Goal: Task Accomplishment & Management: Manage account settings

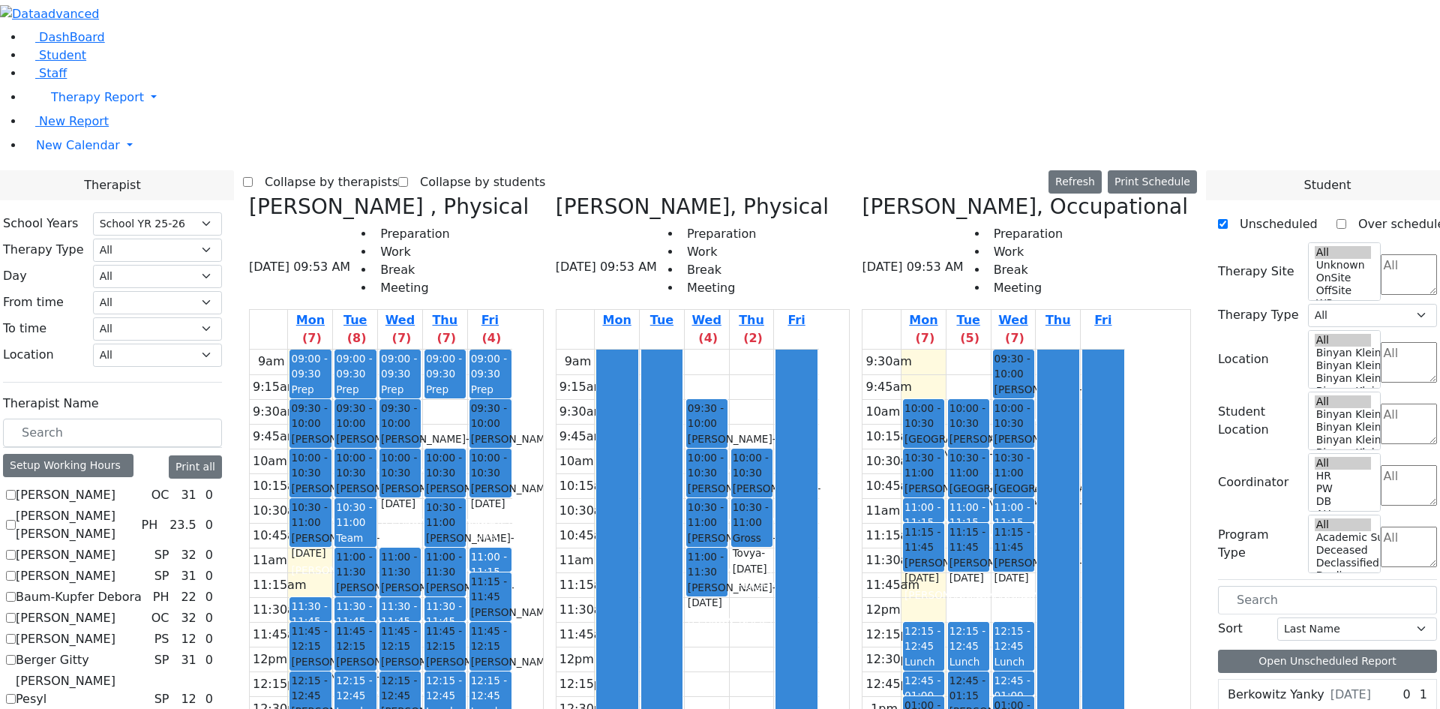
select select "212"
click at [24, 160] on li "New Calendar Calendar Teacher Report" at bounding box center [732, 145] width 1416 height 30
drag, startPoint x: 831, startPoint y: 100, endPoint x: 831, endPoint y: 117, distance: 16.5
click at [819, 349] on div "9am 9:15am 9:30am 9:45am 10am 10:15am 10:30am 10:45am 11am 11:15am 11:30am 11:4…" at bounding box center [687, 646] width 262 height 594
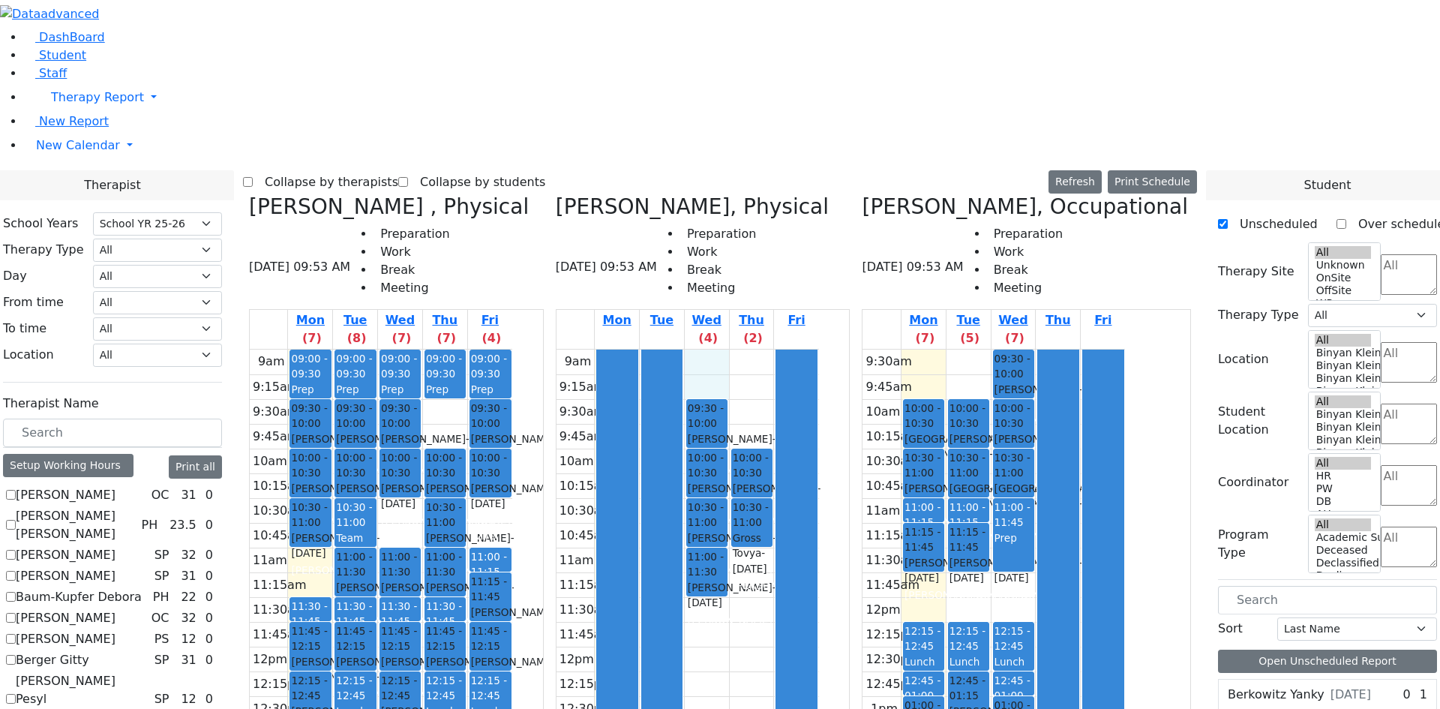
click at [1036, 349] on div "09:30 - 10:00 Blum Rafael - 05/06/2011 Volfman Dovid Grade 6 10:00 - 10:30 Gold…" at bounding box center [1013, 621] width 44 height 544
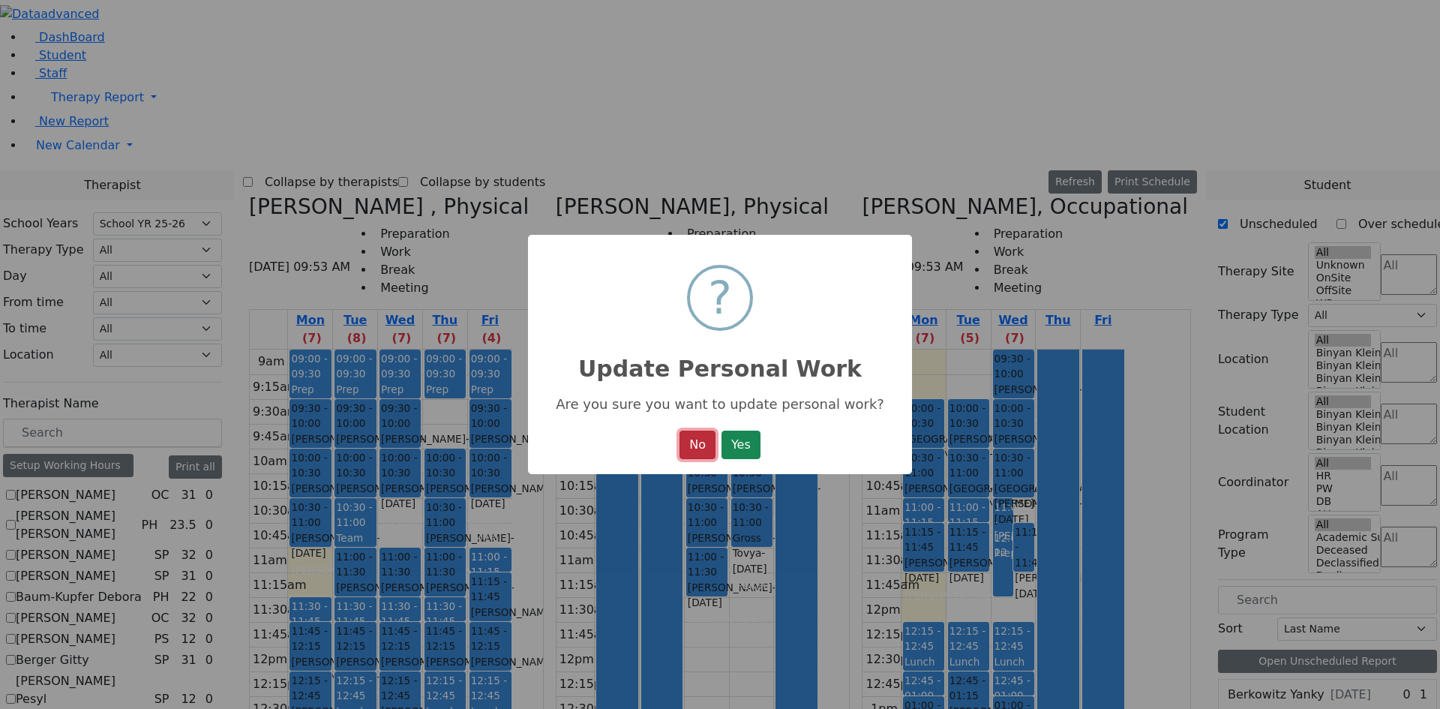
drag, startPoint x: 692, startPoint y: 454, endPoint x: 805, endPoint y: 304, distance: 188.1
click at [692, 454] on button "No" at bounding box center [697, 444] width 36 height 28
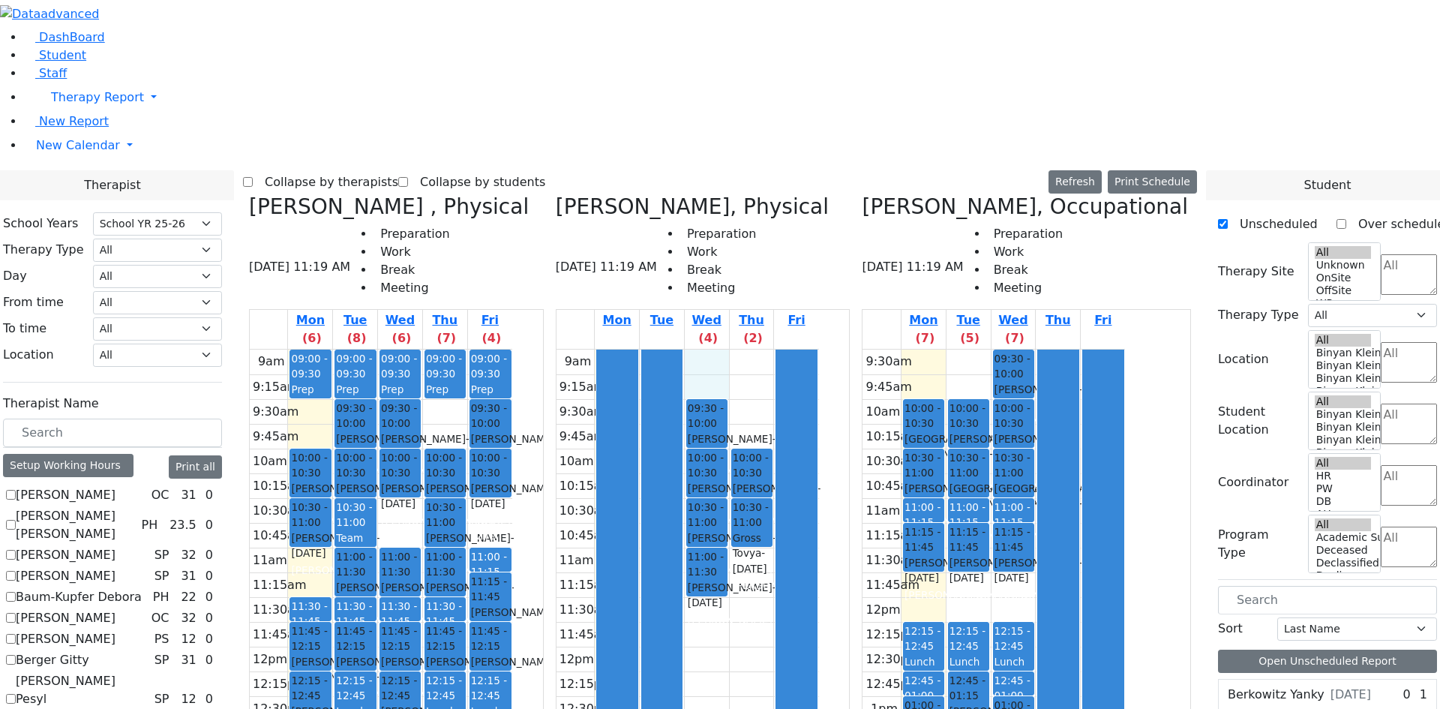
drag, startPoint x: 826, startPoint y: 99, endPoint x: 824, endPoint y: 109, distance: 10.0
click at [819, 349] on div "9am 9:15am 9:30am 9:45am 10am 10:15am 10:30am 10:45am 11am 11:15am 11:30am 11:4…" at bounding box center [687, 646] width 262 height 594
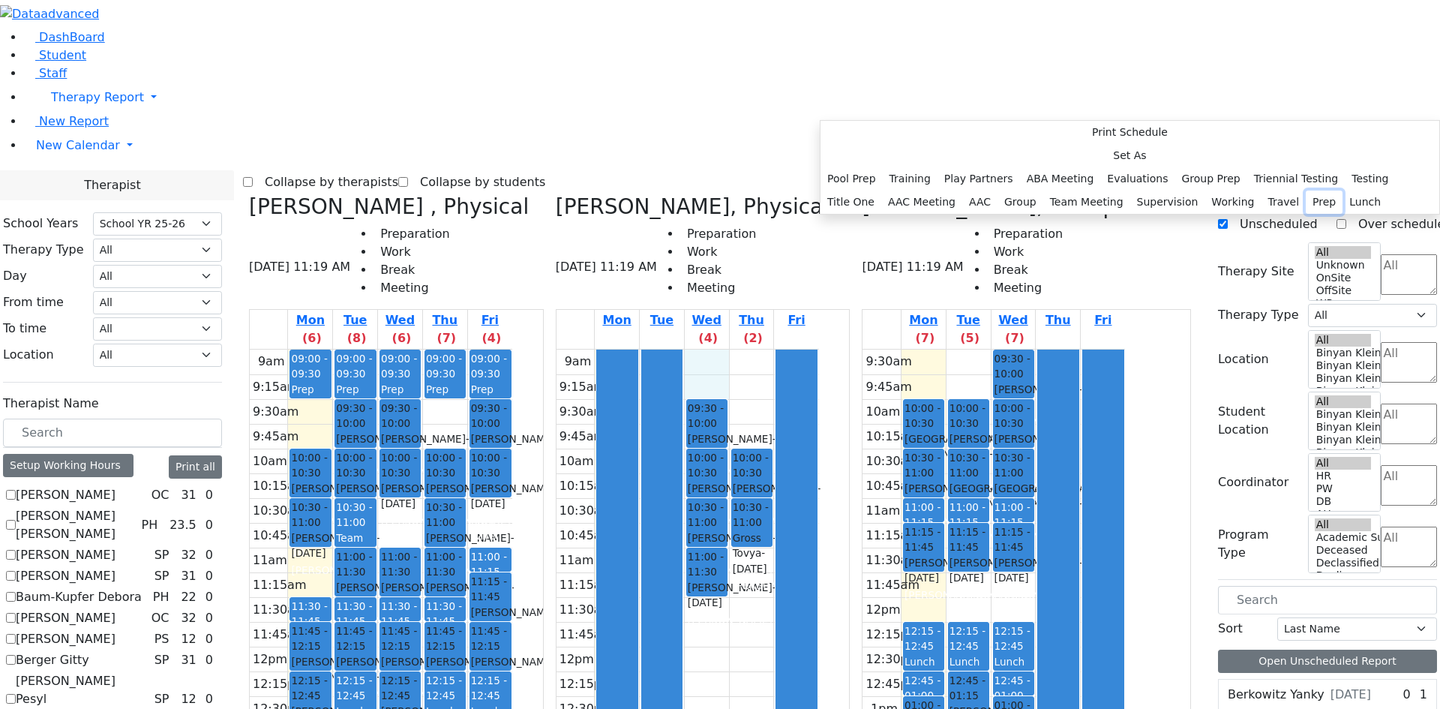
click at [1306, 214] on button "Prep" at bounding box center [1324, 201] width 37 height 23
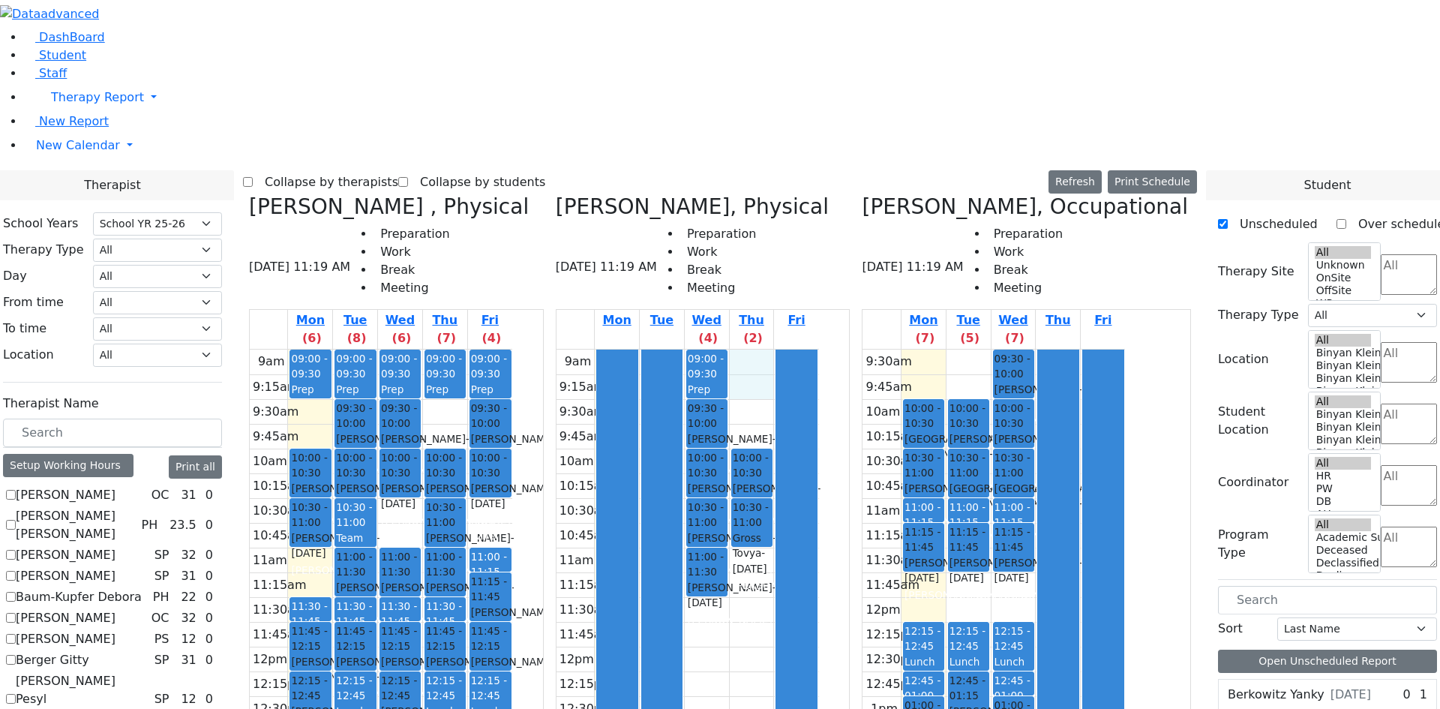
drag, startPoint x: 874, startPoint y: 95, endPoint x: 865, endPoint y: 118, distance: 24.5
click at [819, 349] on div "9am 9:15am 9:30am 9:45am 10am 10:15am 10:30am 10:45am 11am 11:15am 11:30am 11:4…" at bounding box center [687, 646] width 262 height 594
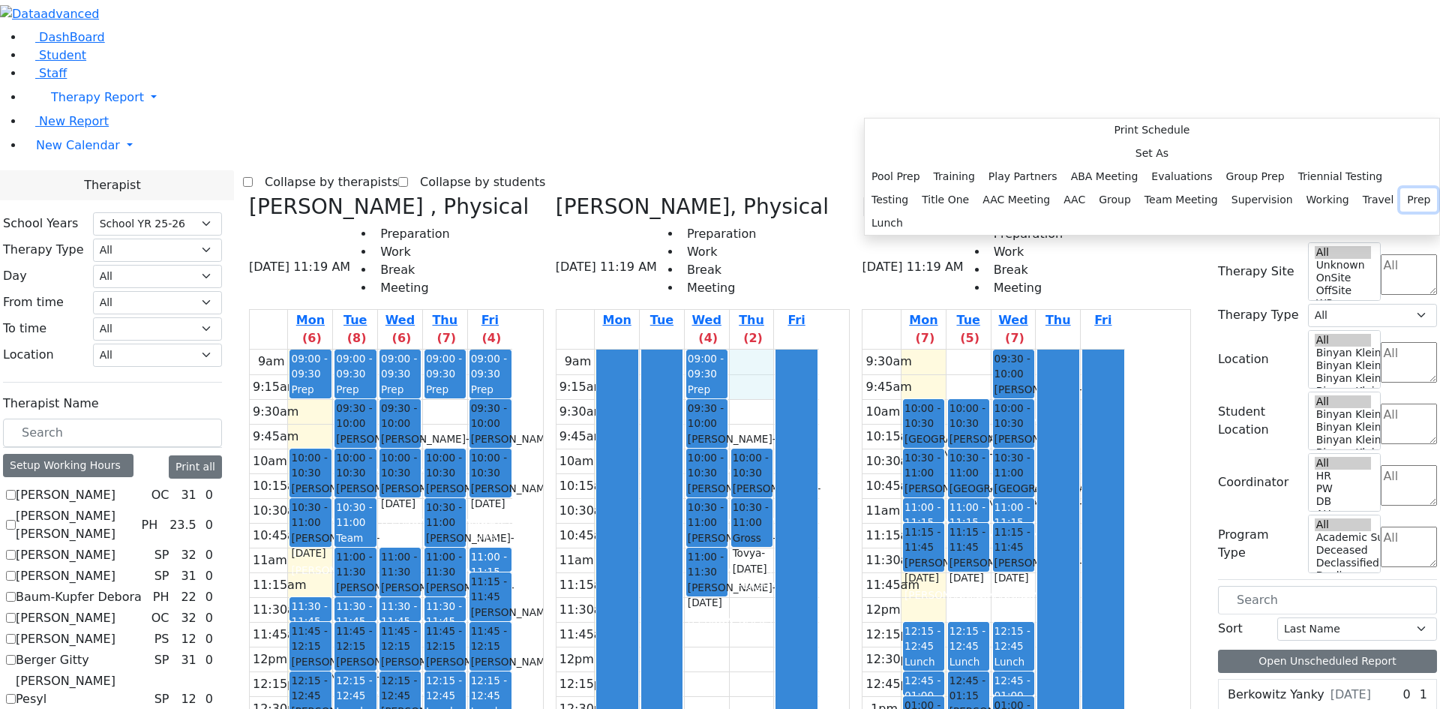
click at [1400, 211] on button "Prep" at bounding box center [1418, 199] width 37 height 23
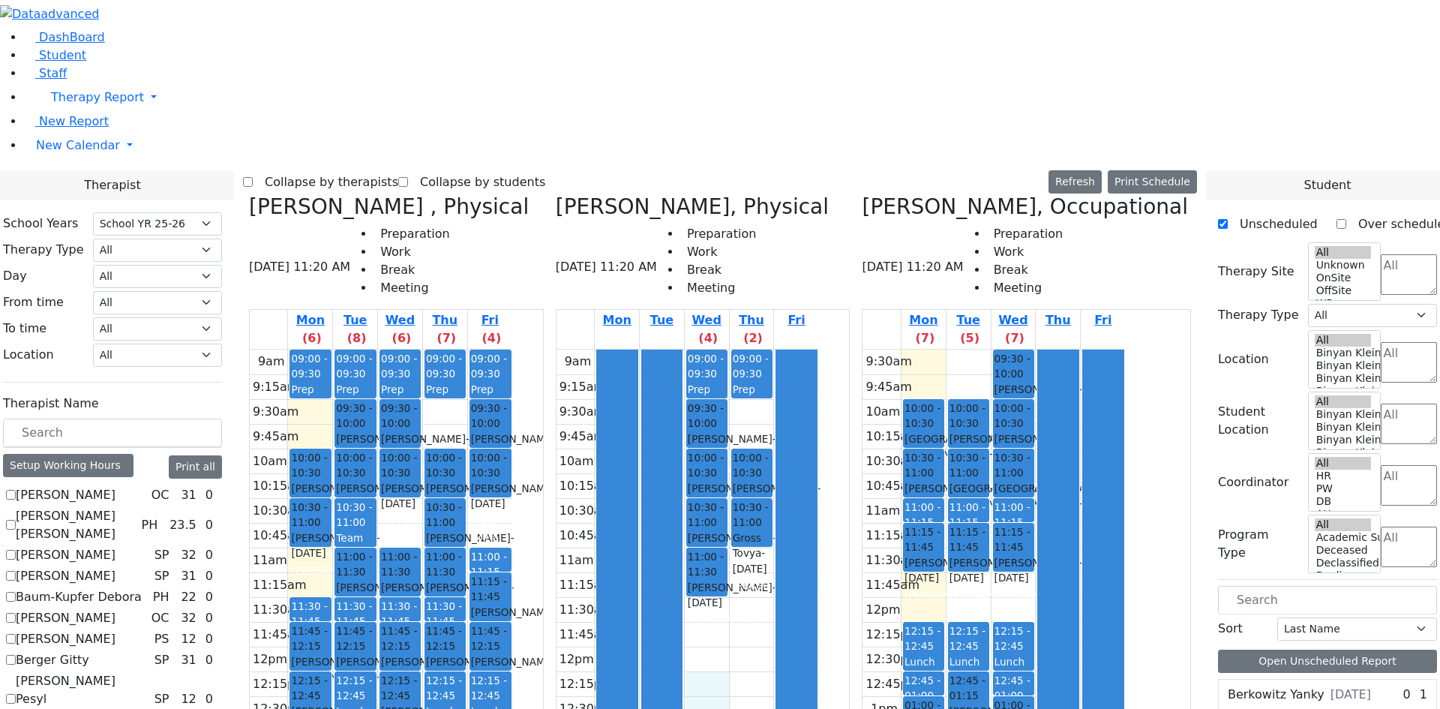
drag, startPoint x: 818, startPoint y: 419, endPoint x: 819, endPoint y: 436, distance: 17.3
click at [819, 436] on div "9am 9:15am 9:30am 9:45am 10am 10:15am 10:30am 10:45am 11am 11:15am 11:30am 11:4…" at bounding box center [687, 646] width 262 height 594
click at [817, 349] on div at bounding box center [796, 645] width 40 height 592
click at [819, 349] on div "9am 9:15am 9:30am 9:45am 10am 10:15am 10:30am 10:45am 11am 11:15am 11:30am 11:4…" at bounding box center [687, 646] width 262 height 594
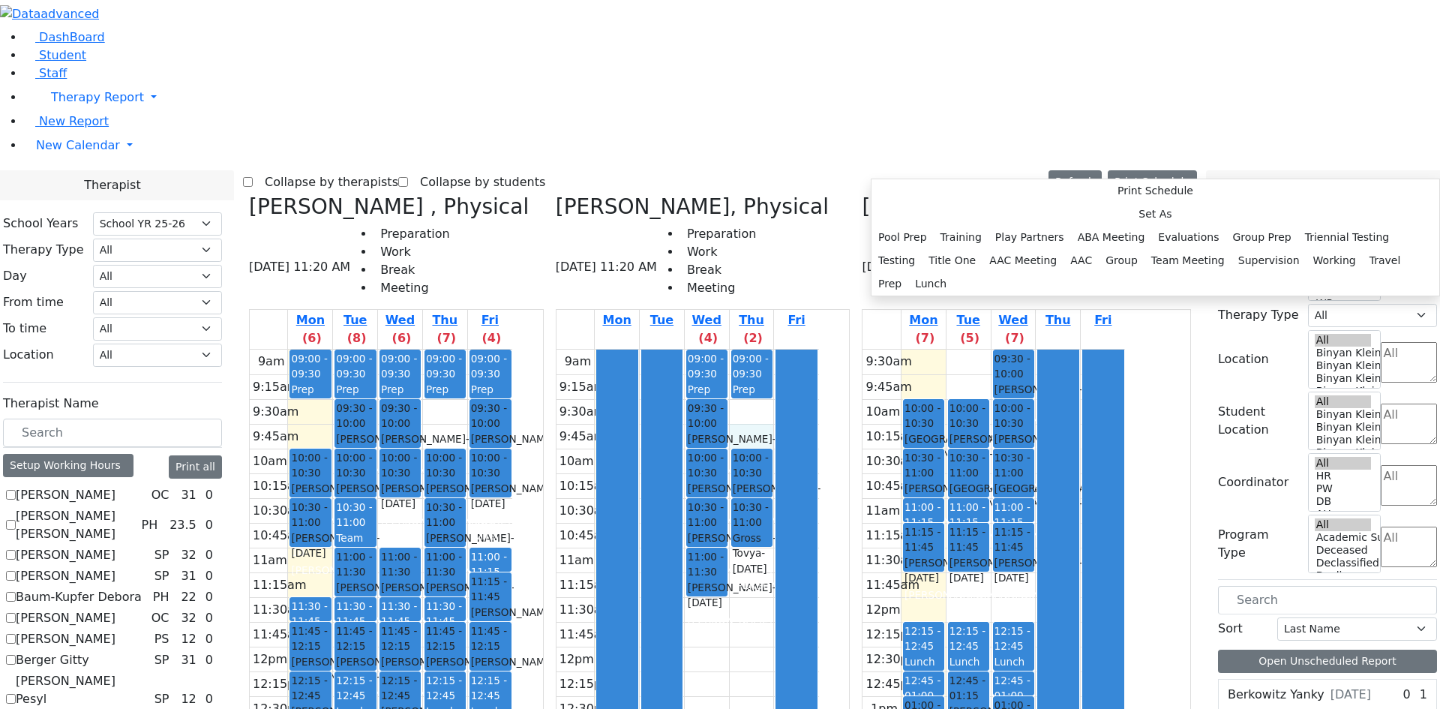
scroll to position [1050, 0]
checkbox input "true"
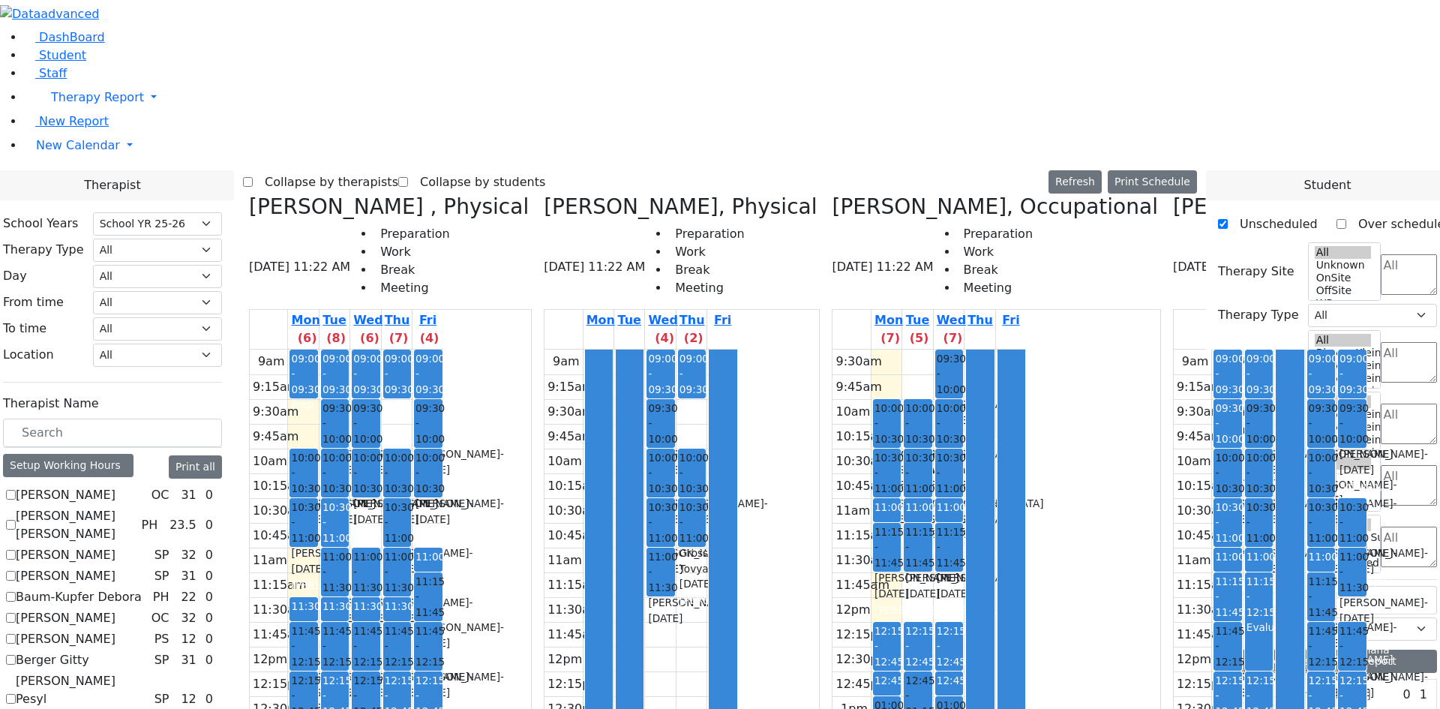
click at [393, 170] on label "Collapse by therapists" at bounding box center [325, 182] width 145 height 24
click at [253, 177] on input "Collapse by therapists" at bounding box center [248, 182] width 10 height 10
checkbox input "true"
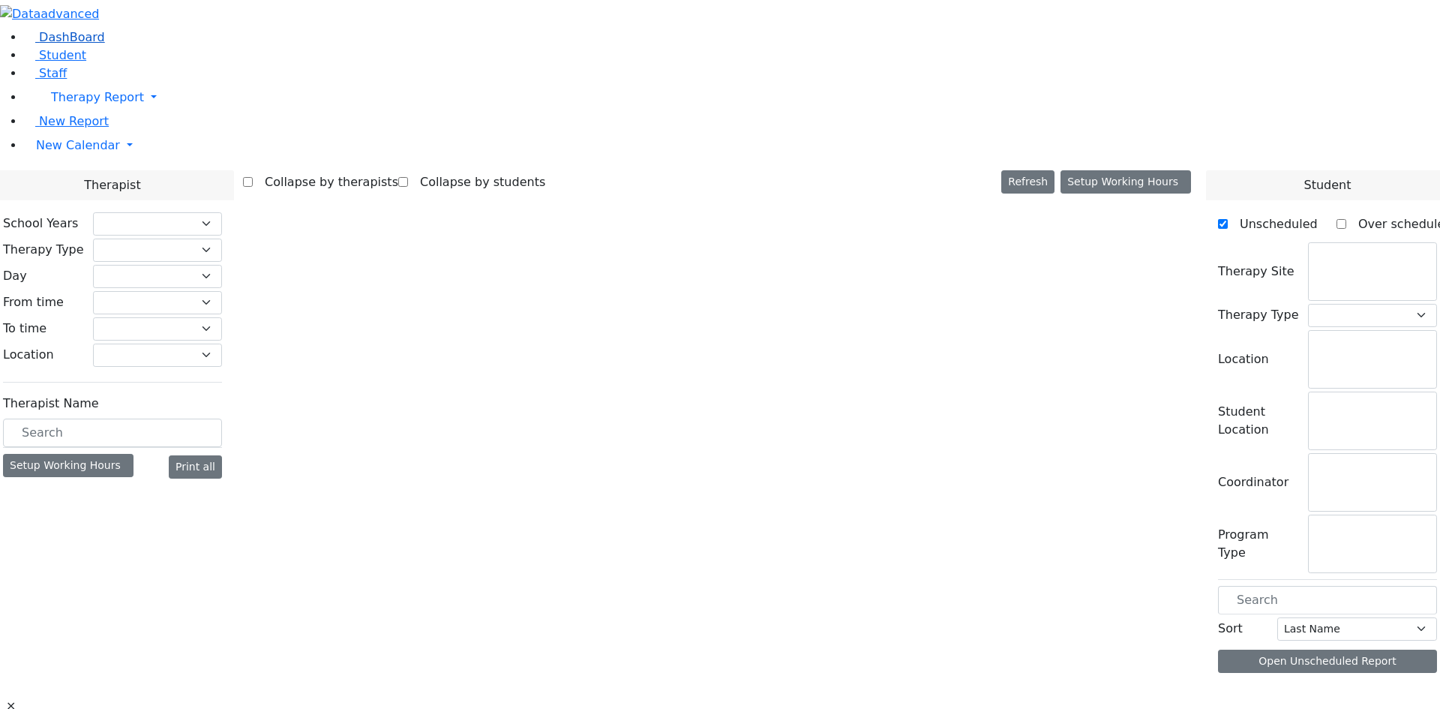
select select "212"
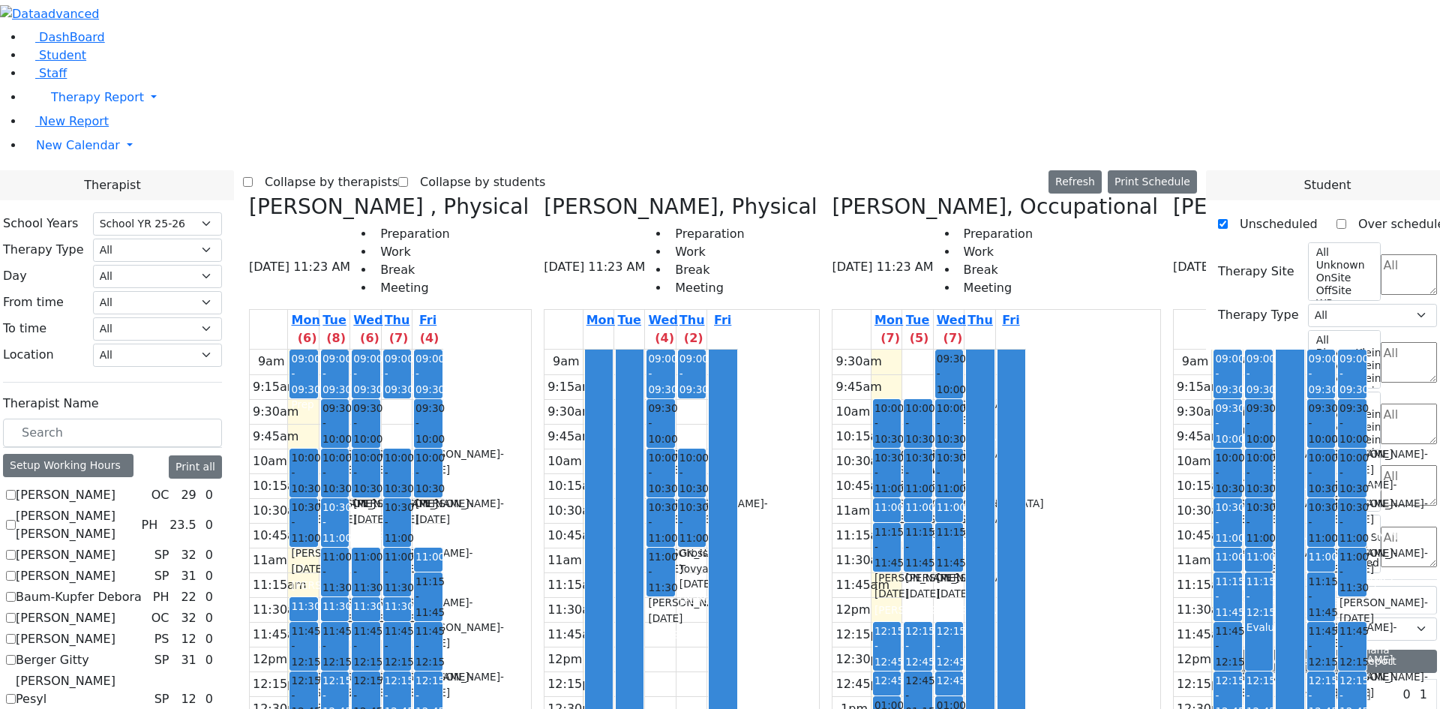
click at [397, 170] on label "Collapse by therapists" at bounding box center [325, 182] width 145 height 24
click at [253, 177] on input "Collapse by therapists" at bounding box center [248, 182] width 10 height 10
checkbox input "true"
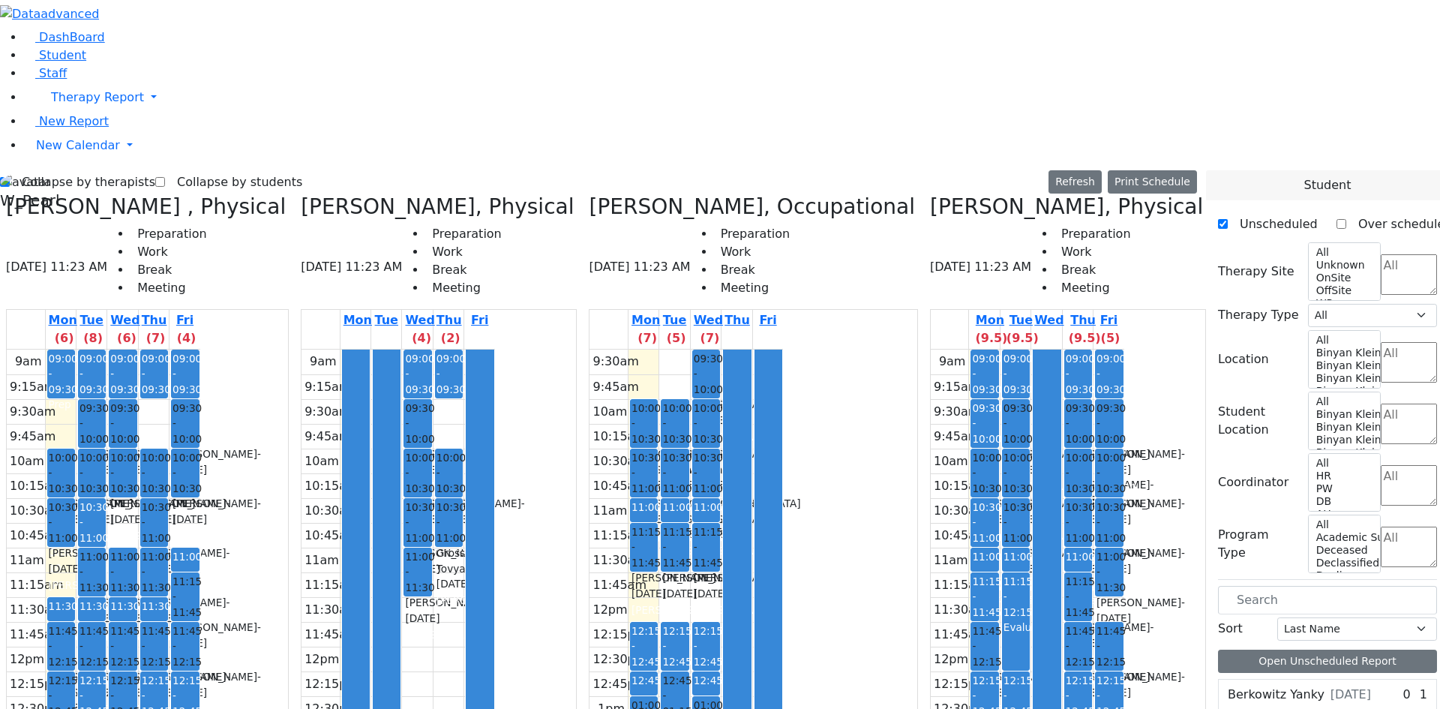
click at [199, 170] on label "Collapse by students" at bounding box center [233, 182] width 137 height 24
click at [165, 177] on input "Collapse by students" at bounding box center [160, 182] width 10 height 10
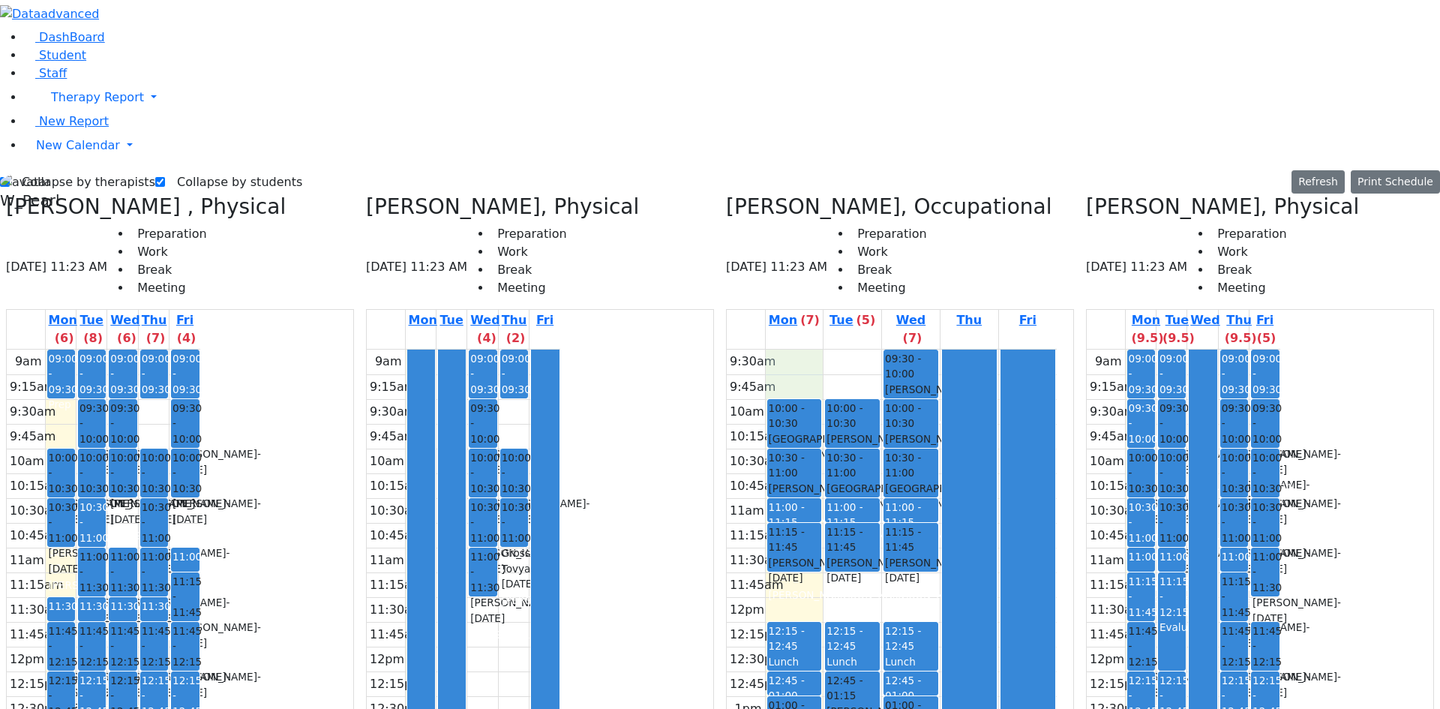
drag, startPoint x: 814, startPoint y: 108, endPoint x: 814, endPoint y: 115, distance: 7.5
click at [814, 349] on div "9:30am 9:45am 10am 10:15am 10:30am 10:45am 11am 11:15am 11:30am 11:45am 12pm 12…" at bounding box center [892, 621] width 330 height 544
click at [854, 349] on div "9:30am 9:45am 10am 10:15am 10:30am 10:45am 11am 11:15am 11:30am 11:45am 12pm 12…" at bounding box center [892, 621] width 330 height 544
click at [560, 349] on tbody "9am 9:15am 9:30am 9:45am 10am 10:15am 10:30am 10:45am 11am 11:15am 11:30am 11:4…" at bounding box center [463, 646] width 193 height 594
drag, startPoint x: 688, startPoint y: 121, endPoint x: 690, endPoint y: 130, distance: 9.1
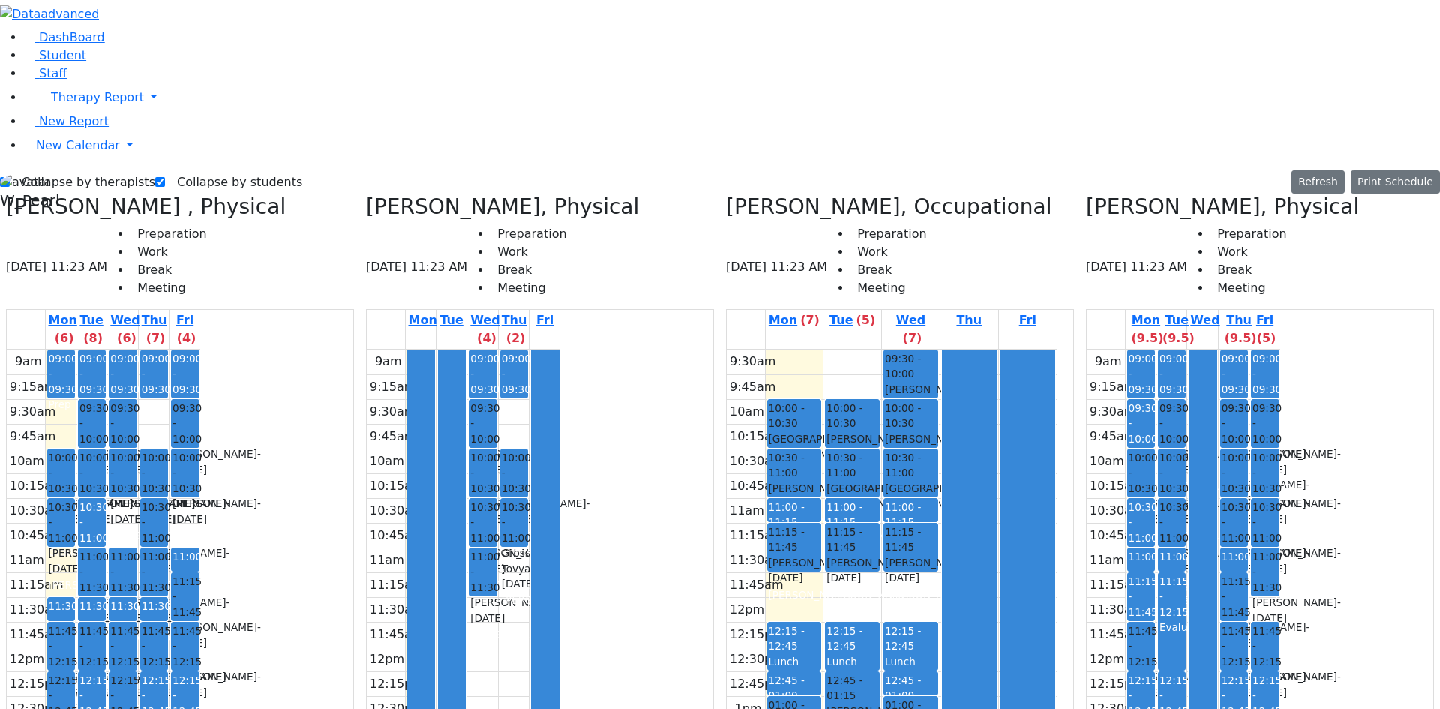
click at [559, 349] on div at bounding box center [545, 645] width 27 height 592
drag, startPoint x: 690, startPoint y: 138, endPoint x: 680, endPoint y: 164, distance: 28.0
click at [559, 349] on div at bounding box center [545, 645] width 27 height 592
drag, startPoint x: 676, startPoint y: 151, endPoint x: 668, endPoint y: 152, distance: 8.3
click at [560, 349] on div "9am 9:15am 9:30am 9:45am 10am 10:15am 10:30am 10:45am 11am 11:15am 11:30am 11:4…" at bounding box center [463, 646] width 193 height 594
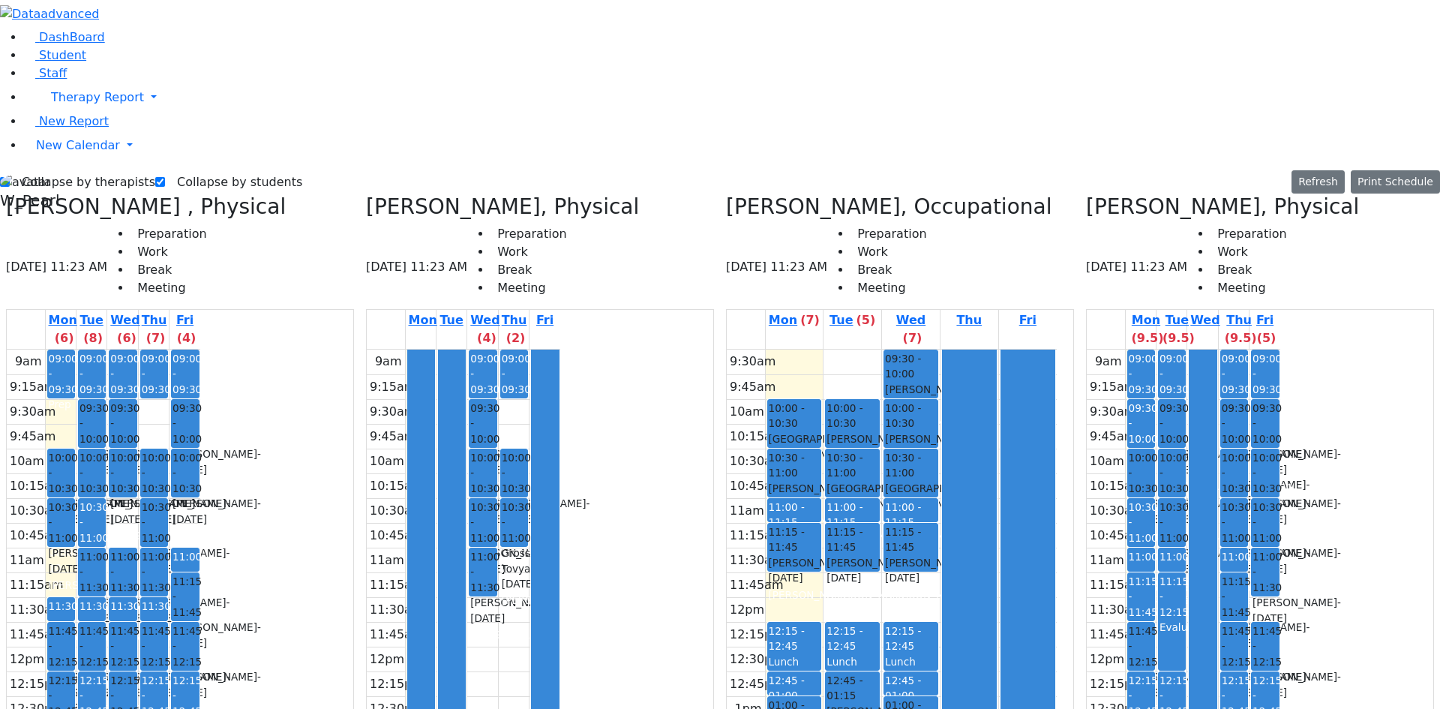
drag, startPoint x: 668, startPoint y: 149, endPoint x: 664, endPoint y: 169, distance: 20.6
click at [560, 349] on tbody "9am 9:15am 9:30am 9:45am 10am 10:15am 10:30am 10:45am 11am 11:15am 11:30am 11:4…" at bounding box center [463, 646] width 193 height 594
drag, startPoint x: 637, startPoint y: 306, endPoint x: 636, endPoint y: 327, distance: 21.0
click at [560, 572] on td at bounding box center [482, 584] width 155 height 25
drag, startPoint x: 542, startPoint y: 295, endPoint x: 533, endPoint y: 321, distance: 27.7
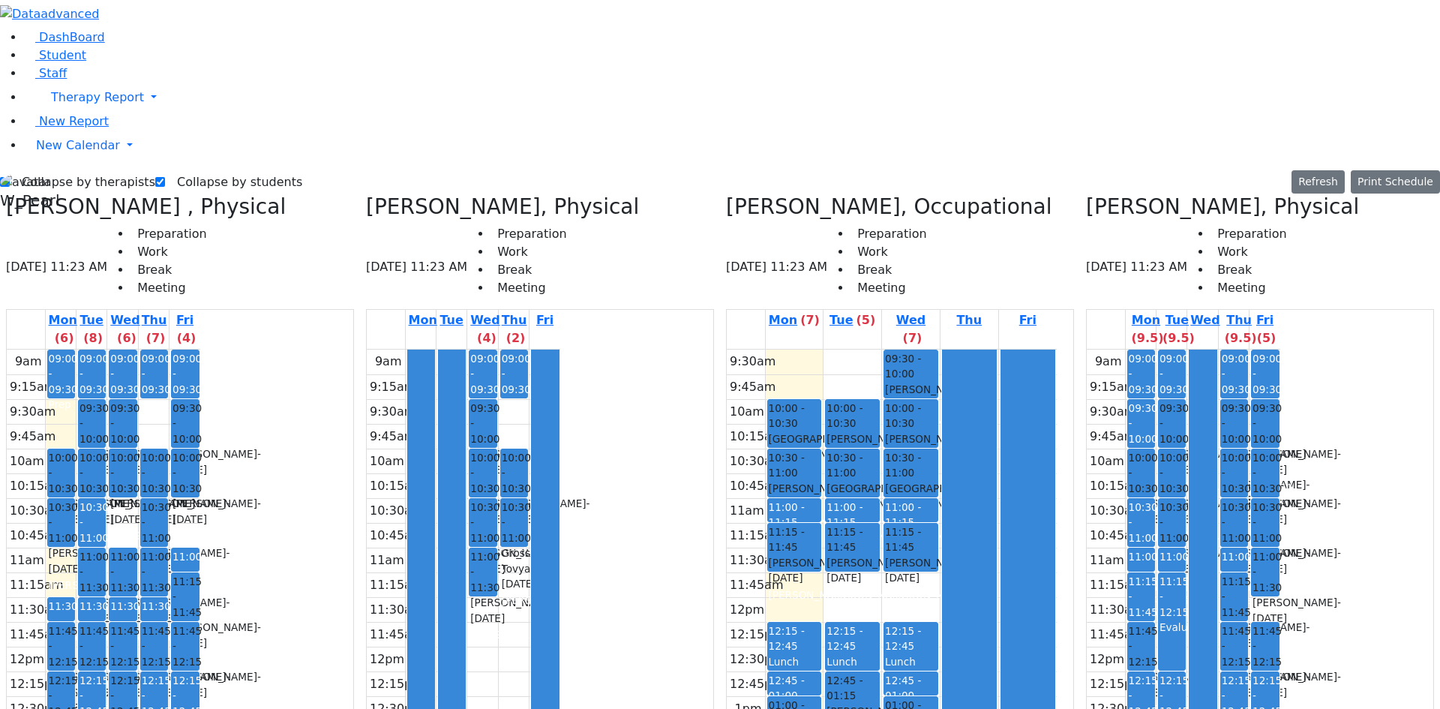
click at [465, 349] on div at bounding box center [452, 645] width 26 height 592
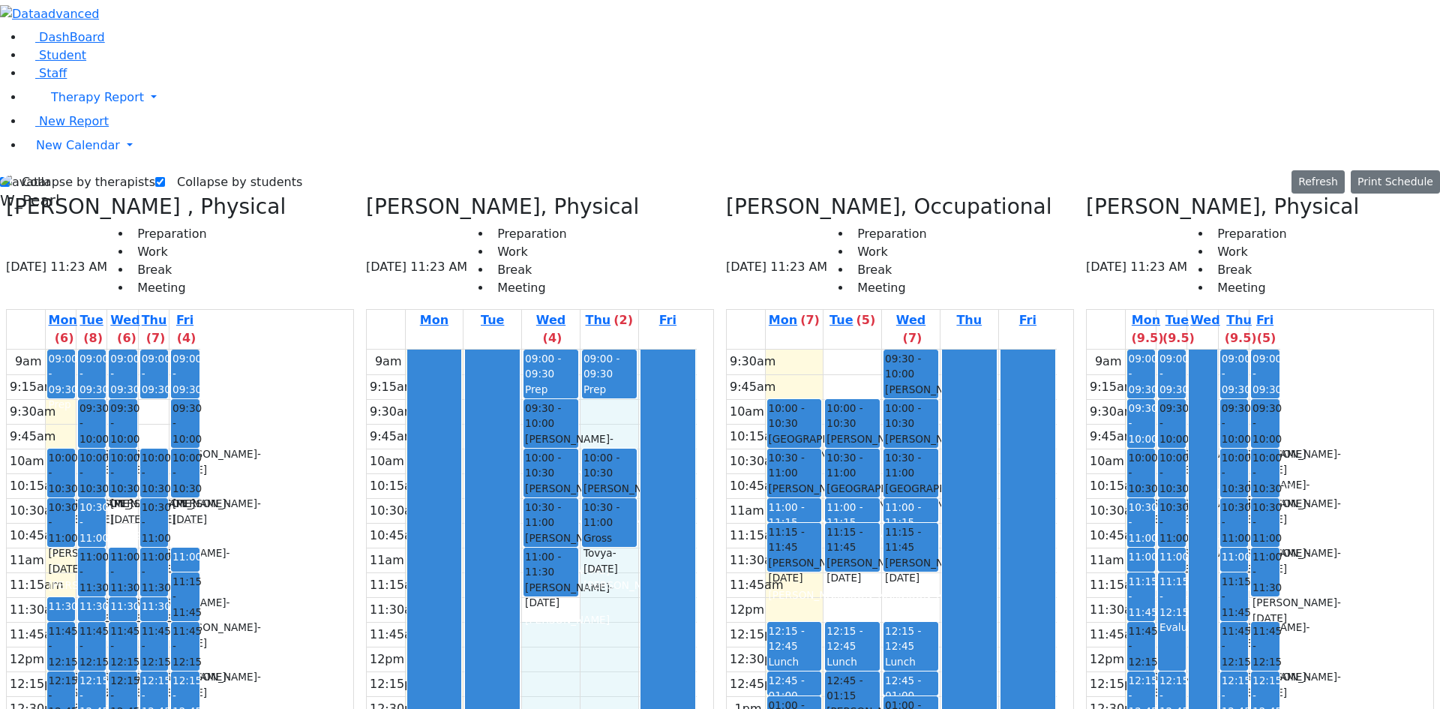
drag, startPoint x: 574, startPoint y: 337, endPoint x: 617, endPoint y: 357, distance: 47.0
click at [584, 373] on div "9am 9:15am 9:30am 9:45am 10am 10:15am 10:30am 10:45am 11am 11:15am 11:30am 11:4…" at bounding box center [532, 646] width 330 height 594
drag, startPoint x: 661, startPoint y: 146, endPoint x: 661, endPoint y: 160, distance: 14.2
click at [661, 349] on div "9am 9:15am 9:30am 9:45am 10am 10:15am 10:30am 10:45am 11am 11:15am 11:30am 11:4…" at bounding box center [532, 646] width 330 height 594
drag, startPoint x: 674, startPoint y: 140, endPoint x: 684, endPoint y: 155, distance: 17.9
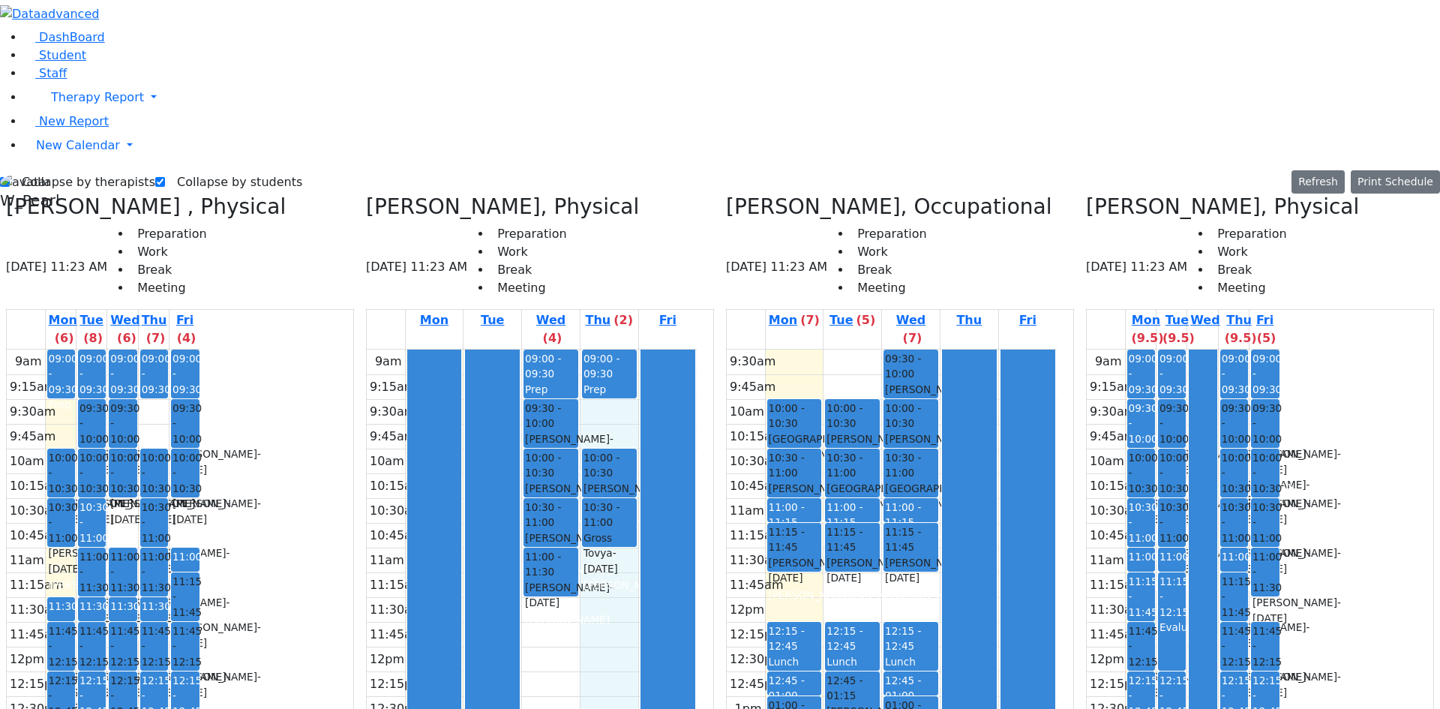
drag, startPoint x: 688, startPoint y: 154, endPoint x: 697, endPoint y: 184, distance: 30.4
click at [694, 349] on div at bounding box center [667, 645] width 53 height 592
click at [672, 349] on div "9am 9:15am 9:30am 9:45am 10am 10:15am 10:30am 10:45am 11am 11:15am 11:30am 11:4…" at bounding box center [532, 646] width 330 height 594
drag, startPoint x: 667, startPoint y: 148, endPoint x: 665, endPoint y: 165, distance: 17.4
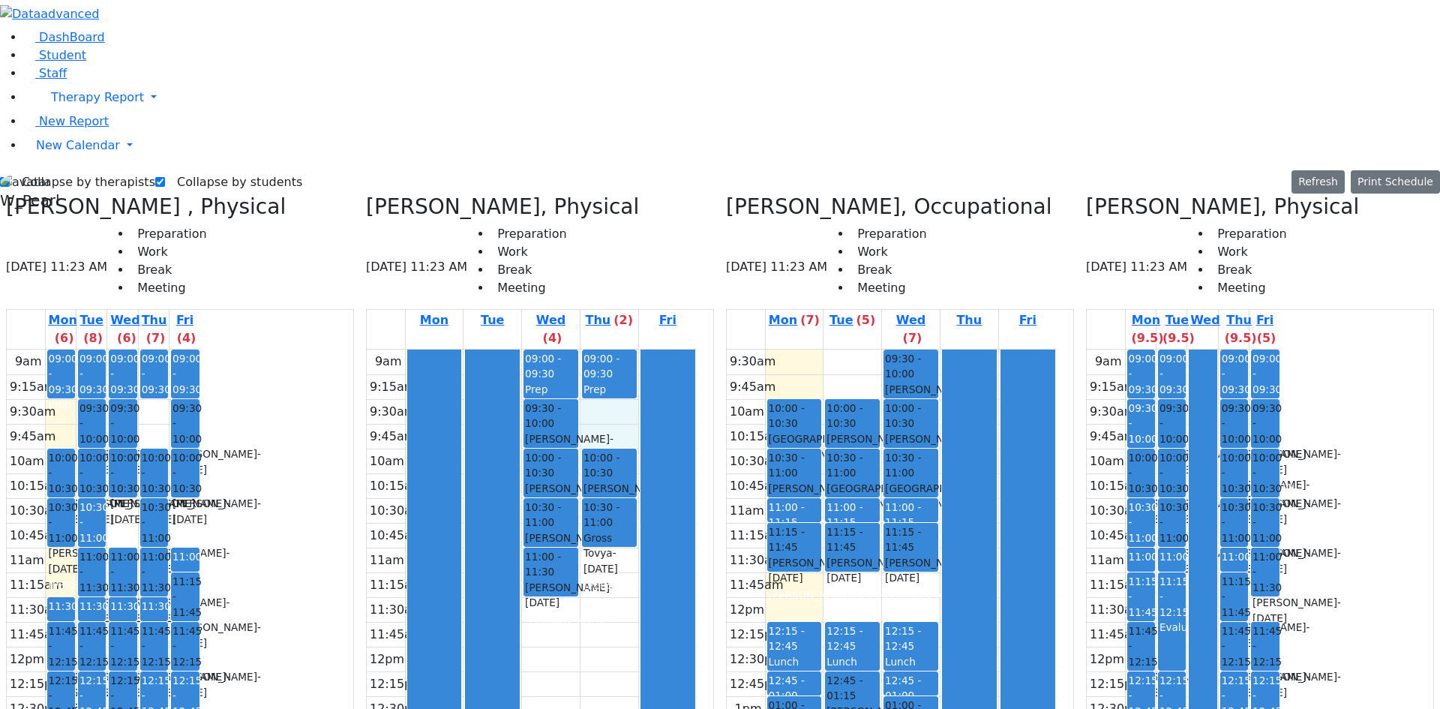
click at [667, 349] on div "9am 9:15am 9:30am 9:45am 10am 10:15am 10:30am 10:45am 11am 11:15am 11:30am 11:4…" at bounding box center [532, 646] width 330 height 594
drag, startPoint x: 654, startPoint y: 150, endPoint x: 654, endPoint y: 158, distance: 8.2
drag, startPoint x: 515, startPoint y: 150, endPoint x: 516, endPoint y: 166, distance: 15.8
click at [516, 349] on div at bounding box center [492, 645] width 53 height 592
drag, startPoint x: 658, startPoint y: 145, endPoint x: 663, endPoint y: 160, distance: 15.9
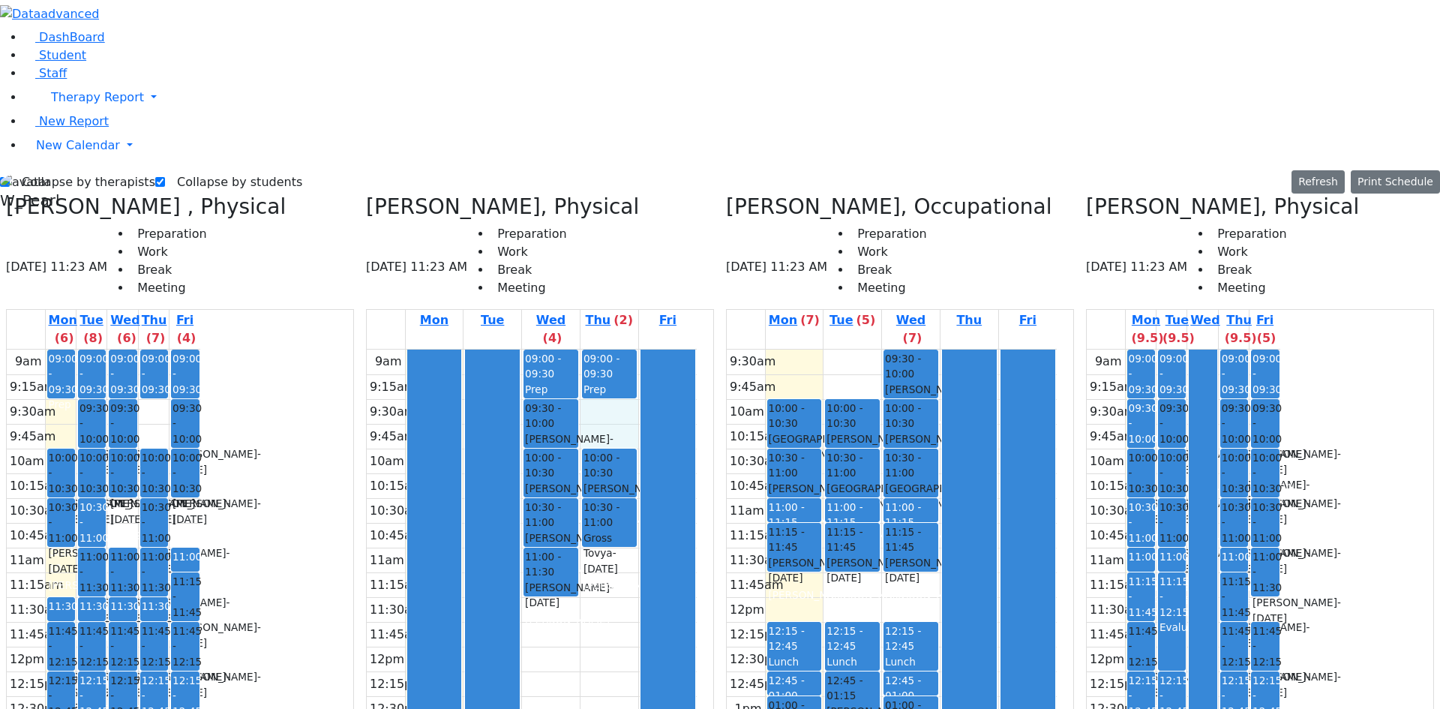
click at [663, 349] on div "9am 9:15am 9:30am 9:45am 10am 10:15am 10:30am 10:45am 11am 11:15am 11:30am 11:4…" at bounding box center [532, 646] width 330 height 594
click at [190, 170] on label "Collapse by students" at bounding box center [233, 182] width 137 height 24
click at [165, 177] on input "Collapse by students" at bounding box center [160, 182] width 10 height 10
checkbox input "false"
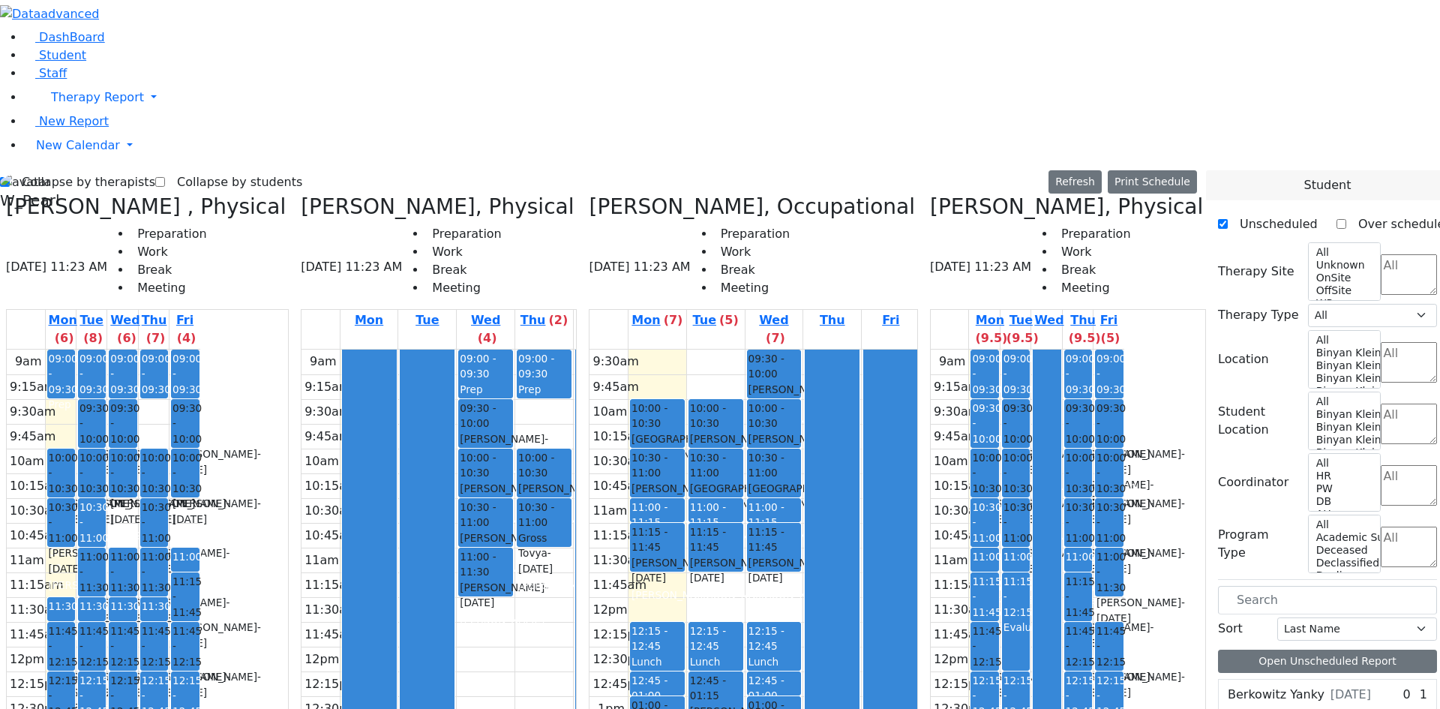
scroll to position [375, 0]
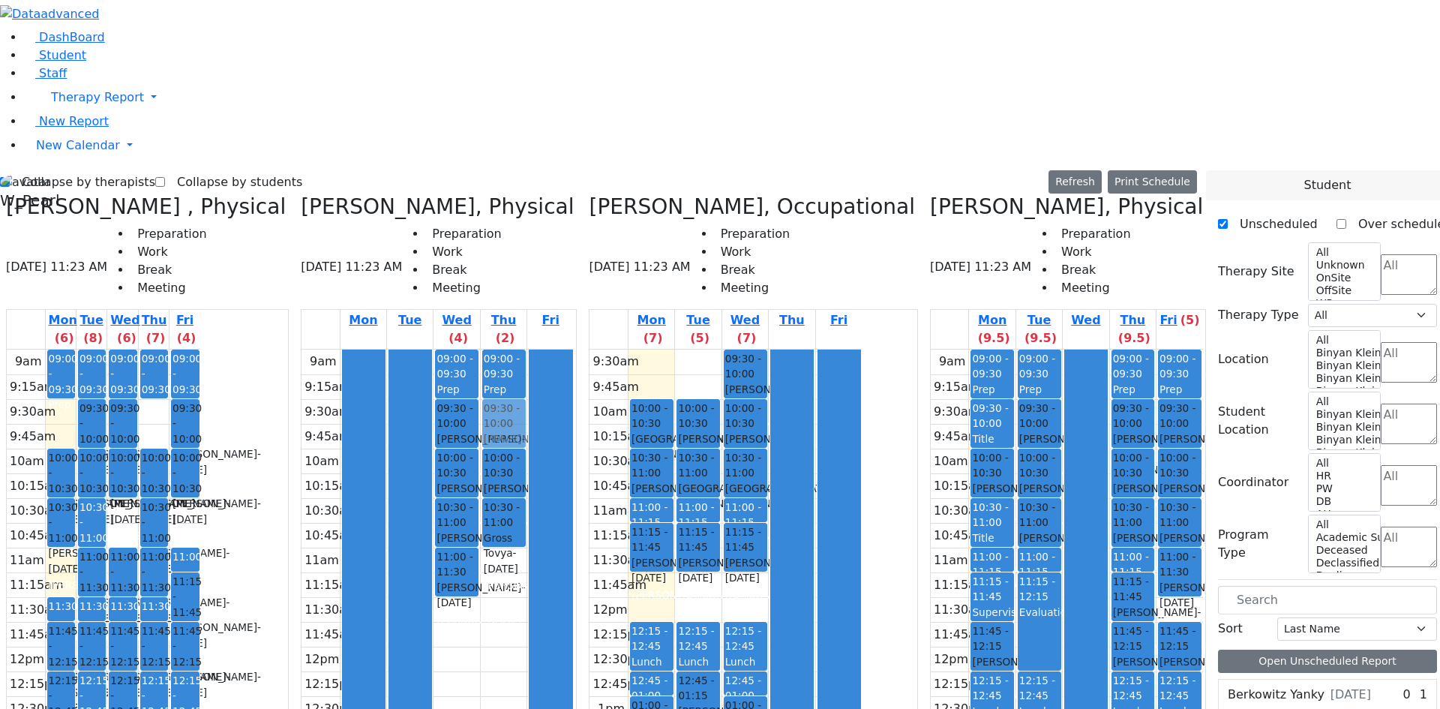
drag, startPoint x: 1259, startPoint y: 451, endPoint x: 547, endPoint y: 157, distance: 770.4
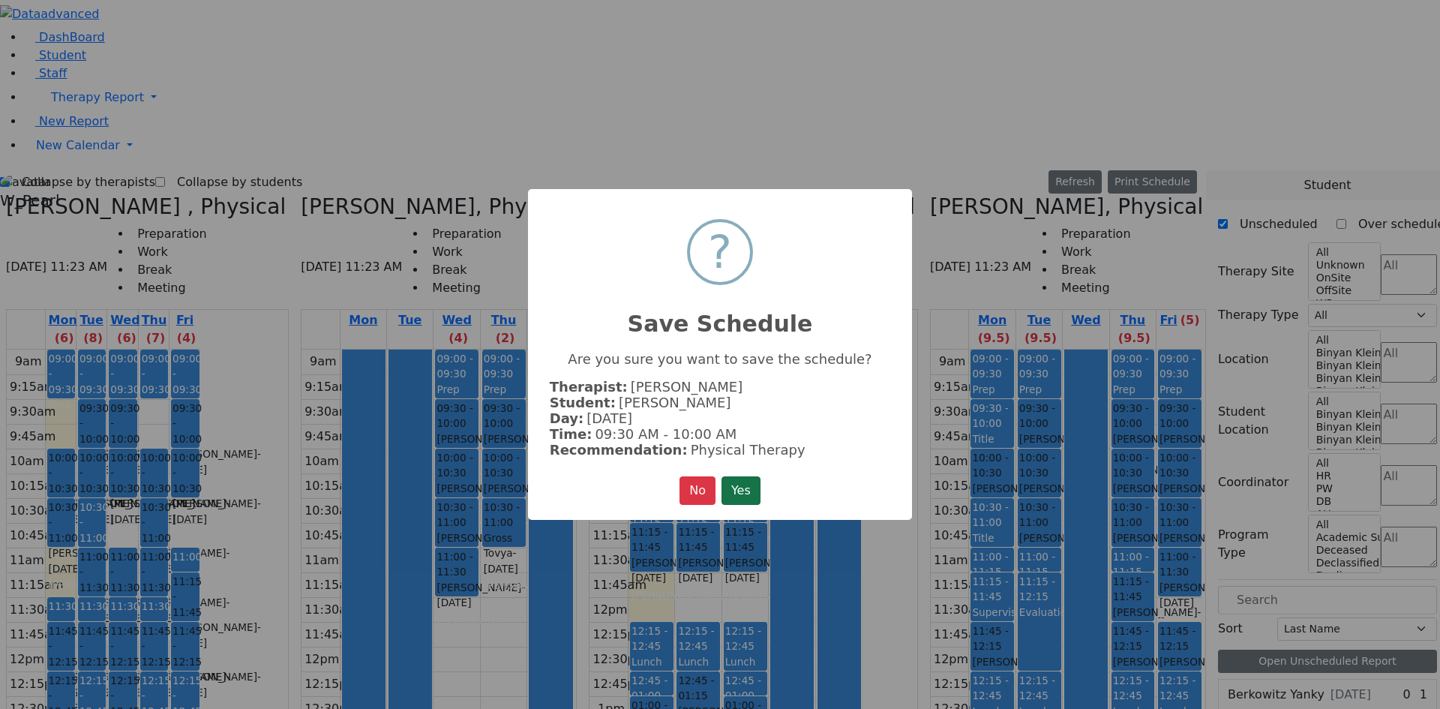
click at [750, 476] on button "Yes" at bounding box center [740, 490] width 39 height 28
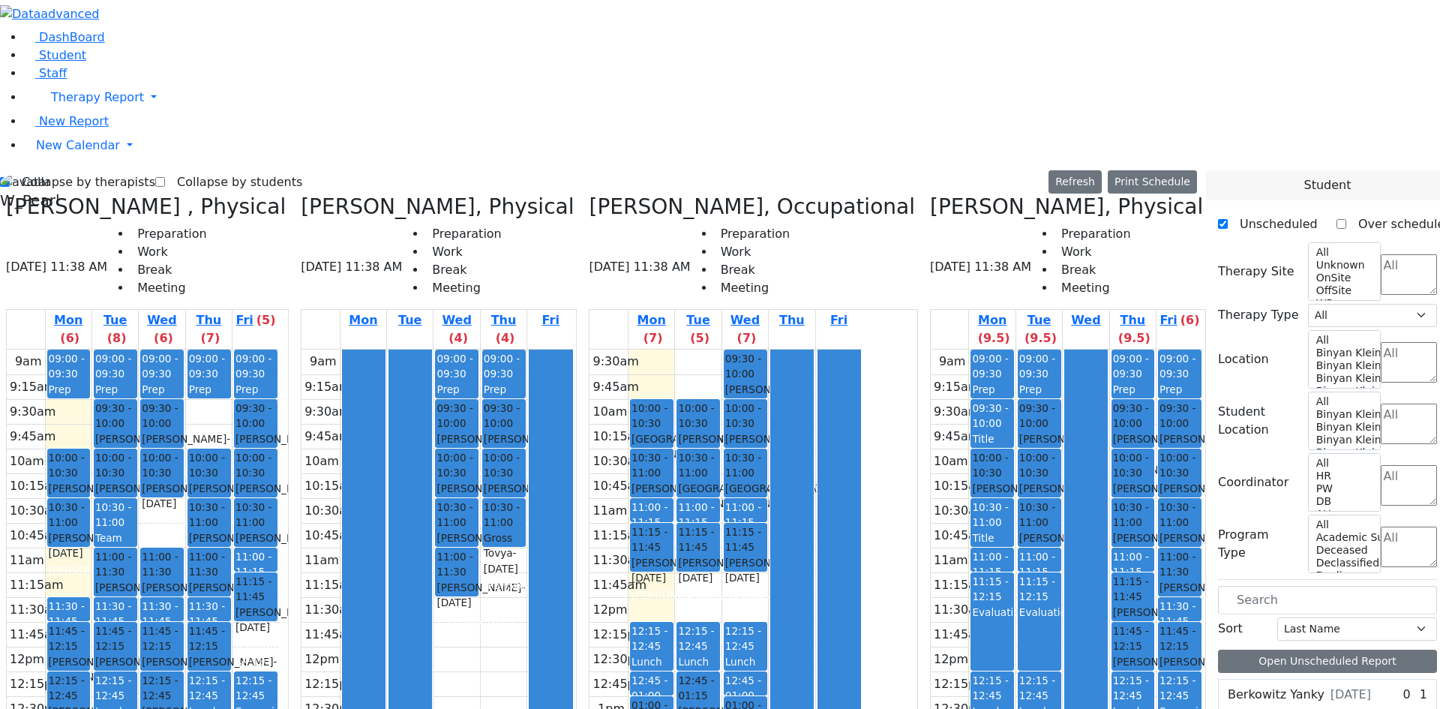
drag, startPoint x: 576, startPoint y: 151, endPoint x: 577, endPoint y: 166, distance: 15.8
click at [571, 349] on div at bounding box center [550, 645] width 42 height 592
drag, startPoint x: 567, startPoint y: 300, endPoint x: 573, endPoint y: 336, distance: 36.5
click at [573, 349] on div "9am 9:15am 9:30am 9:45am 10am 10:15am 10:30am 10:45am 11am 11:15am 11:30am 11:4…" at bounding box center [437, 646] width 272 height 594
click at [279, 472] on div "9am 9:15am 9:30am 9:45am 10am 10:15am 10:30am 10:45am 11am 11:15am 11:30am 11:4…" at bounding box center [143, 646] width 272 height 594
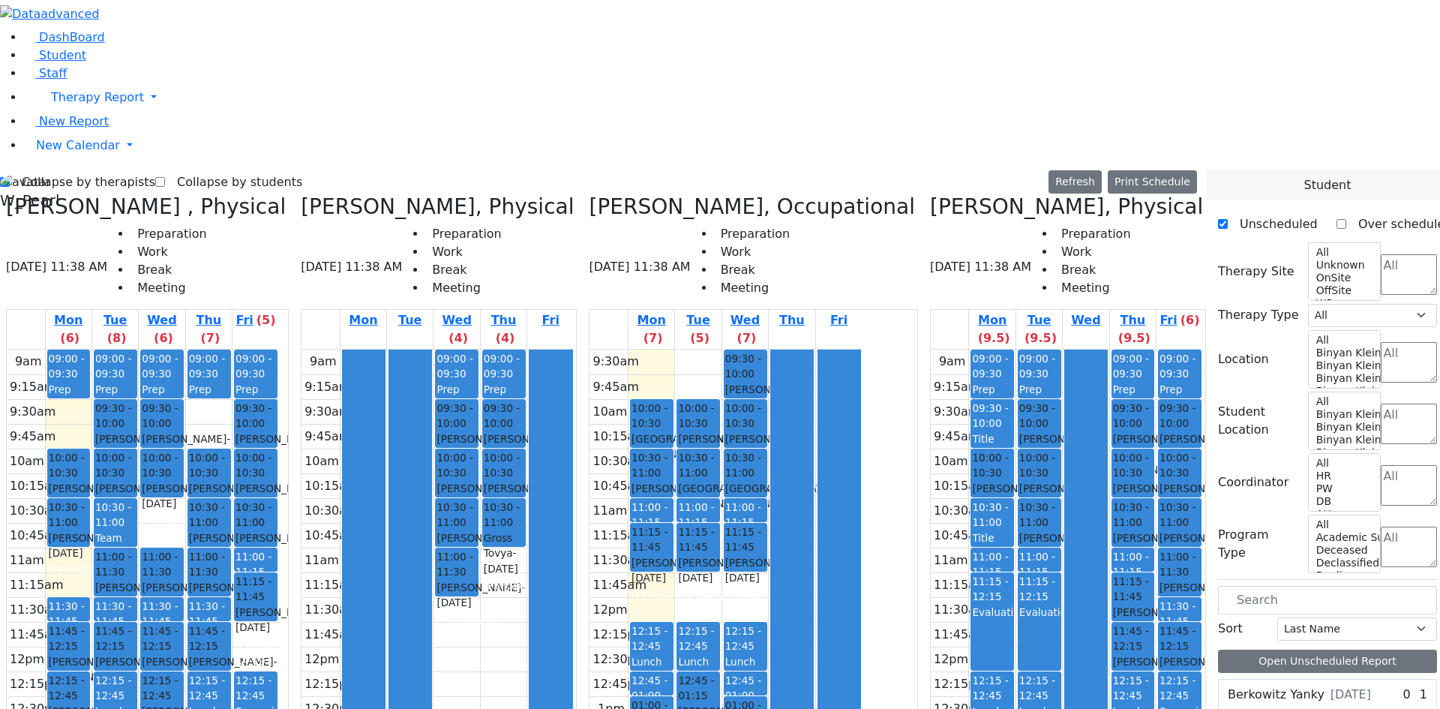
drag, startPoint x: 735, startPoint y: 473, endPoint x: 715, endPoint y: 546, distance: 75.3
click at [733, 554] on div "9:30am 9:45am 10am 10:15am 10:30am 10:45am 11am 11:15am 11:30am 11:45am 12pm 12…" at bounding box center [725, 621] width 272 height 544
drag, startPoint x: 613, startPoint y: 418, endPoint x: 568, endPoint y: 553, distance: 142.3
click at [571, 575] on div at bounding box center [550, 645] width 42 height 592
drag, startPoint x: 502, startPoint y: 459, endPoint x: 559, endPoint y: 565, distance: 121.1
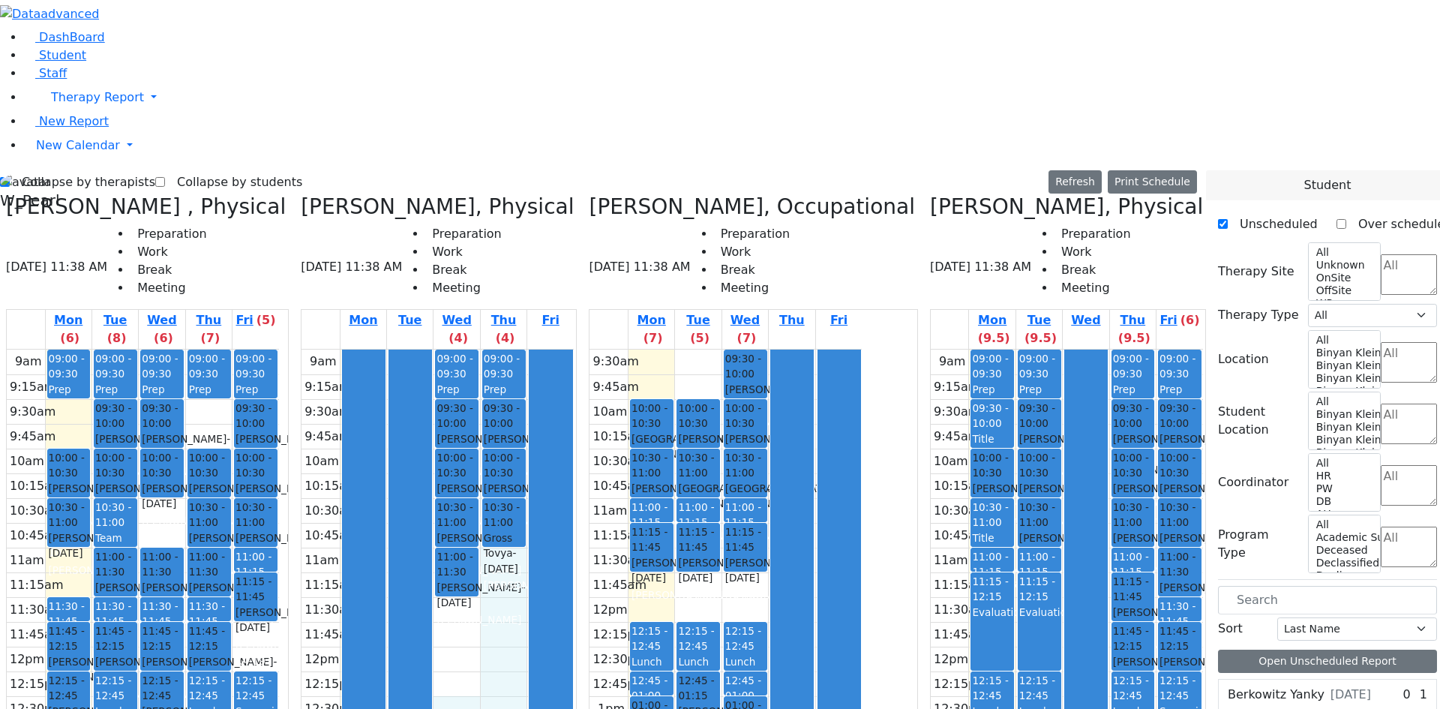
click at [559, 568] on div "9am 9:15am 9:30am 9:45am 10am 10:15am 10:30am 10:45am 11am 11:15am 11:30am 11:4…" at bounding box center [437, 646] width 272 height 594
drag, startPoint x: 416, startPoint y: 185, endPoint x: 440, endPoint y: 334, distance: 151.1
click at [447, 357] on tr "09:00 - 09:30 Prep 09:30 - 10:00 Schonbrun Isaac - 02/21/2021 Berger, Gitty 10:…" at bounding box center [437, 646] width 272 height 594
click at [66, 170] on label "Collapse by therapists" at bounding box center [82, 182] width 145 height 24
click at [10, 177] on input "Collapse by therapists" at bounding box center [5, 182] width 10 height 10
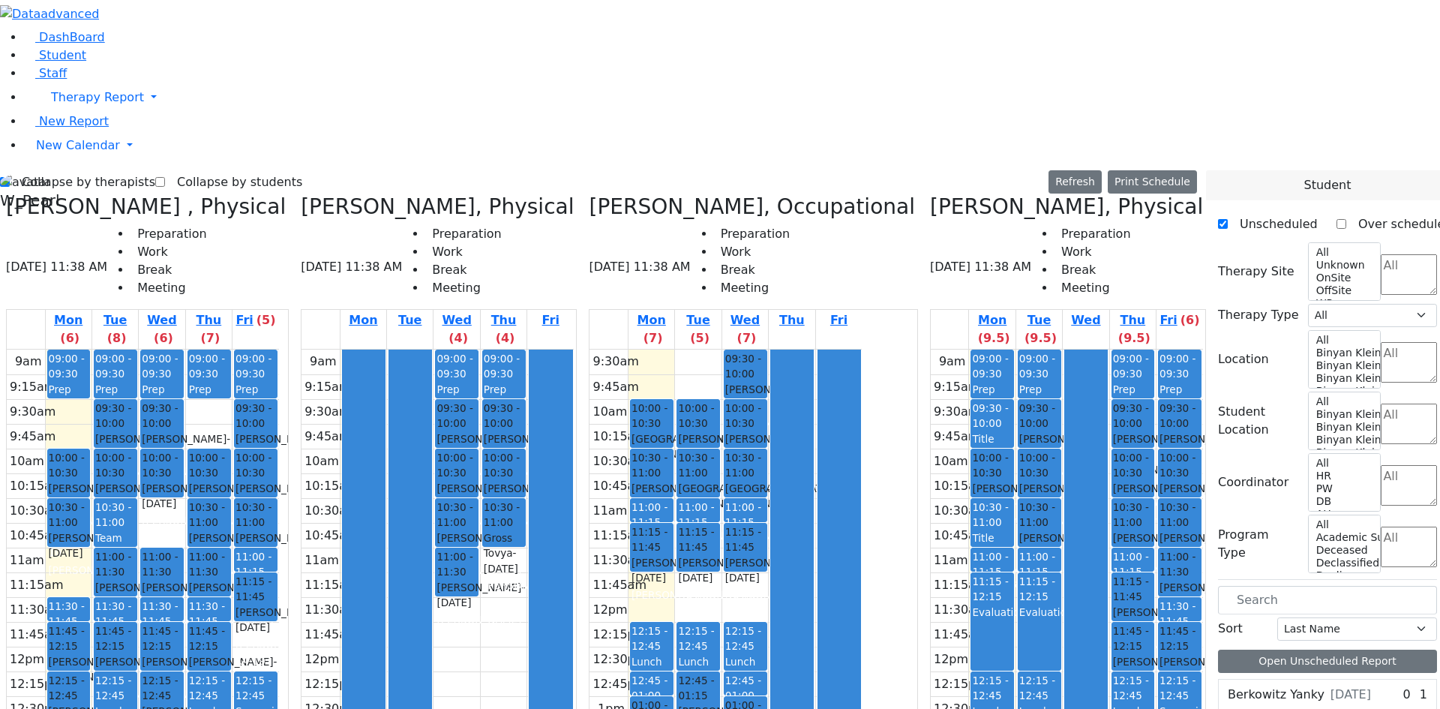
checkbox input "false"
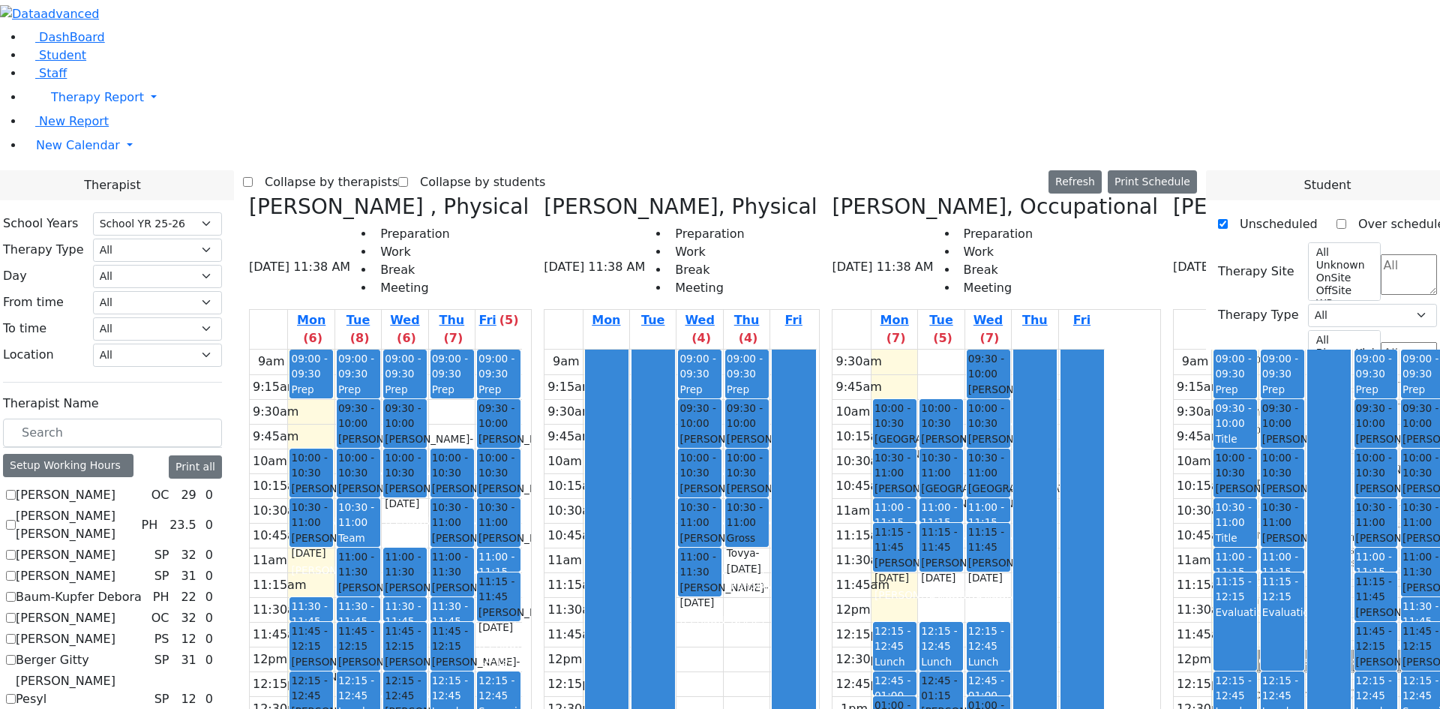
scroll to position [150, 0]
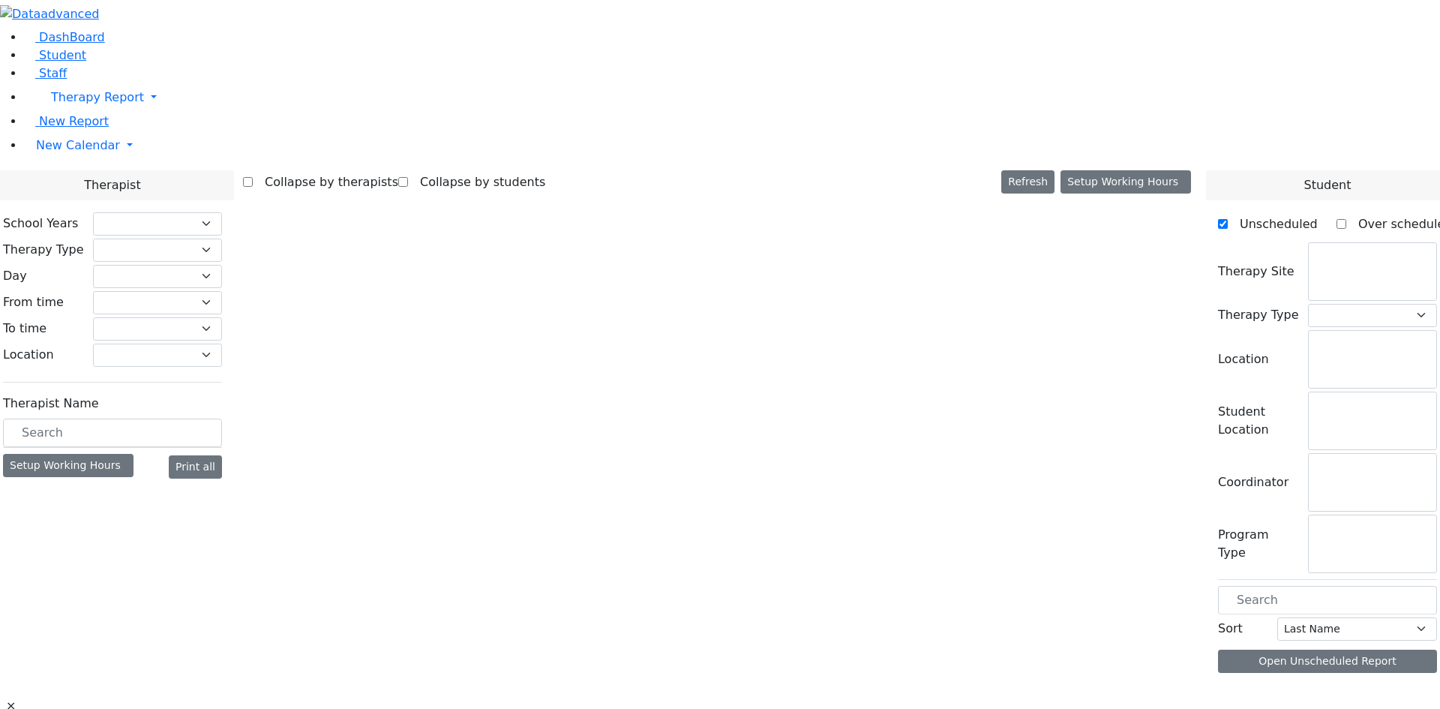
select select "212"
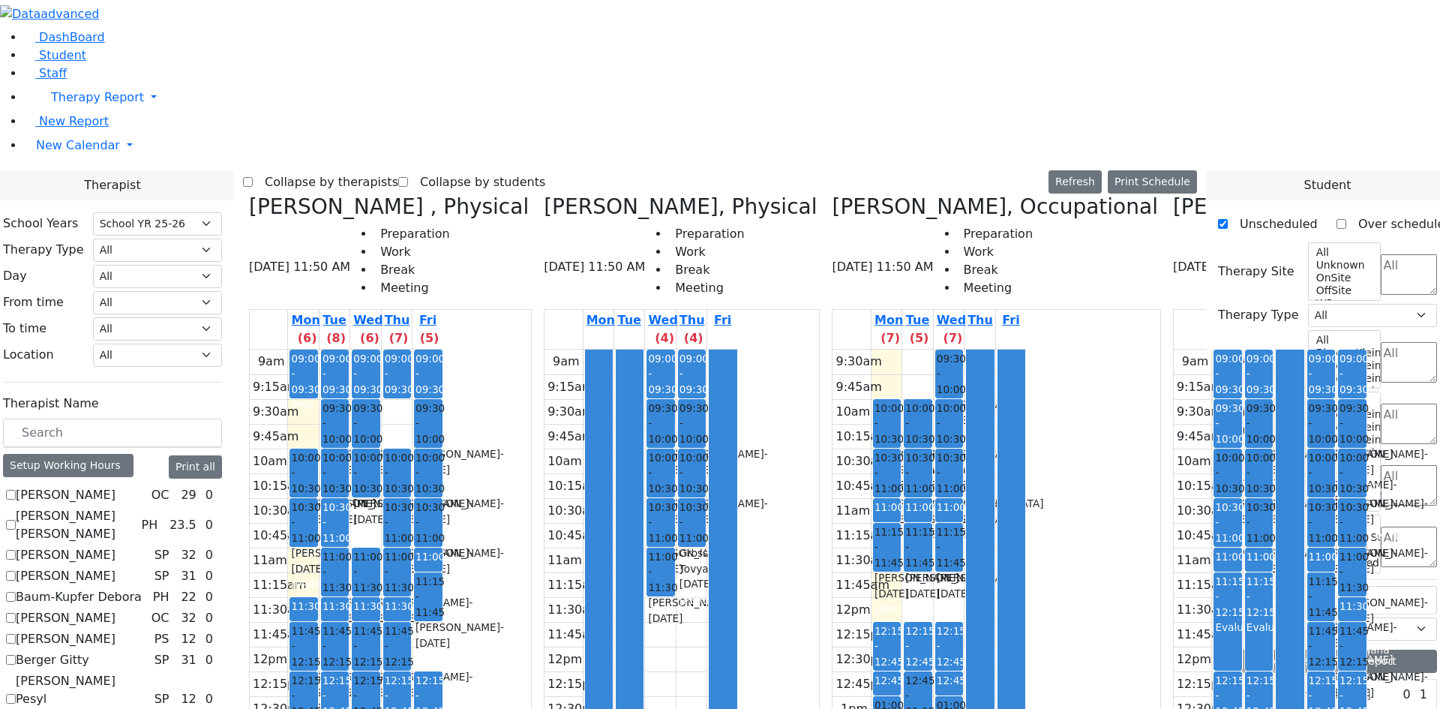
scroll to position [75, 0]
click at [133, 454] on div "Setup Working Hours" at bounding box center [68, 465] width 130 height 23
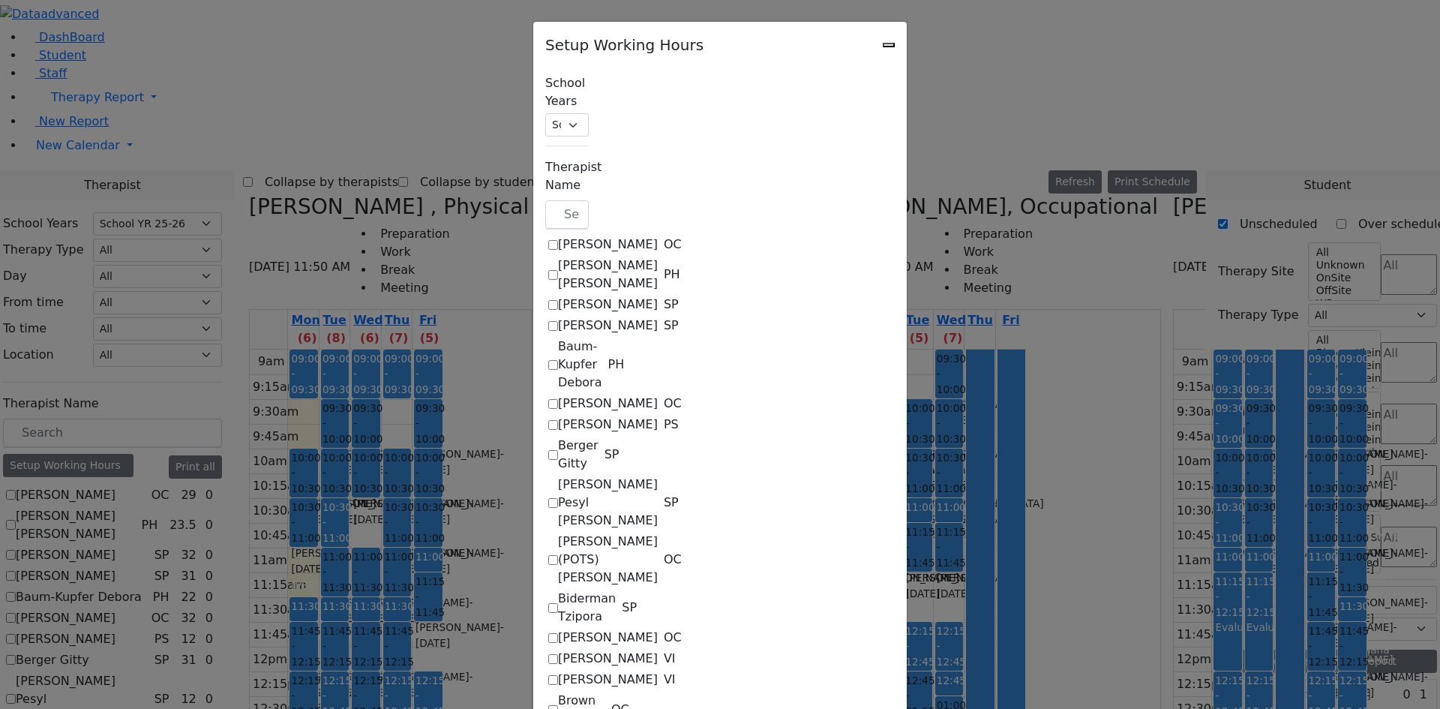
checkbox input "true"
select select "19:00:00"
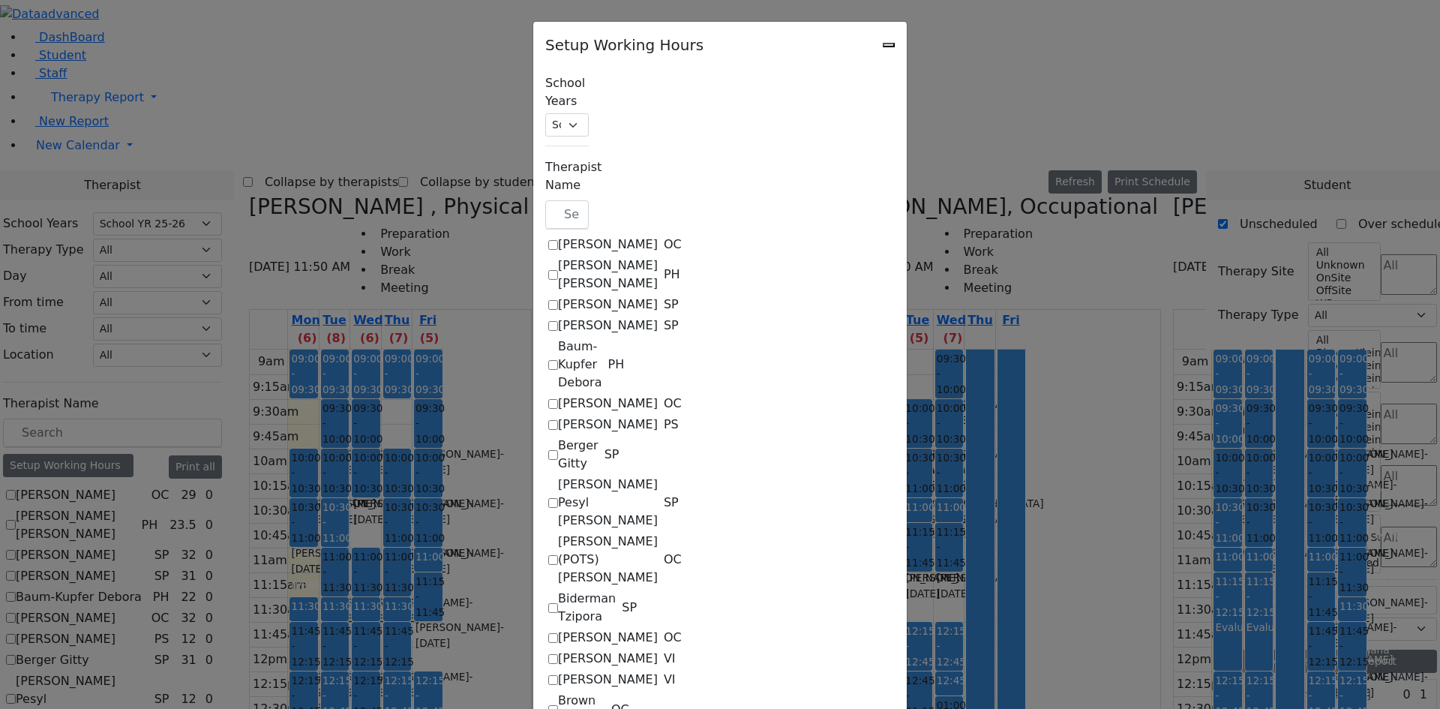
select select "19:00:00"
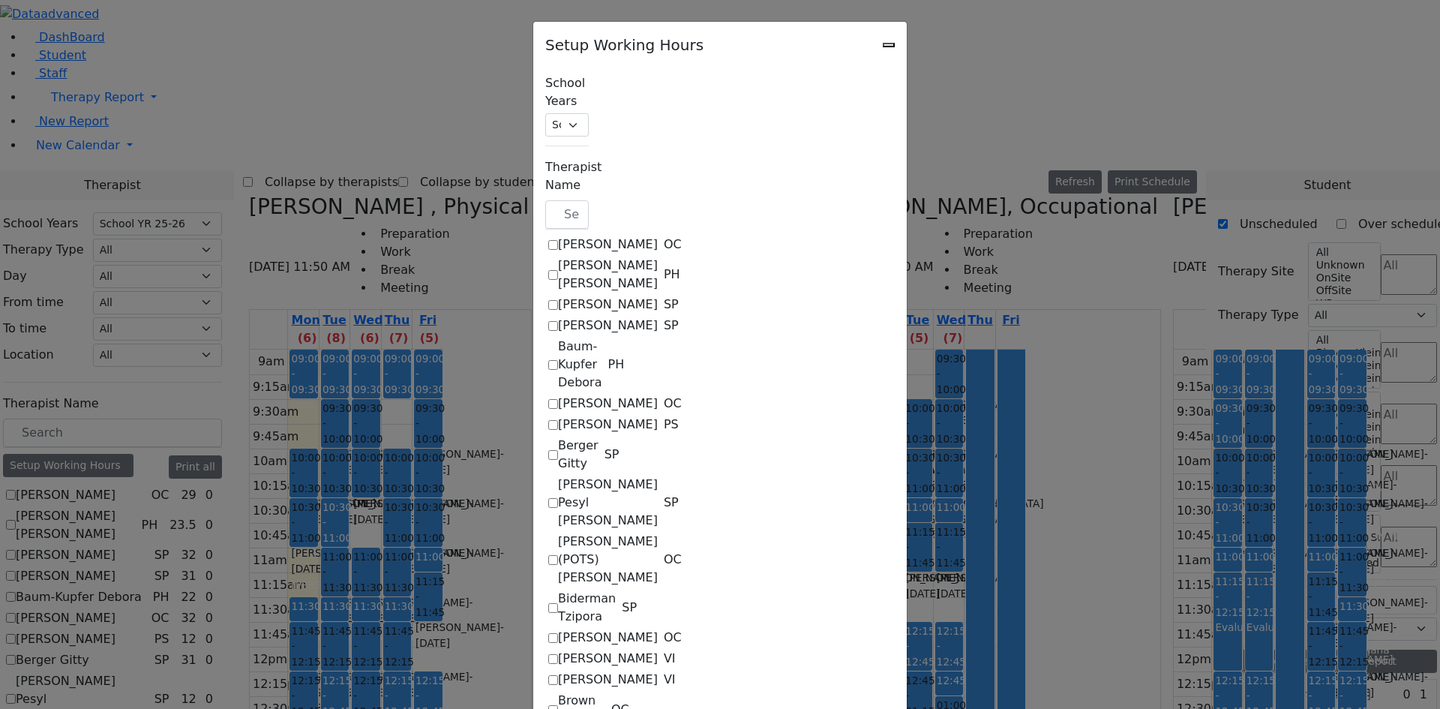
select select "19:00:00"
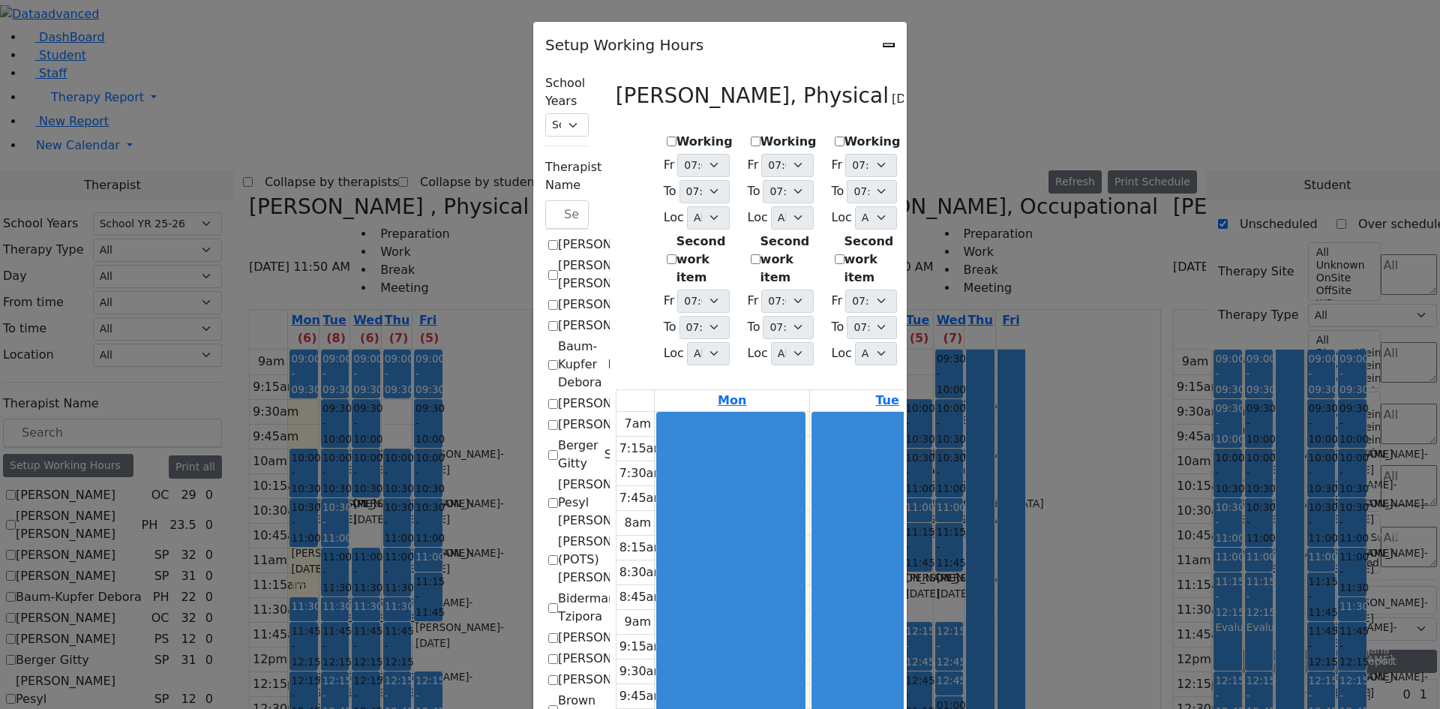
click at [676, 133] on label "Working" at bounding box center [704, 142] width 56 height 18
click at [667, 136] on input "Working" at bounding box center [672, 141] width 10 height 10
checkbox input "true"
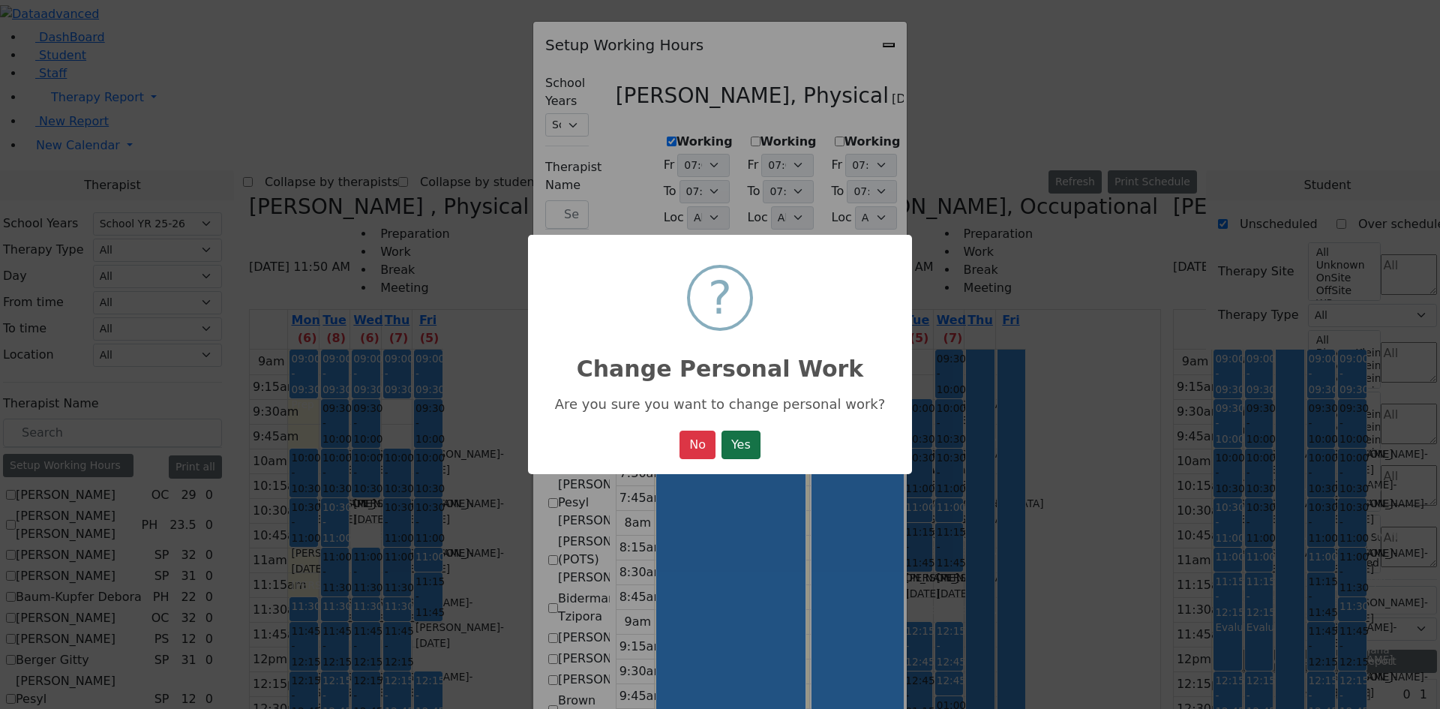
click at [755, 443] on button "Yes" at bounding box center [740, 444] width 39 height 28
select select "19:00:00"
select select "1"
select select "15:00:00"
select select "19:00:00"
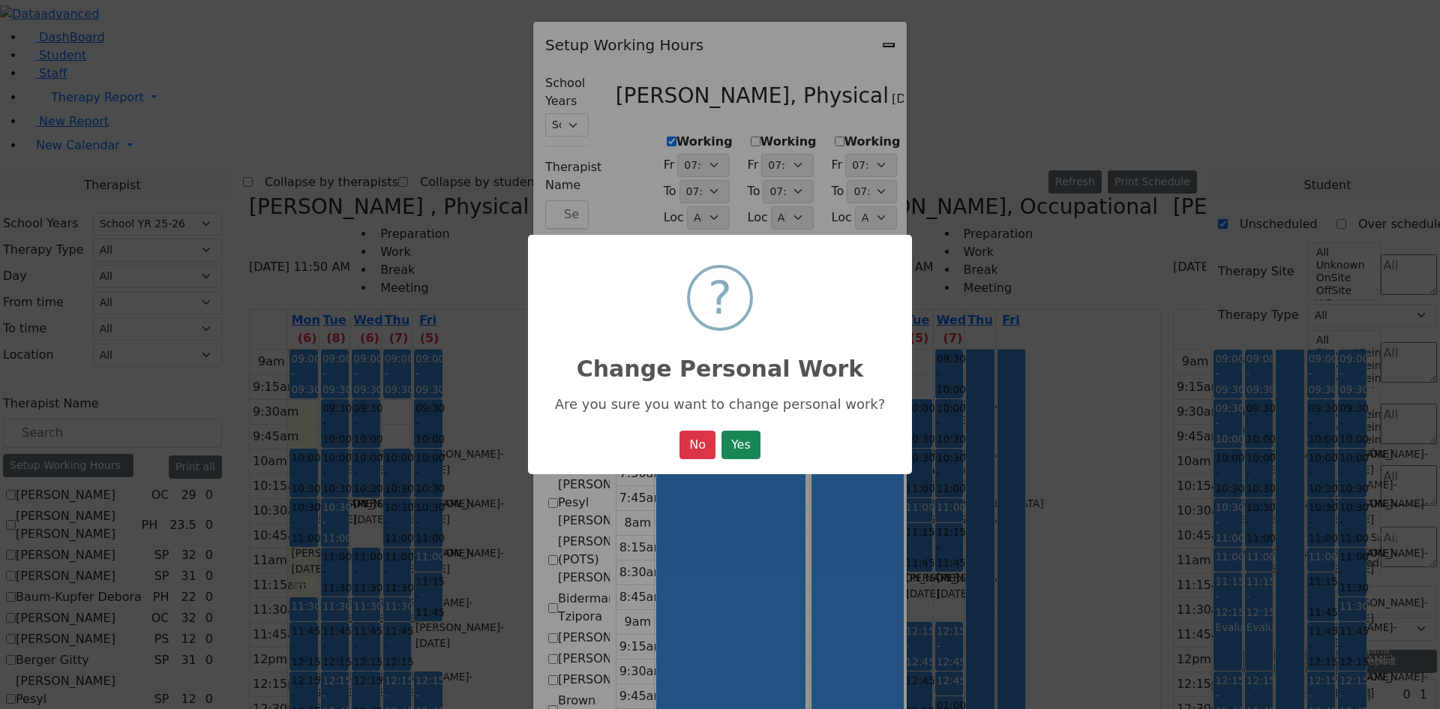
select select "19:00:00"
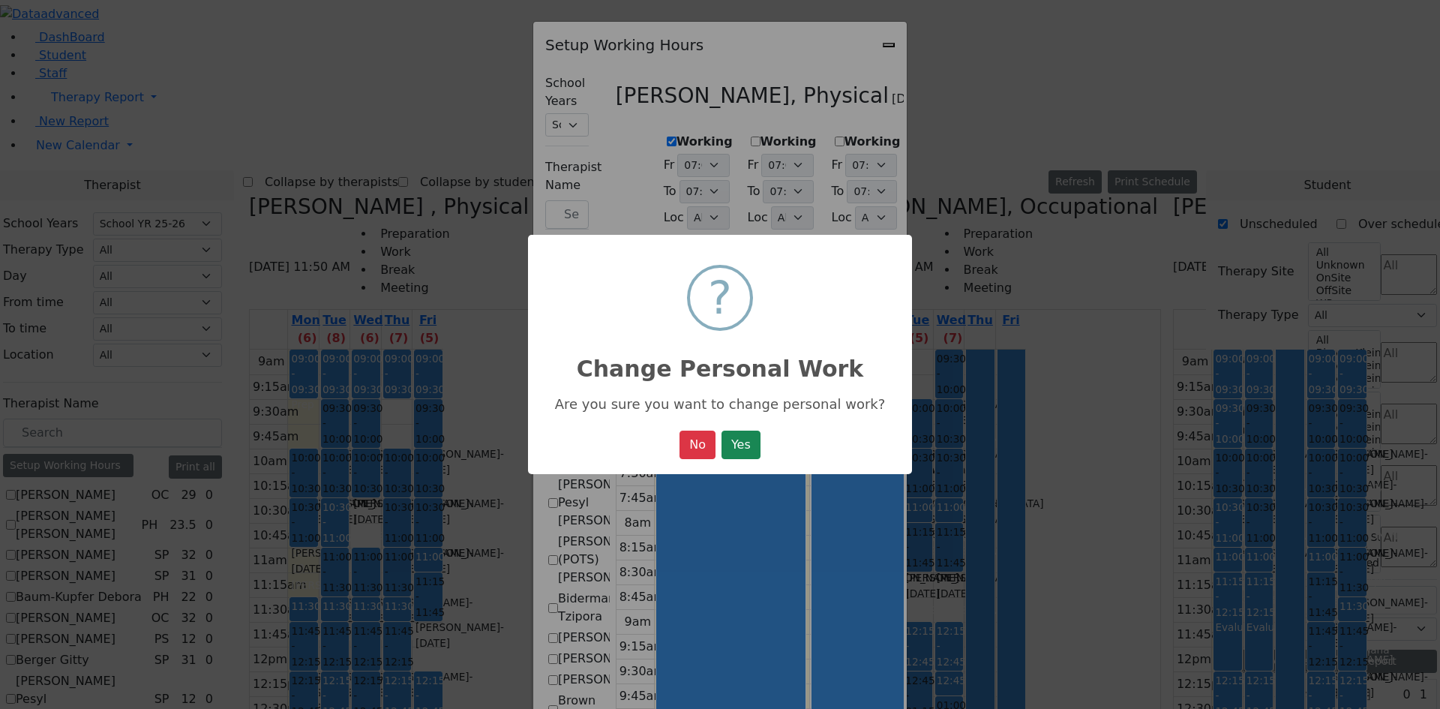
select select "19:00:00"
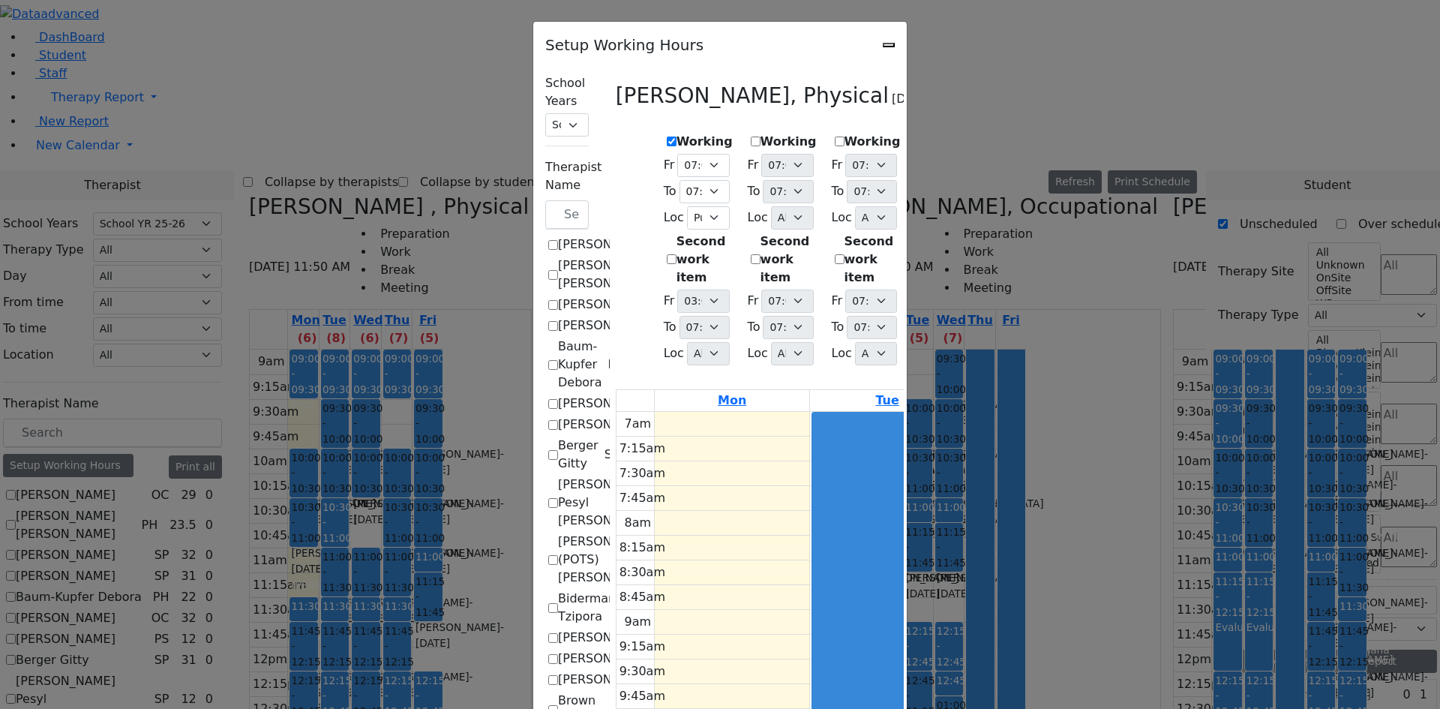
click at [760, 136] on label "Working" at bounding box center [788, 142] width 56 height 18
click at [751, 136] on input "Working" at bounding box center [756, 141] width 10 height 10
checkbox input "true"
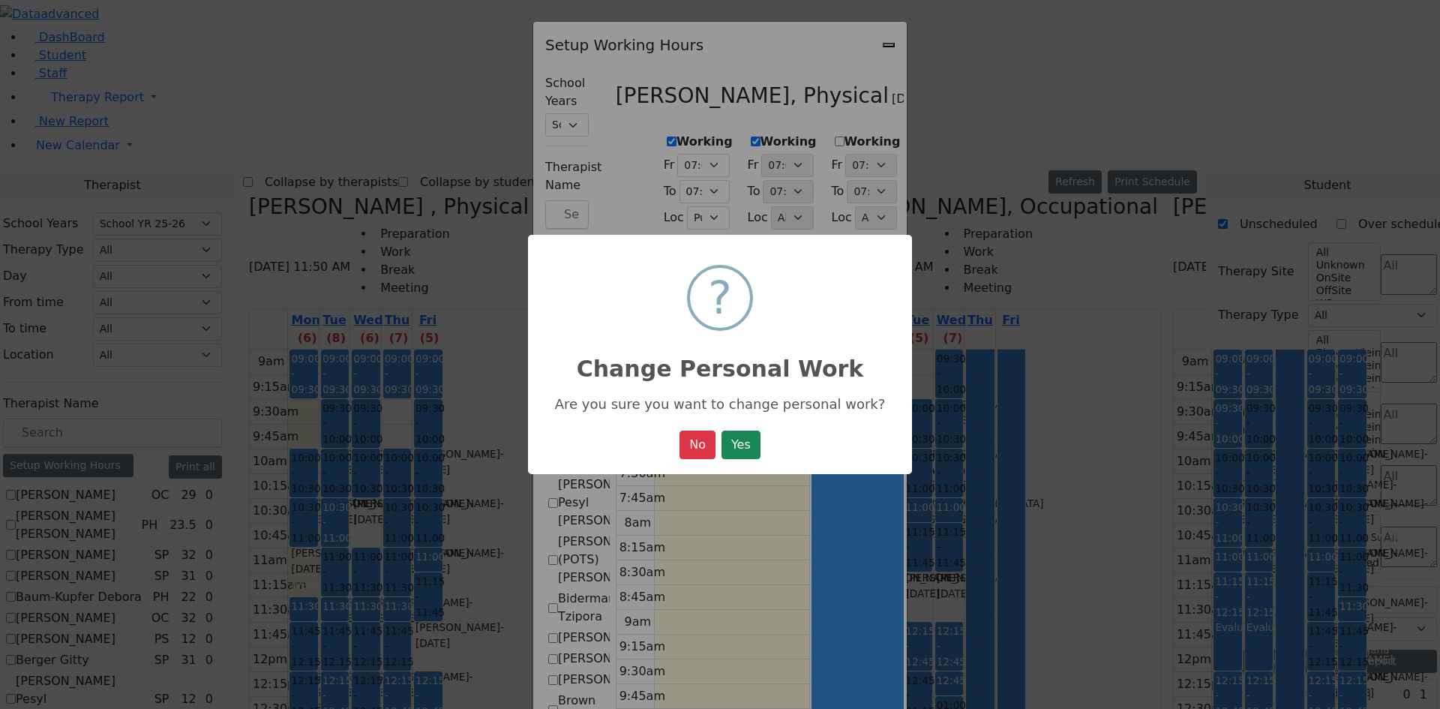
click at [758, 438] on button "Yes" at bounding box center [740, 444] width 39 height 28
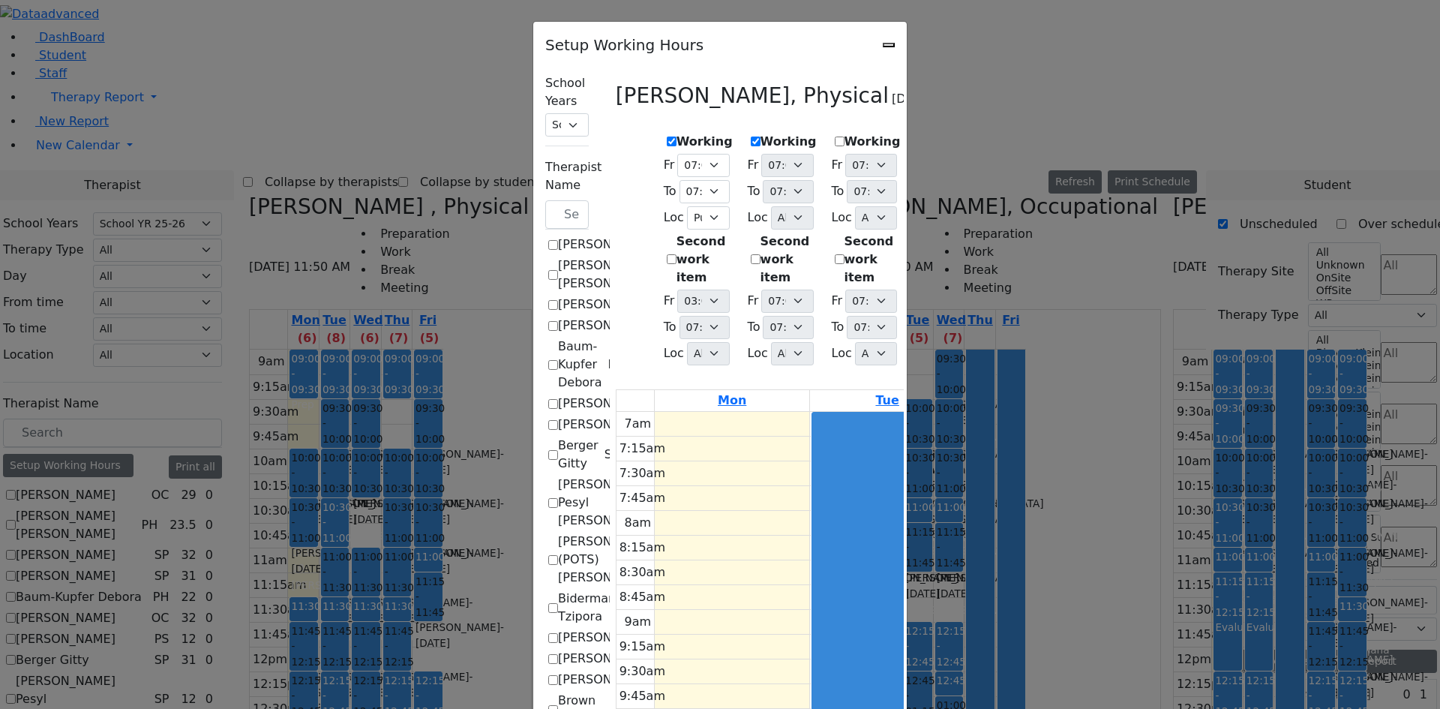
select select "19:00:00"
select select "1"
select select "15:00:00"
select select "19:00:00"
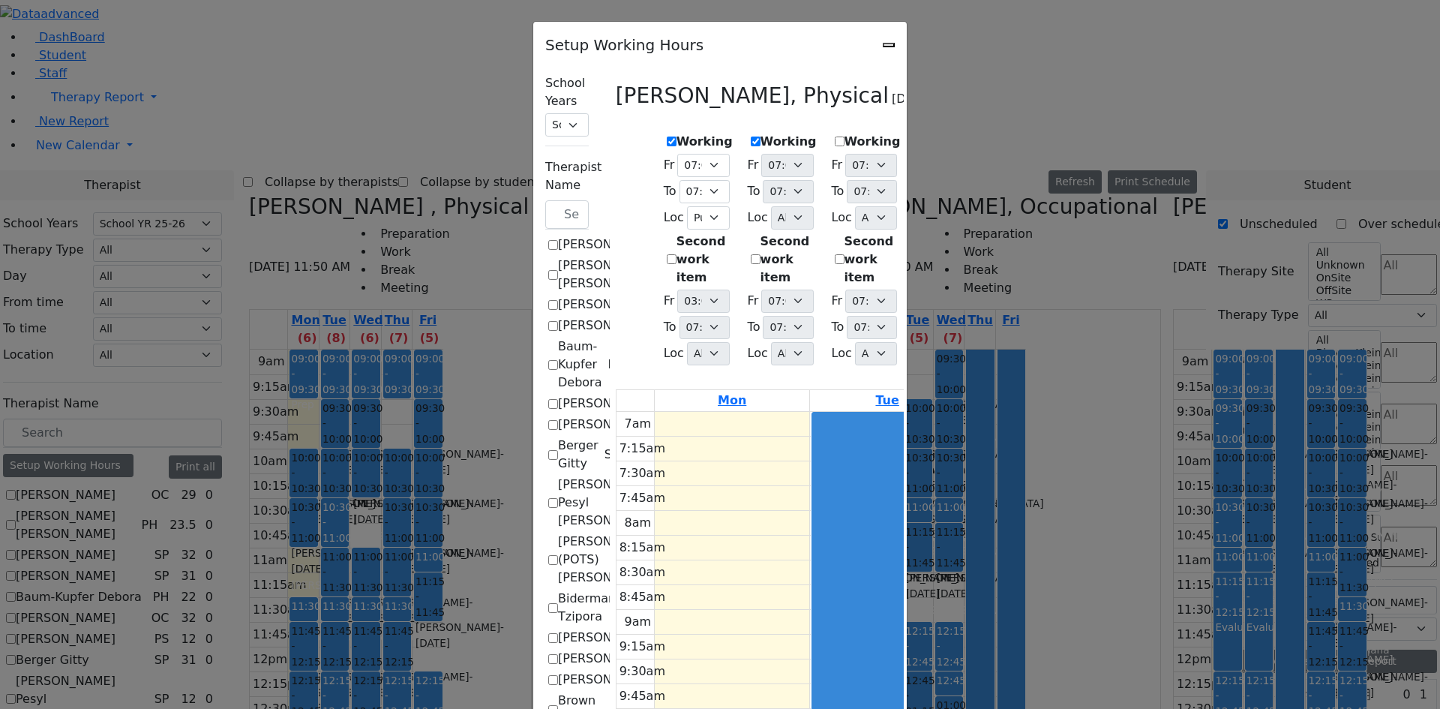
select select "1"
select select "15:00:00"
select select "19:00:00"
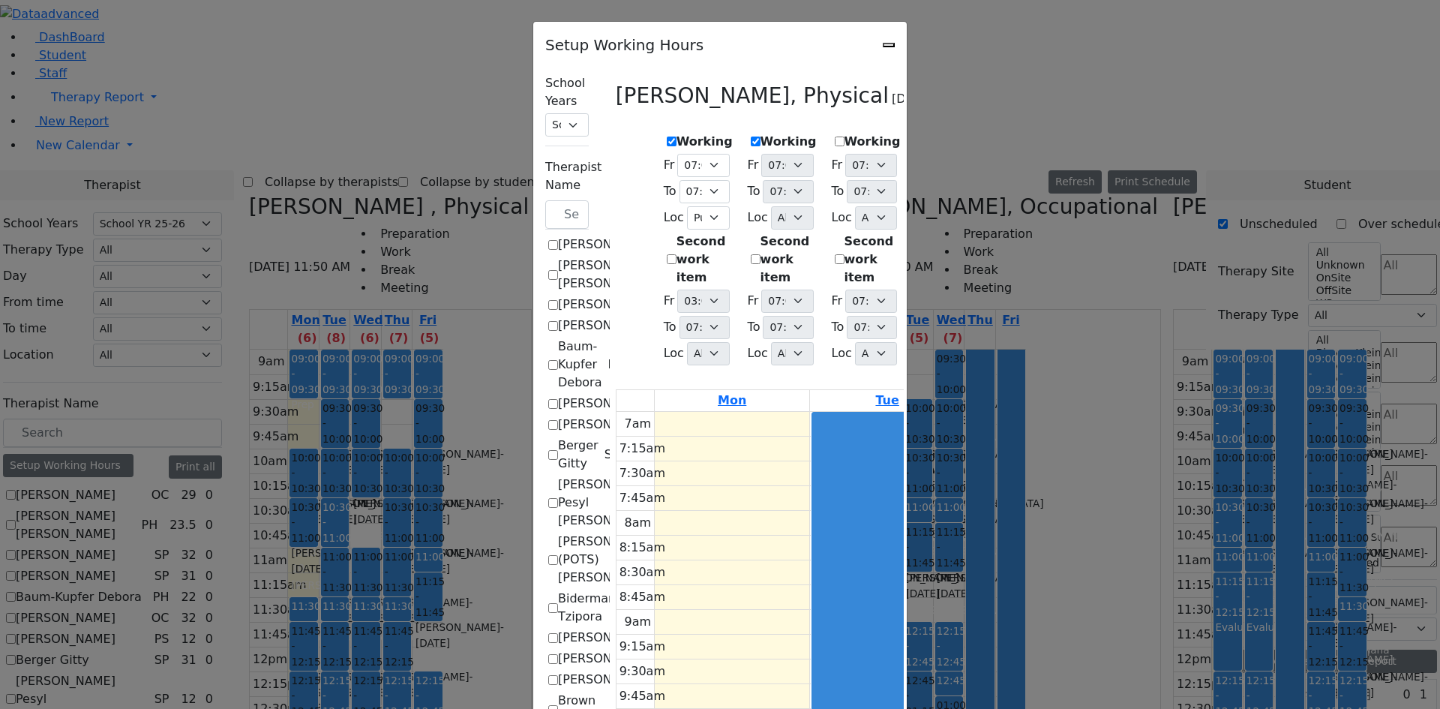
select select "19:00:00"
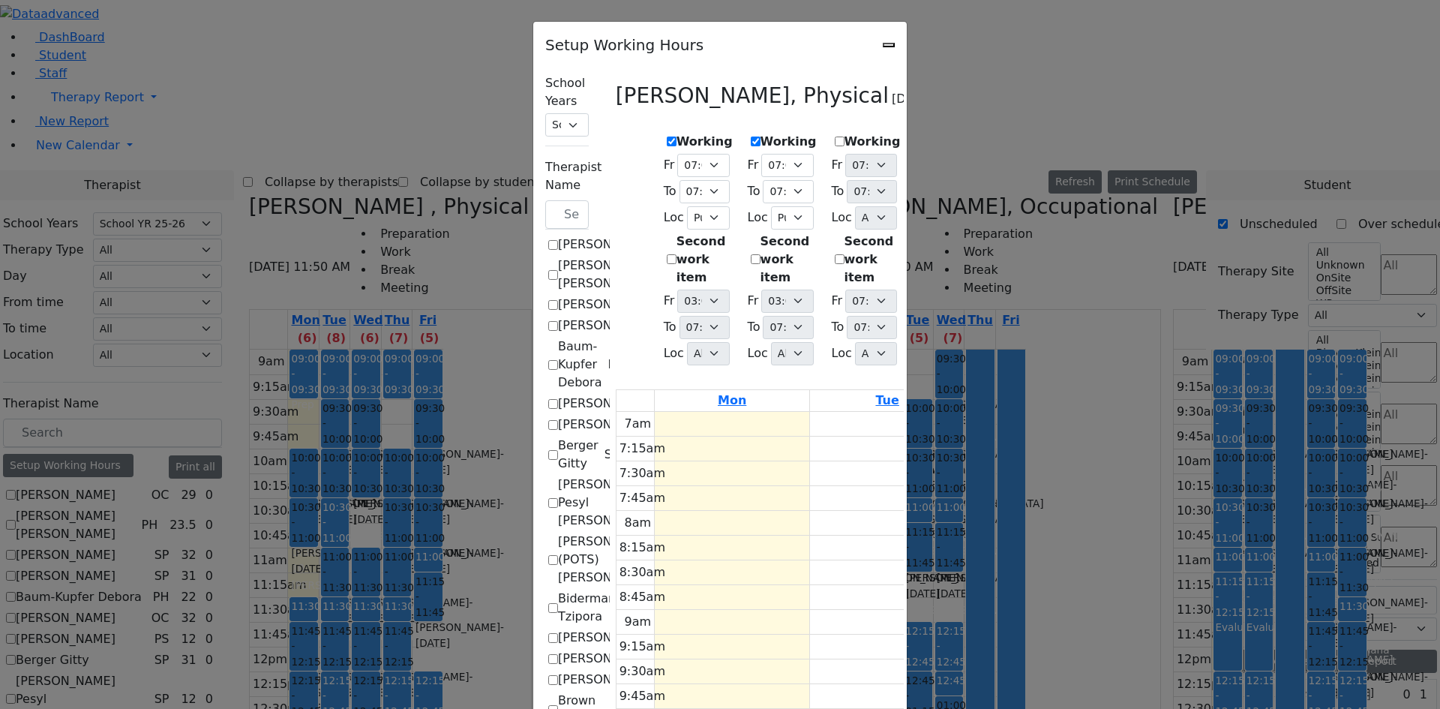
click at [844, 133] on label "Working" at bounding box center [872, 142] width 56 height 18
click at [835, 136] on input "Working" at bounding box center [840, 141] width 10 height 10
checkbox input "true"
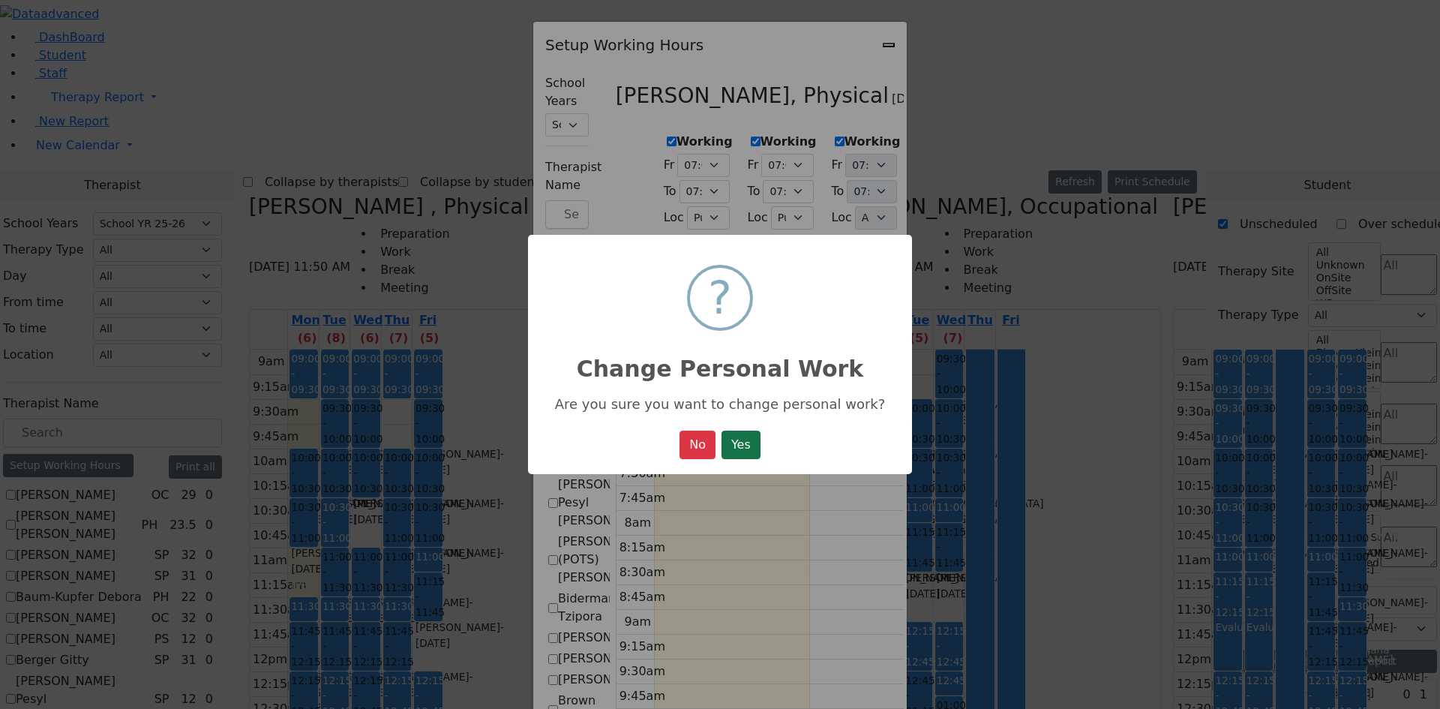
click at [738, 434] on button "Yes" at bounding box center [740, 444] width 39 height 28
select select "19:00:00"
select select "1"
select select "15:00:00"
select select "19:00:00"
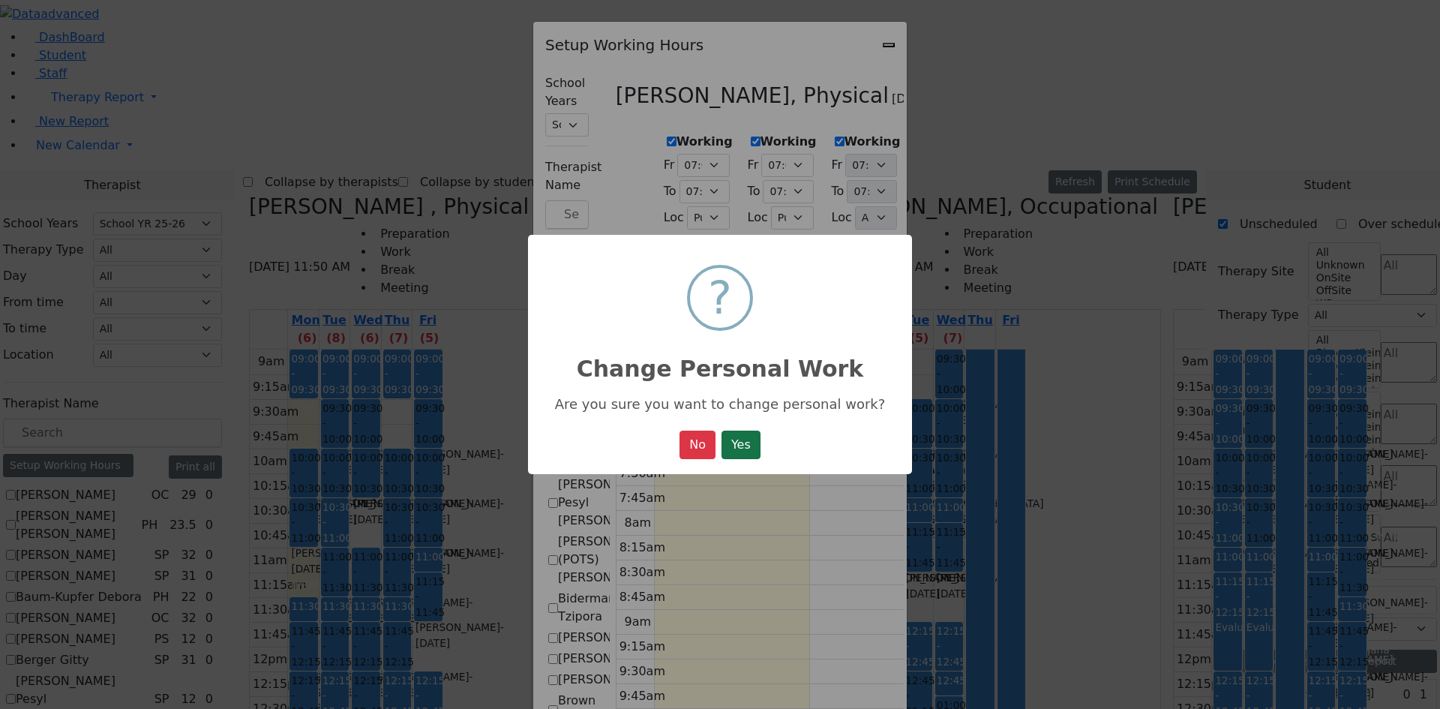
select select "19:00:00"
select select "1"
select select "15:00:00"
select select "19:00:00"
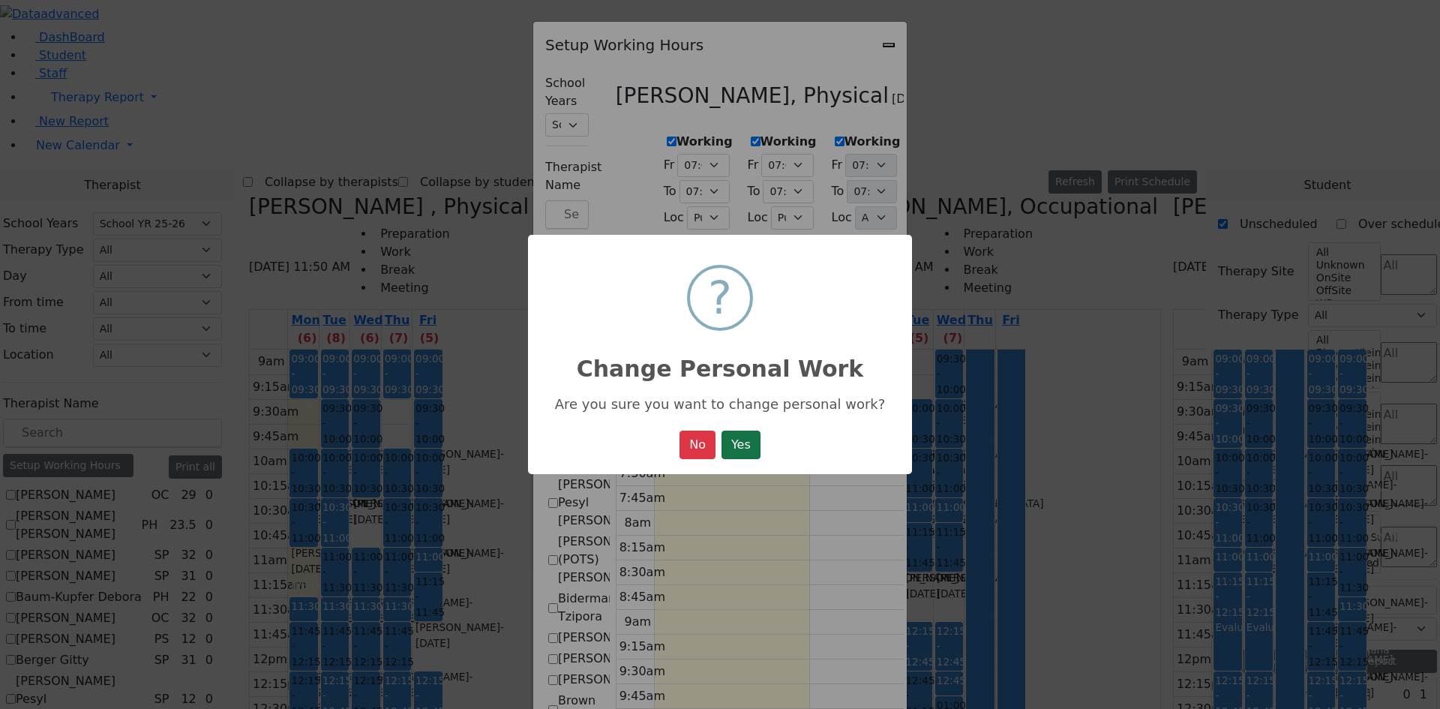
select select "1"
select select "15:00:00"
select select "19:00:00"
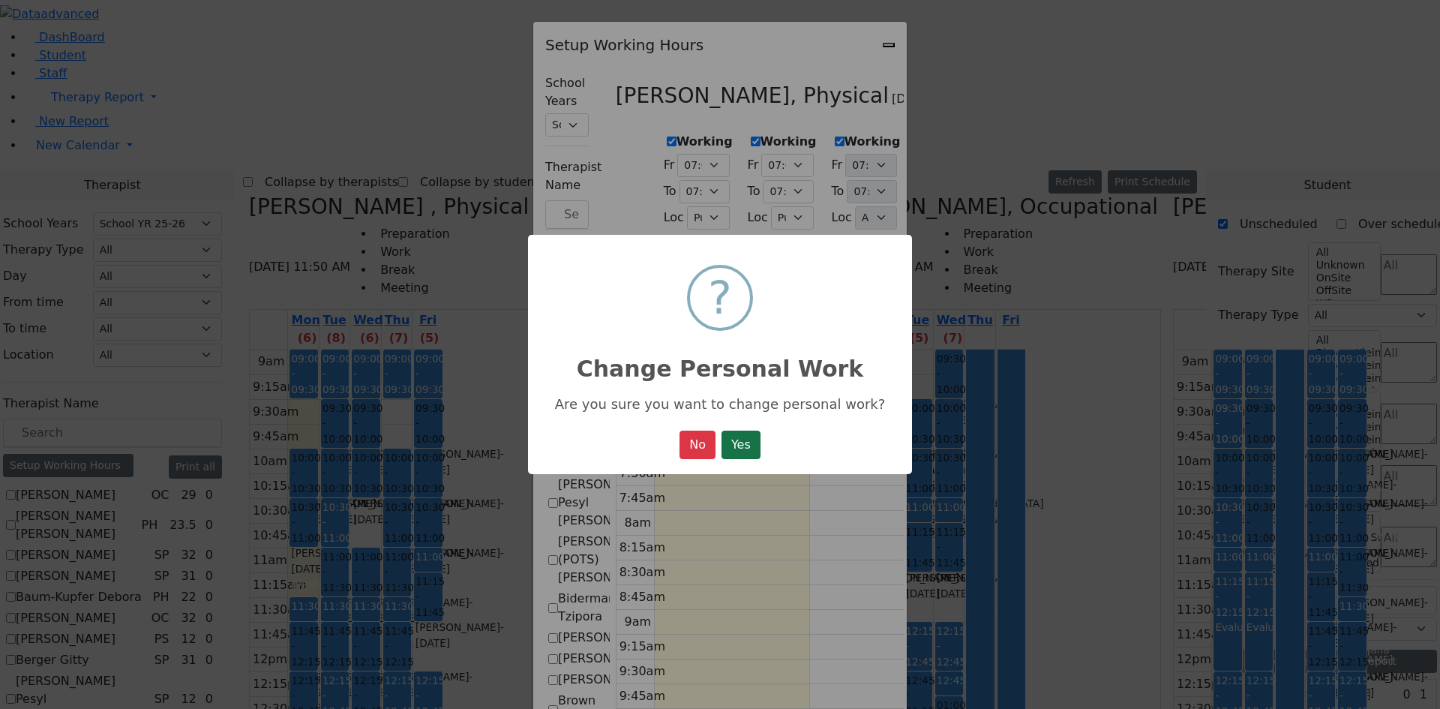
select select "19:00:00"
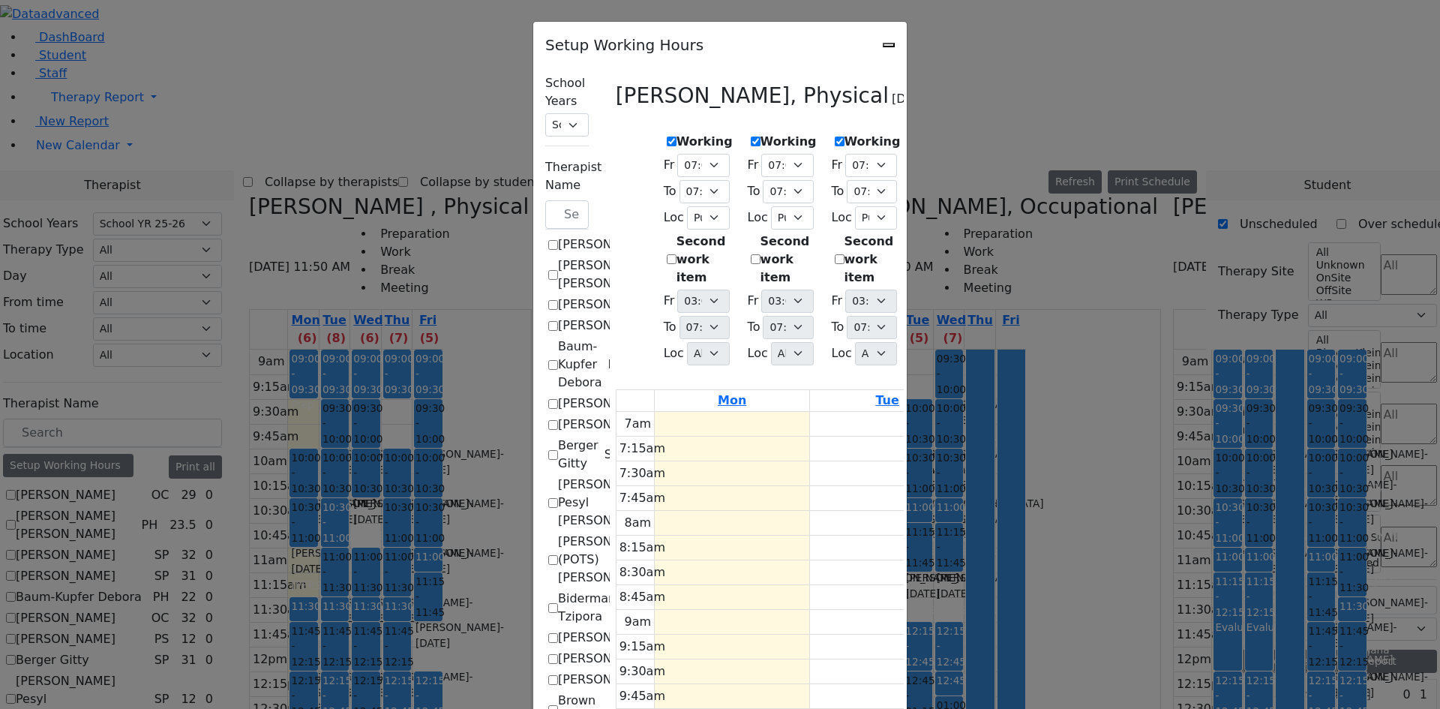
click at [910, 139] on div "Working Fr 07:00 AM 07:15 AM 07:30 AM 07:45 AM 08:00 AM 08:15 AM 08:30 AM 08:45…" at bounding box center [949, 250] width 81 height 247
click at [928, 137] on label "Working" at bounding box center [956, 142] width 56 height 18
click at [918, 137] on input "Working" at bounding box center [923, 141] width 10 height 10
checkbox input "true"
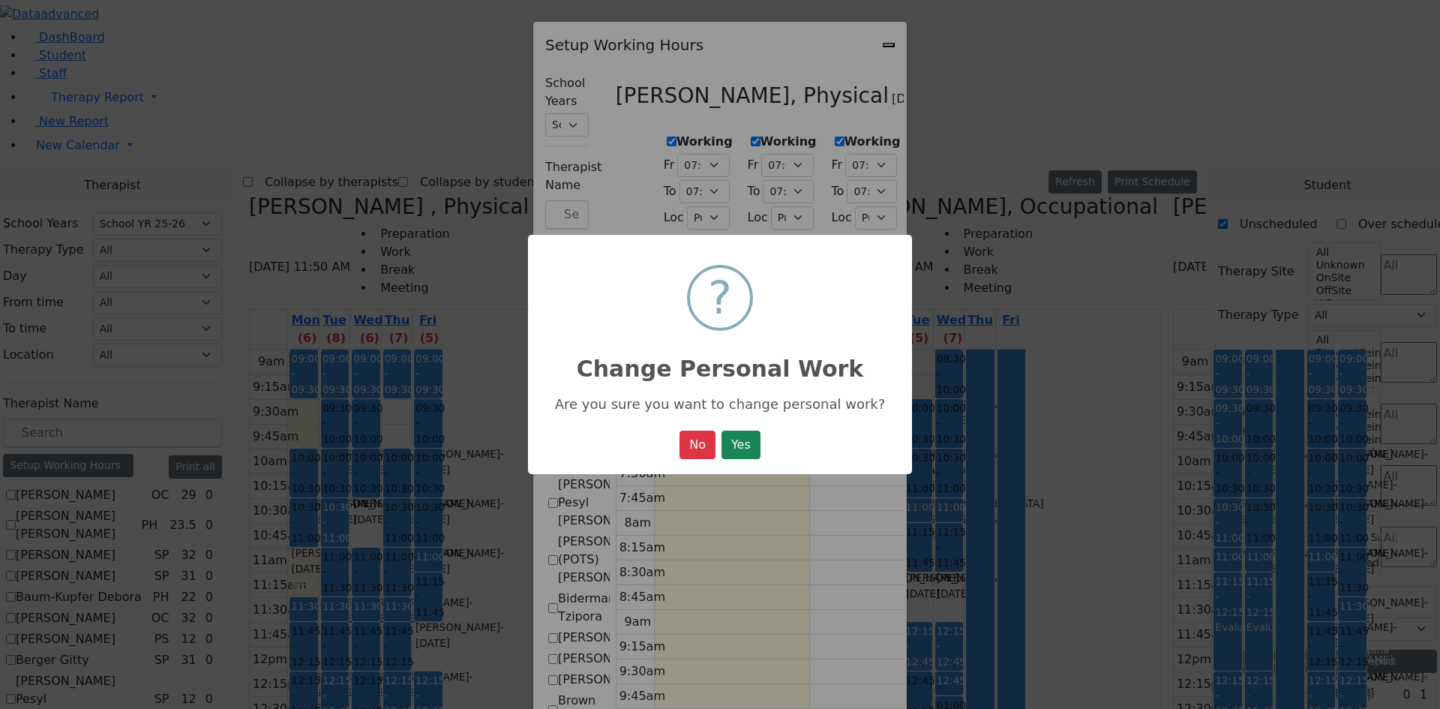
click at [757, 453] on button "Yes" at bounding box center [740, 444] width 39 height 28
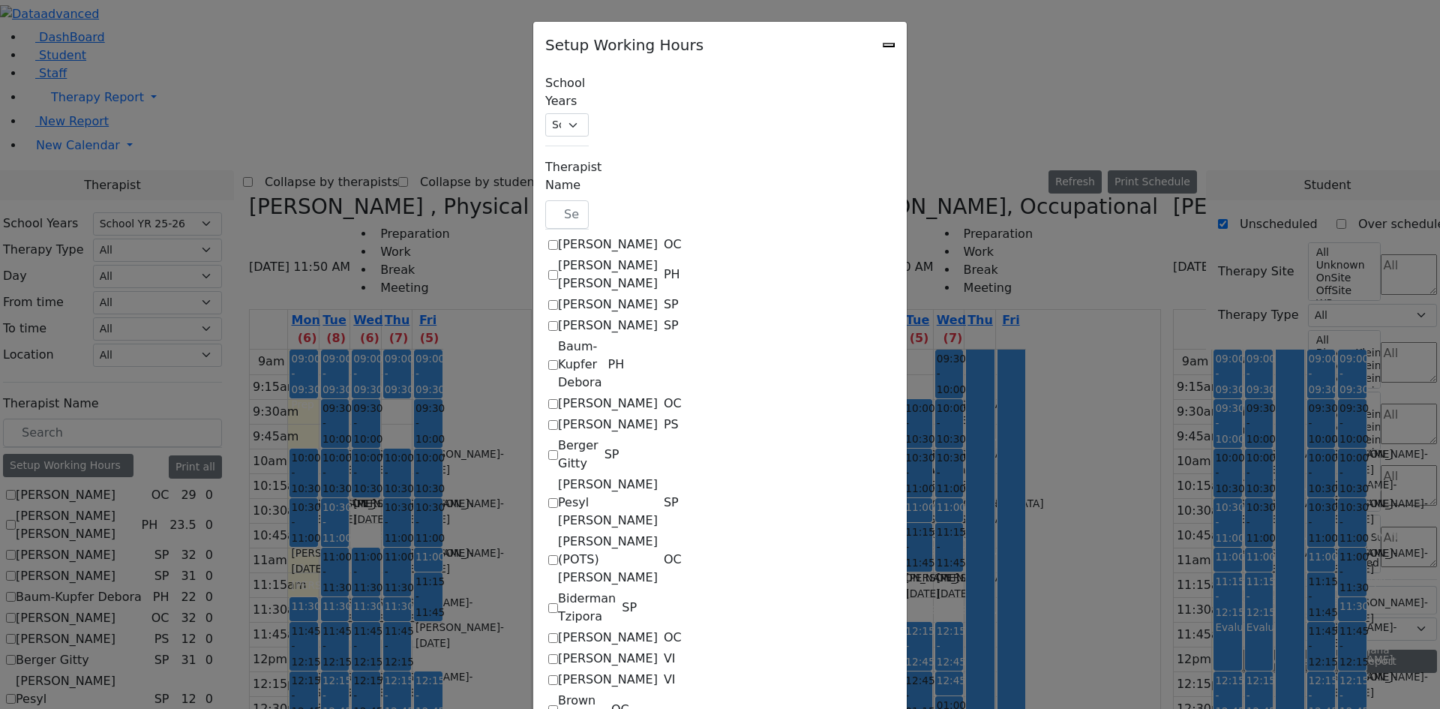
select select "19:00:00"
select select "1"
select select "15:00:00"
select select "19:00:00"
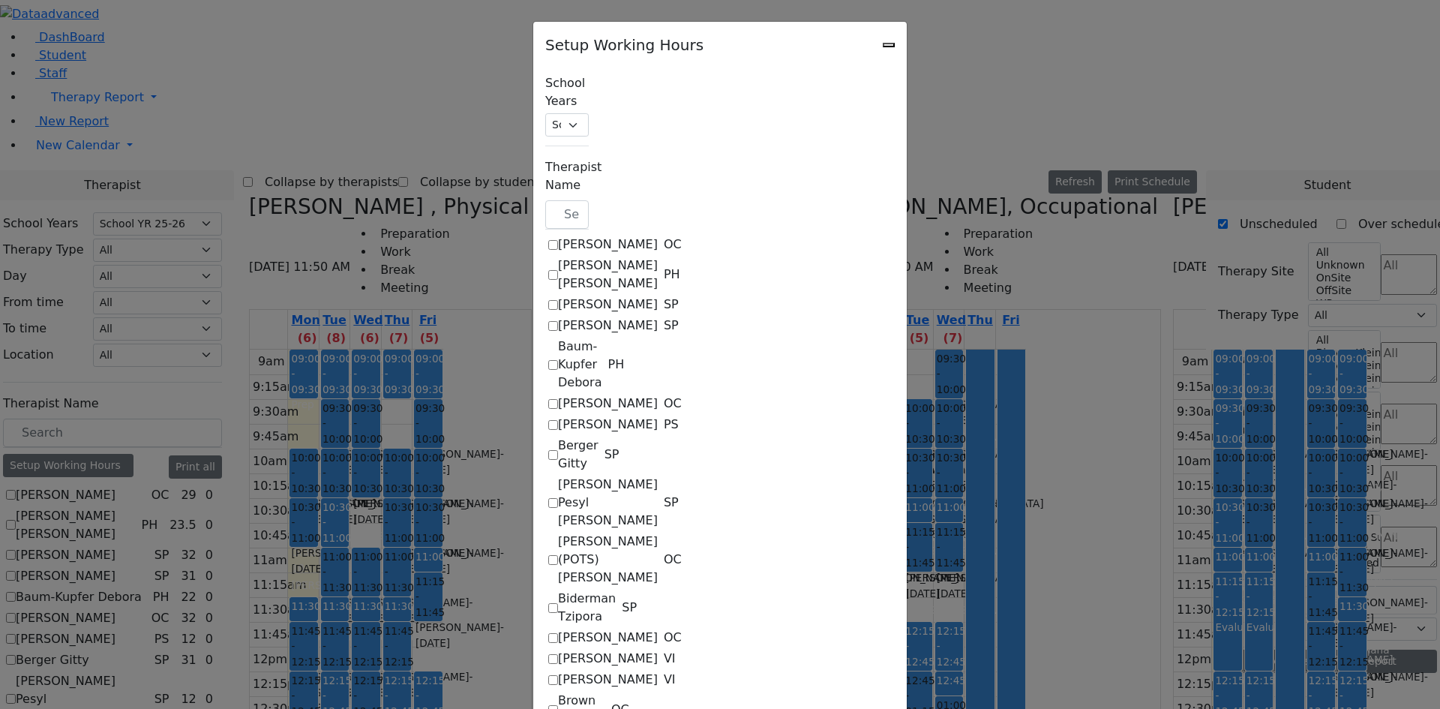
select select "1"
select select "15:00:00"
select select "19:00:00"
select select "1"
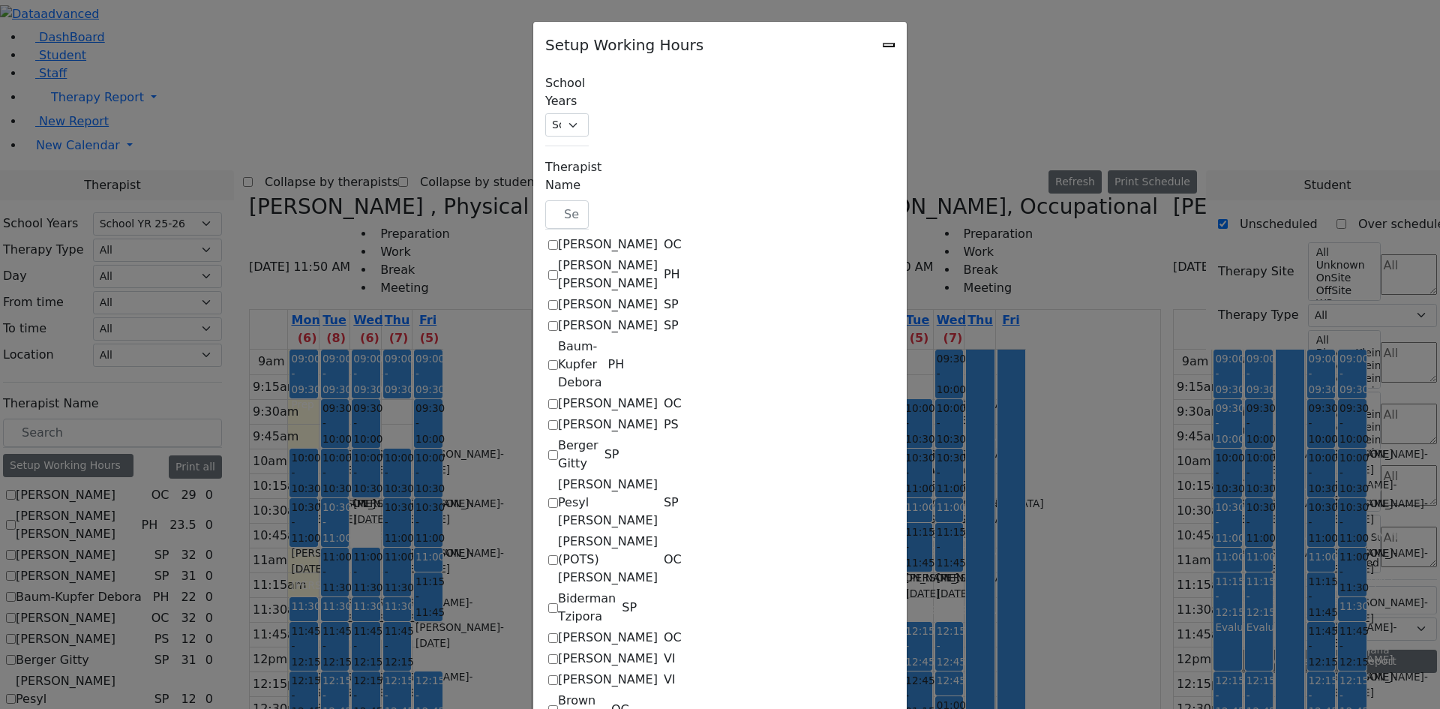
select select "15:00:00"
select select "19:00:00"
select select "1"
select select "15:00:00"
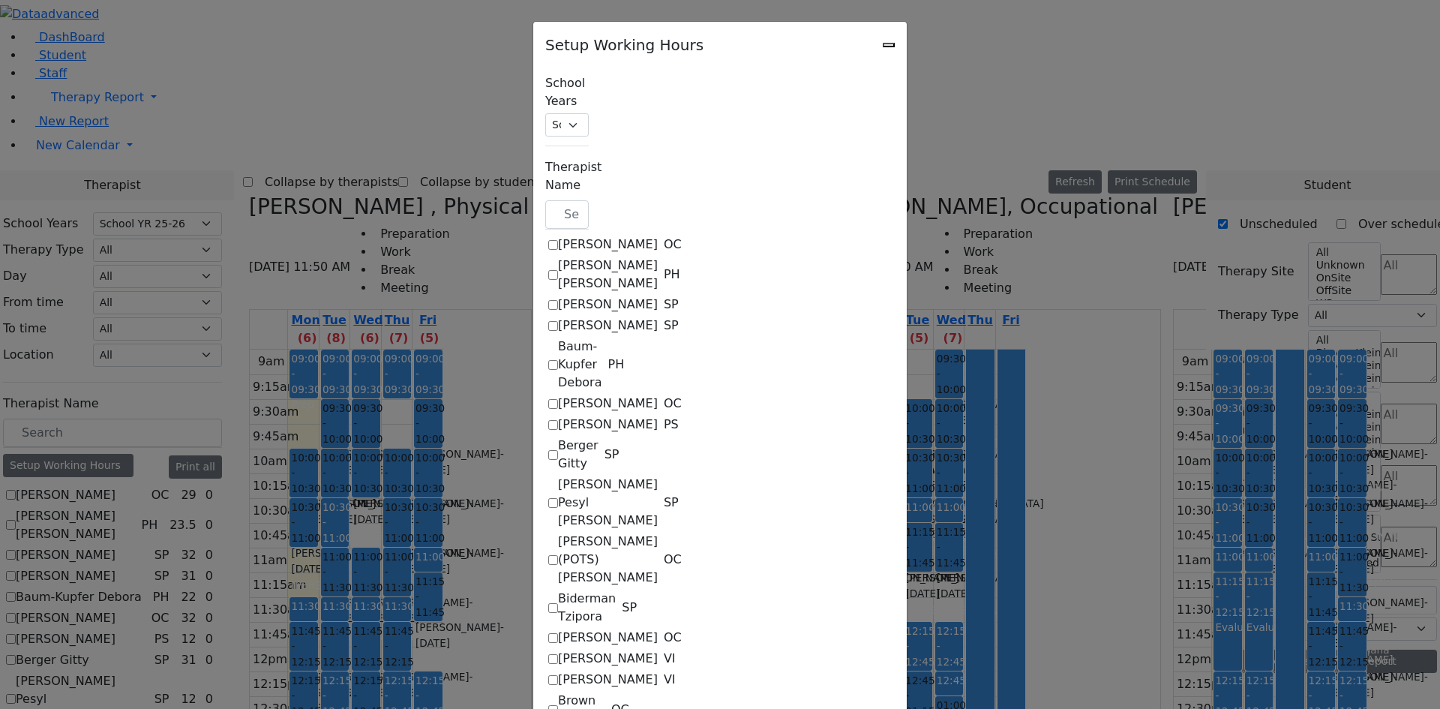
select select "19:00:00"
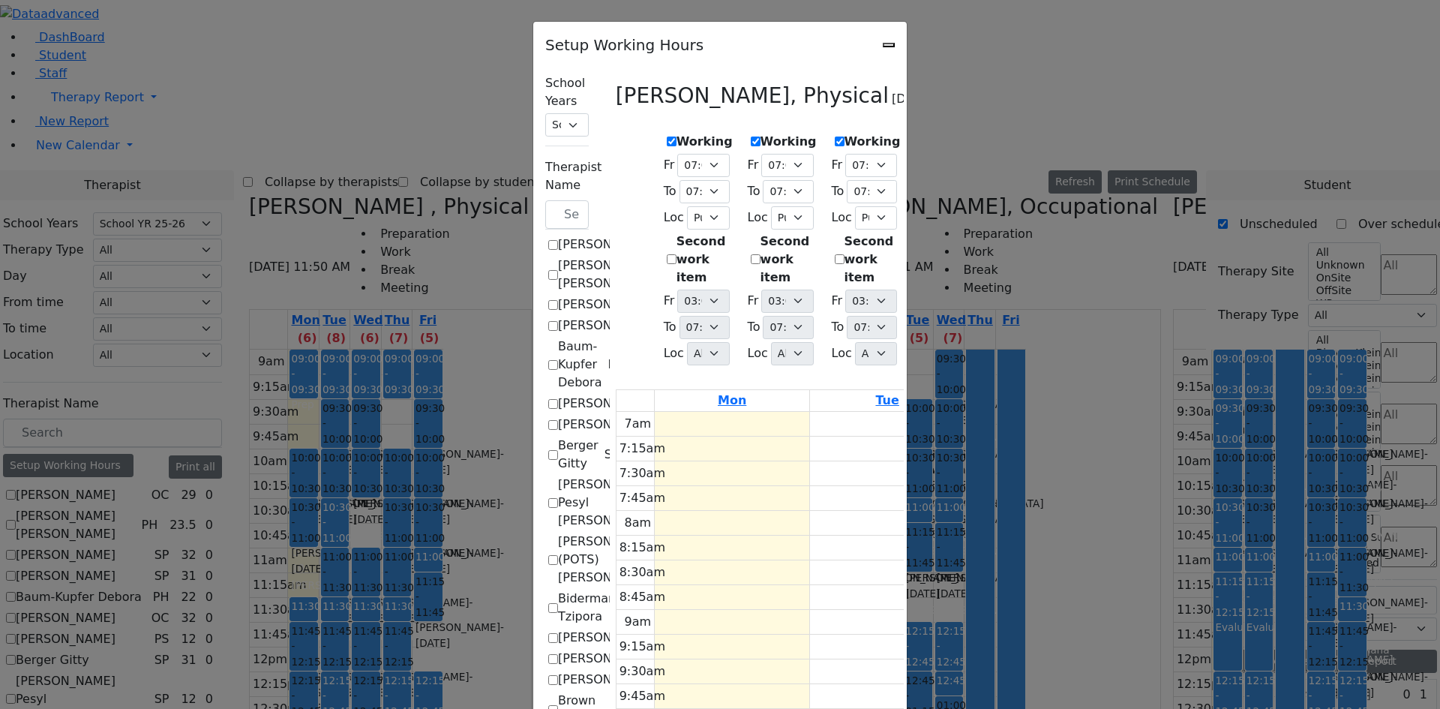
click at [1068, 134] on label "Working" at bounding box center [1040, 142] width 56 height 18
click at [1012, 136] on input "Working" at bounding box center [1007, 141] width 10 height 10
checkbox input "true"
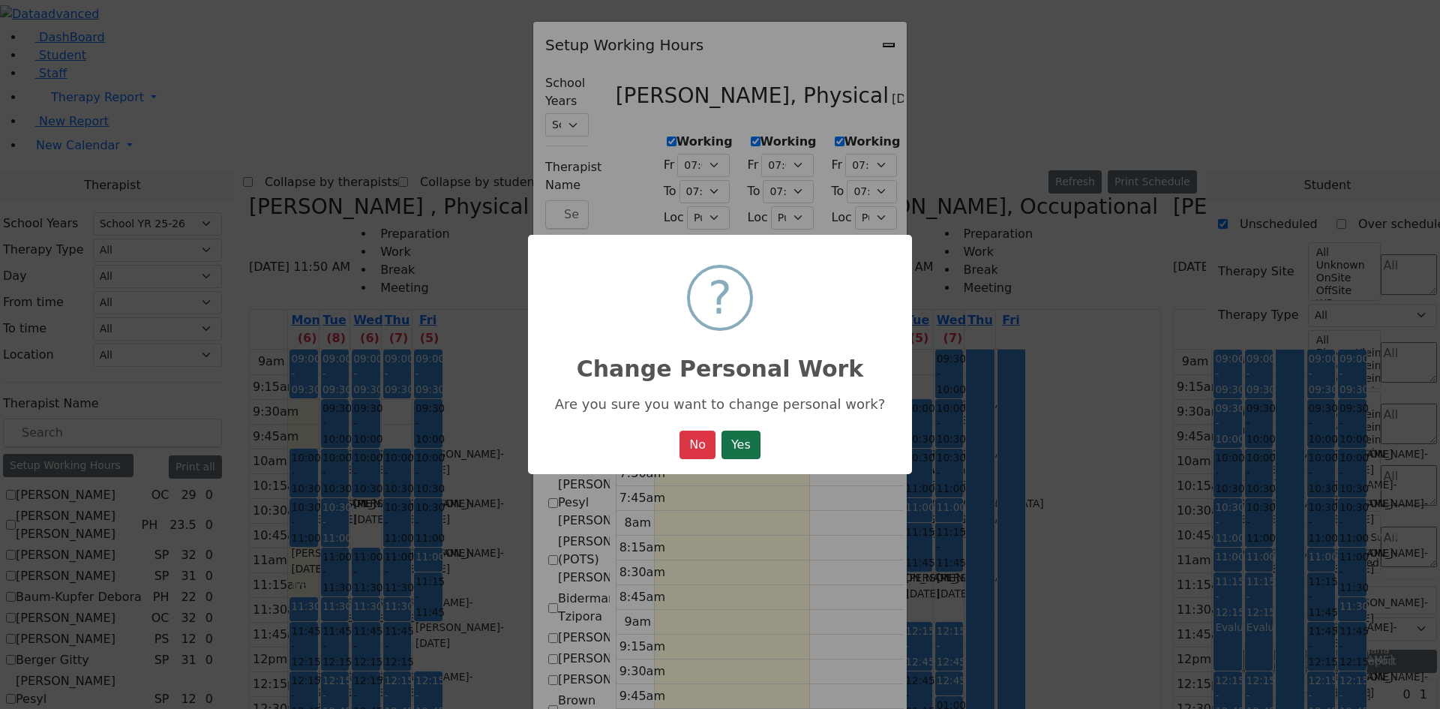
click at [735, 456] on button "Yes" at bounding box center [740, 444] width 39 height 28
select select "19:00:00"
select select "1"
select select "15:00:00"
select select "19:00:00"
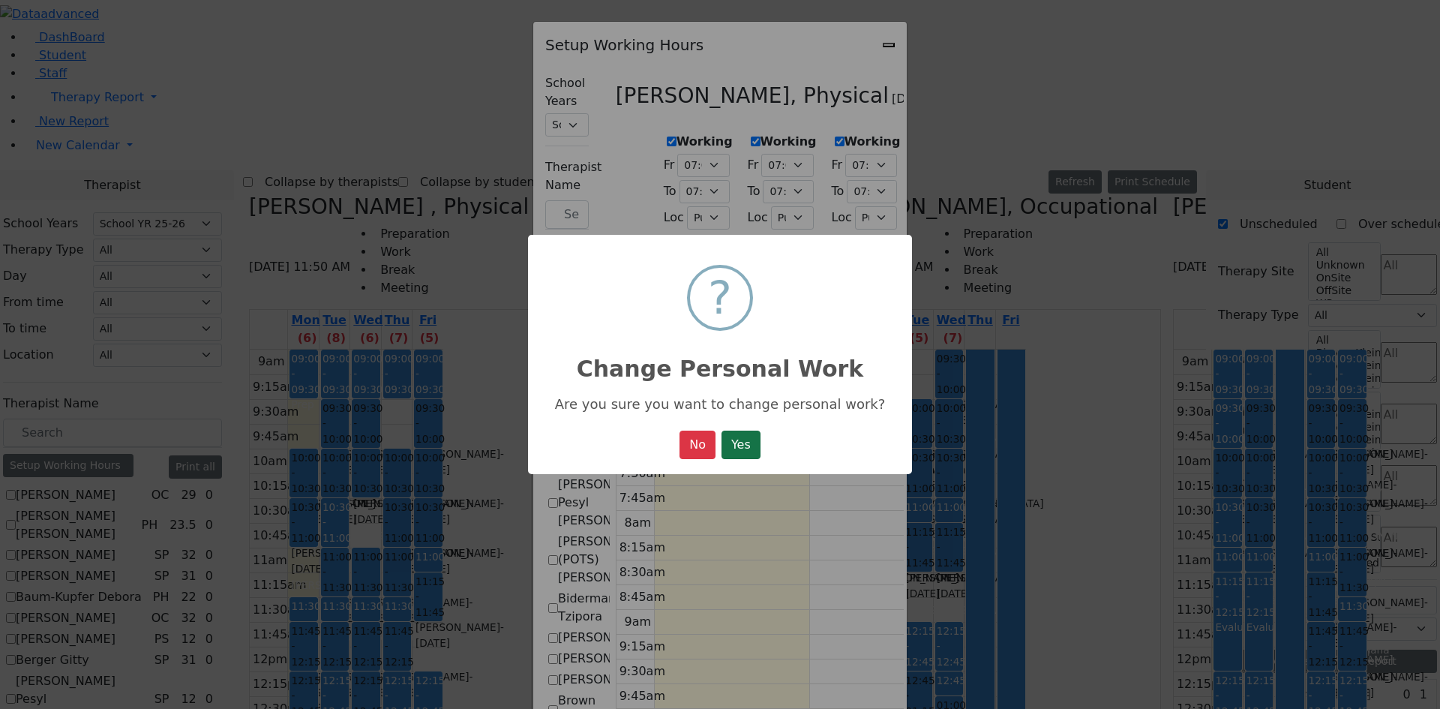
select select "19:00:00"
select select "1"
select select "15:00:00"
select select "19:00:00"
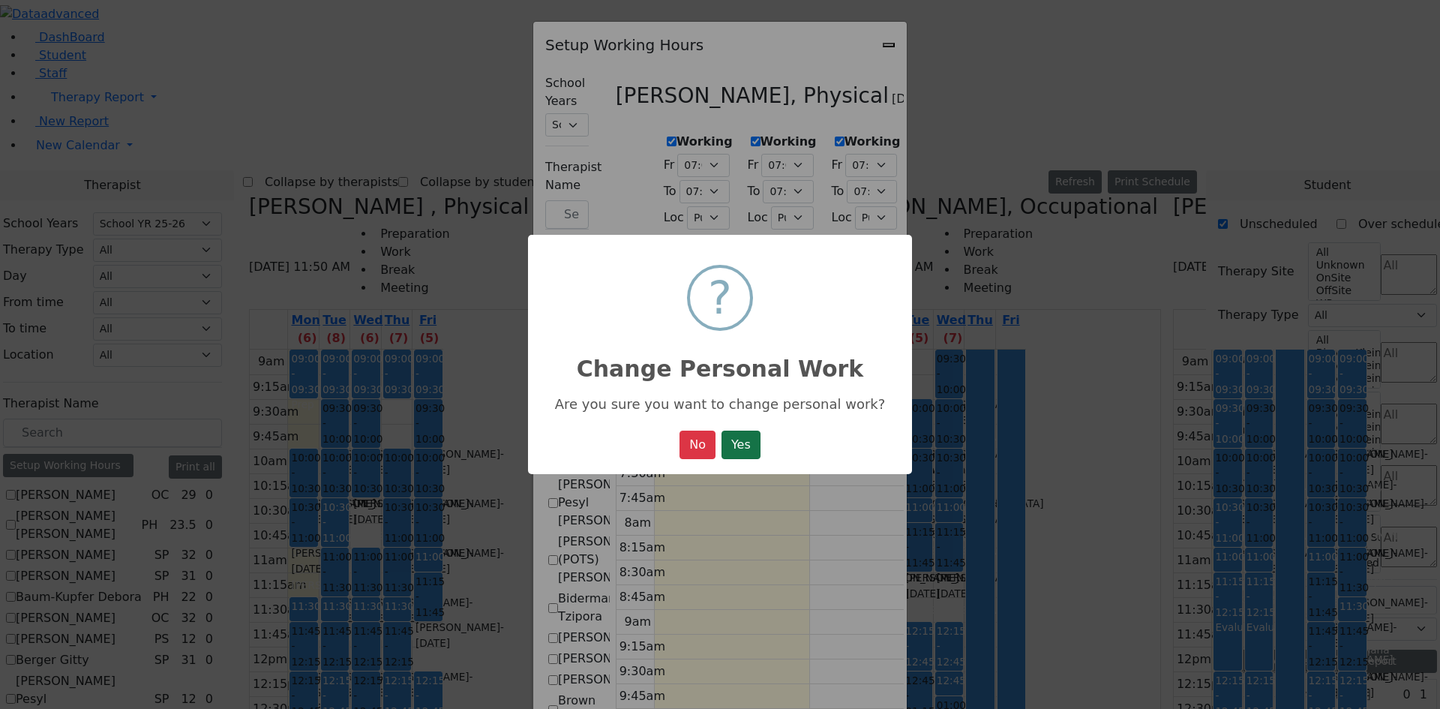
select select "1"
select select "15:00:00"
select select "19:00:00"
select select "1"
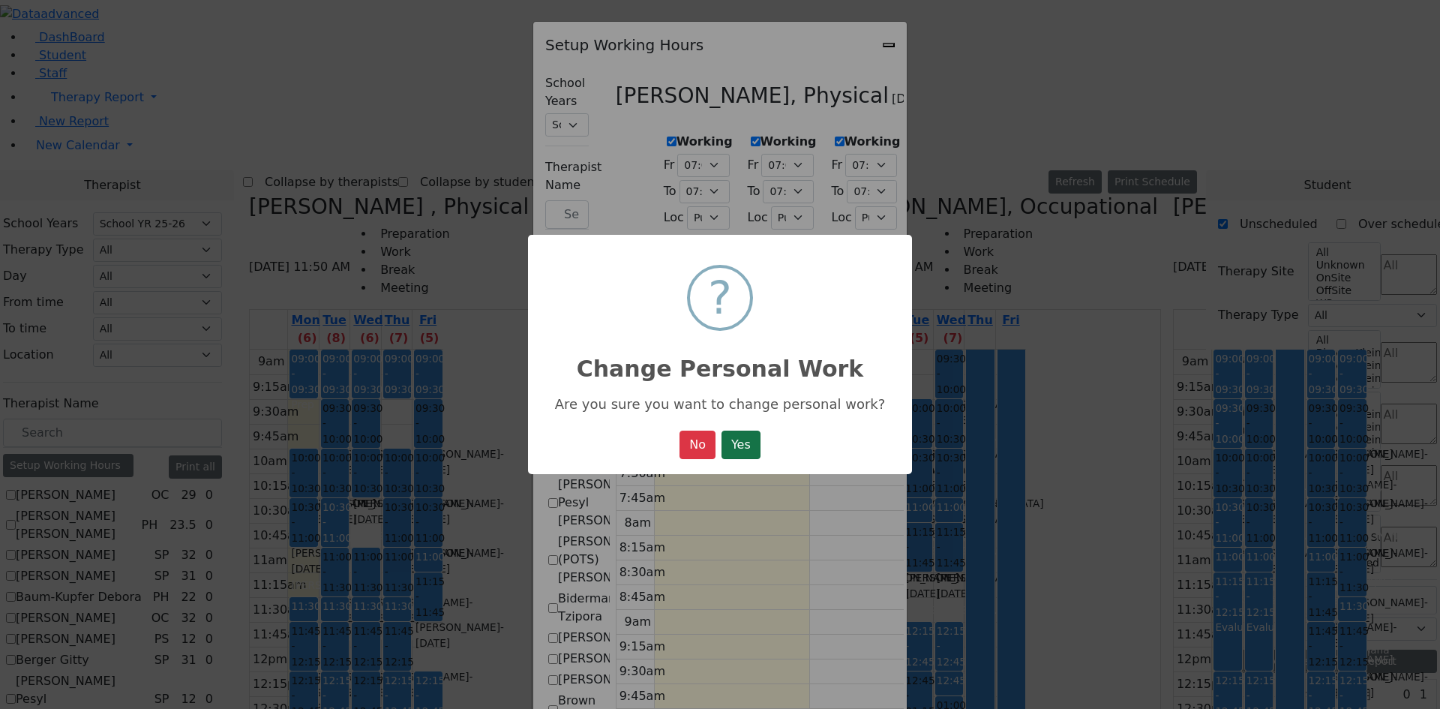
select select "15:00:00"
select select "19:00:00"
select select "1"
select select "15:00:00"
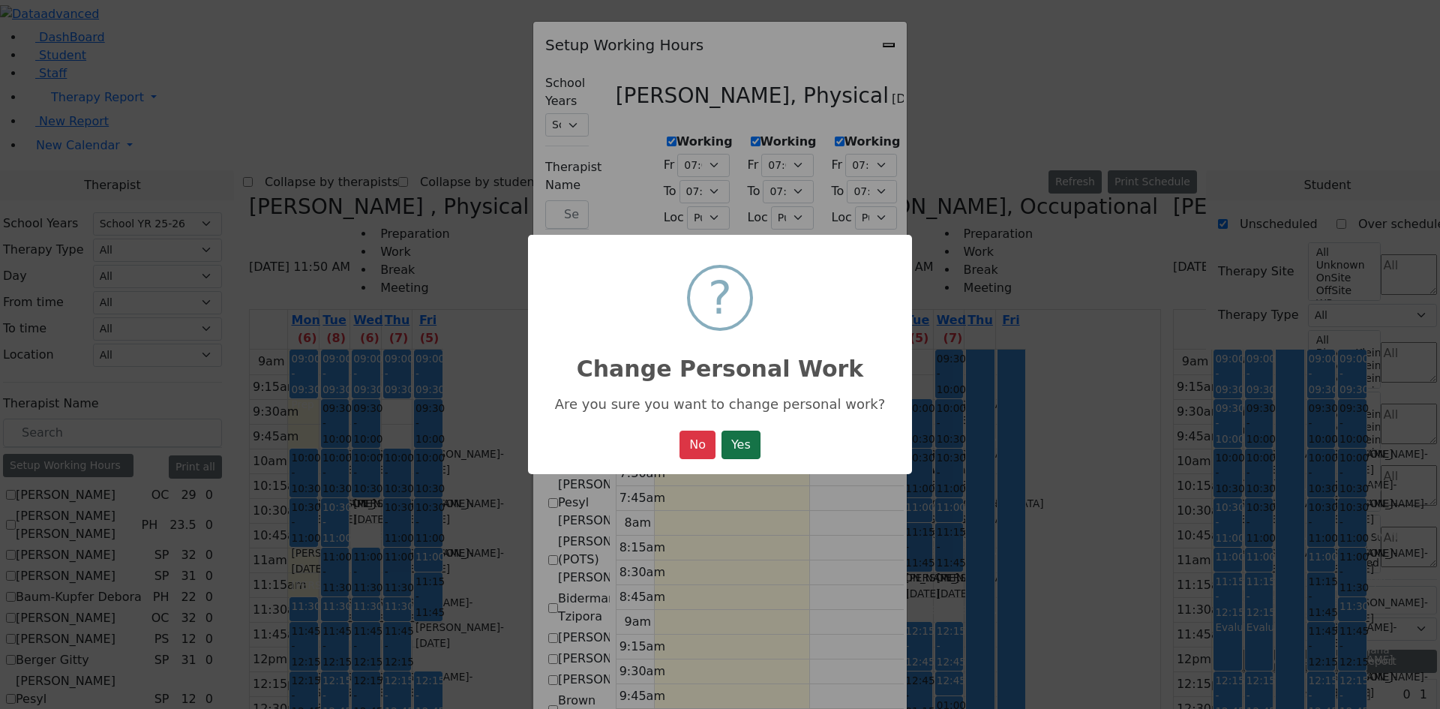
select select "19:00:00"
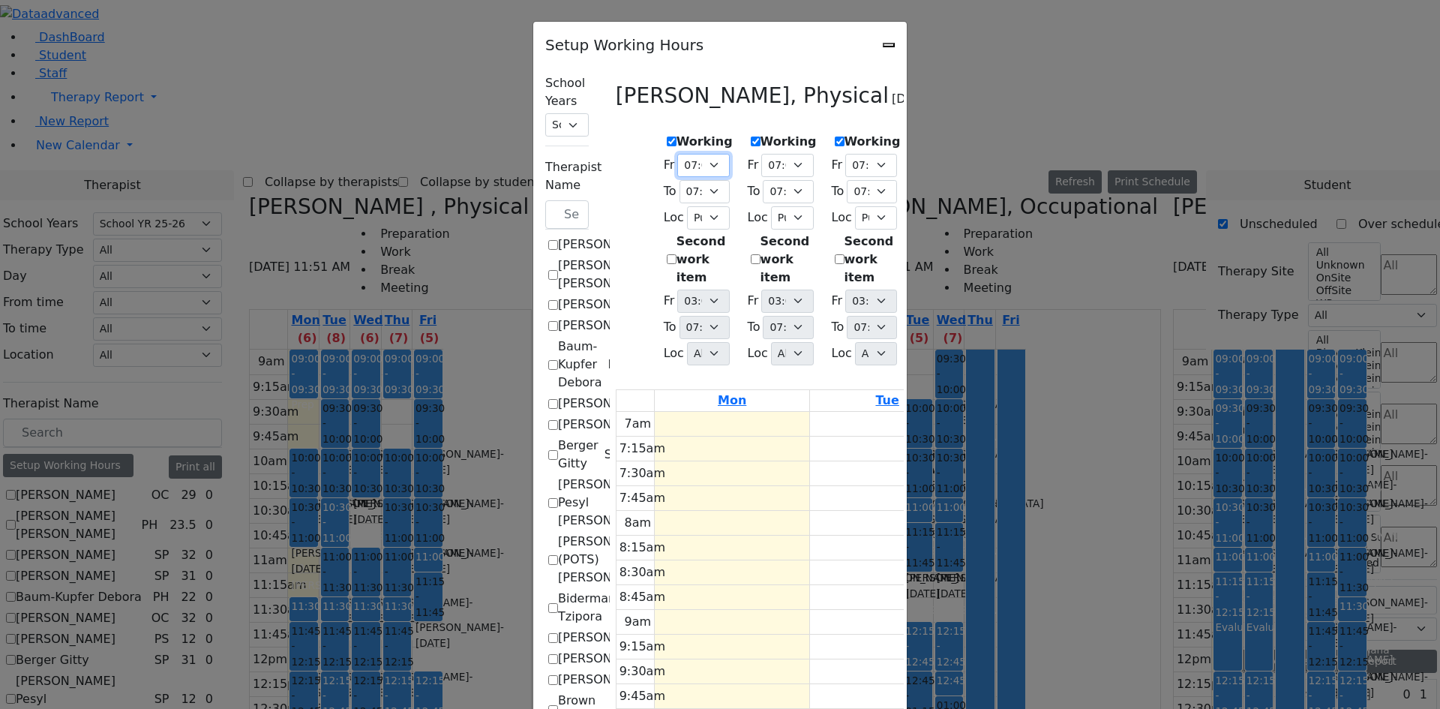
click at [677, 157] on select "07:00 AM 07:15 AM 07:30 AM 07:45 AM 08:00 AM 08:15 AM 08:30 AM 08:45 AM 09:00 A…" at bounding box center [703, 165] width 52 height 23
select select "09:00:00"
click at [677, 154] on select "07:00 AM 07:15 AM 07:30 AM 07:45 AM 08:00 AM 08:15 AM 08:30 AM 08:45 AM 09:00 A…" at bounding box center [703, 165] width 52 height 23
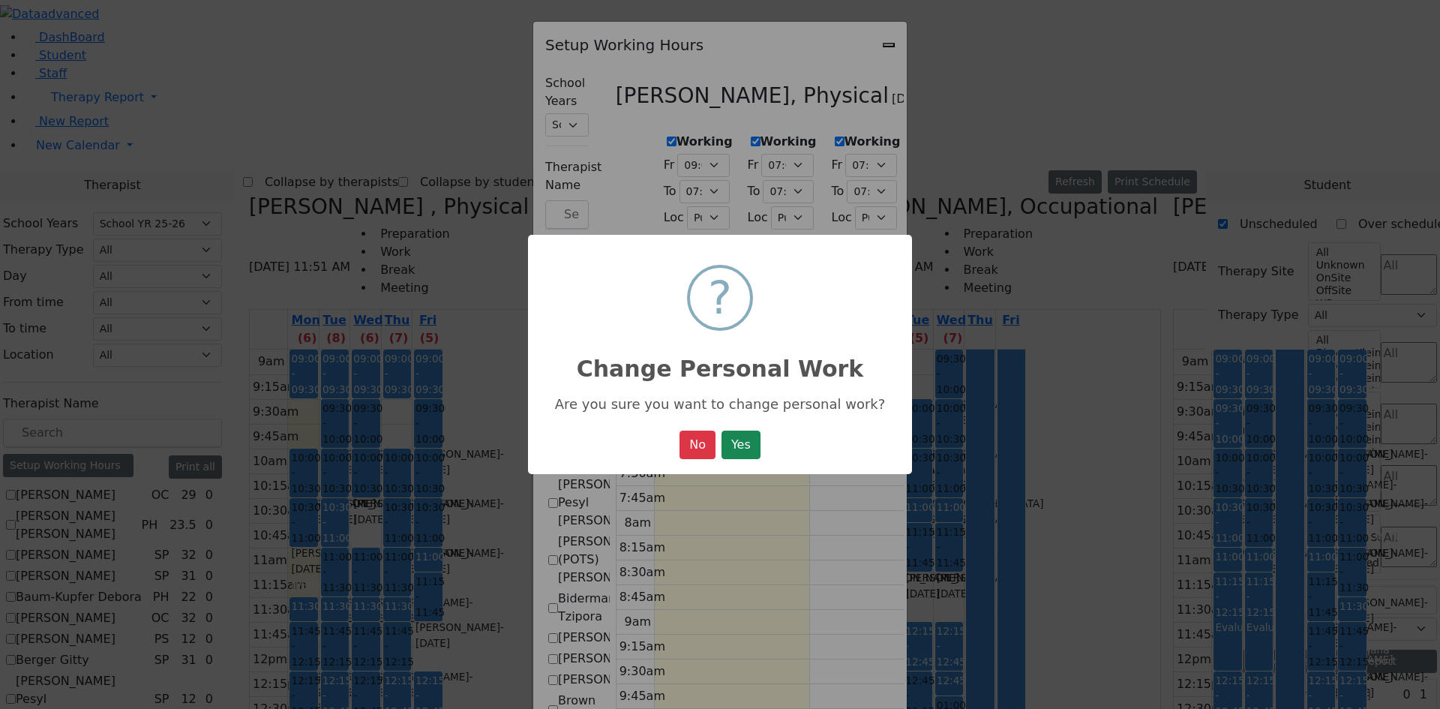
click at [766, 439] on div "× ? Change Personal Work Are you sure you want to change personal work? No No Y…" at bounding box center [720, 355] width 384 height 240
click at [757, 442] on button "Yes" at bounding box center [740, 444] width 39 height 28
select select "09:00:00"
select select "19:00:00"
select select "1"
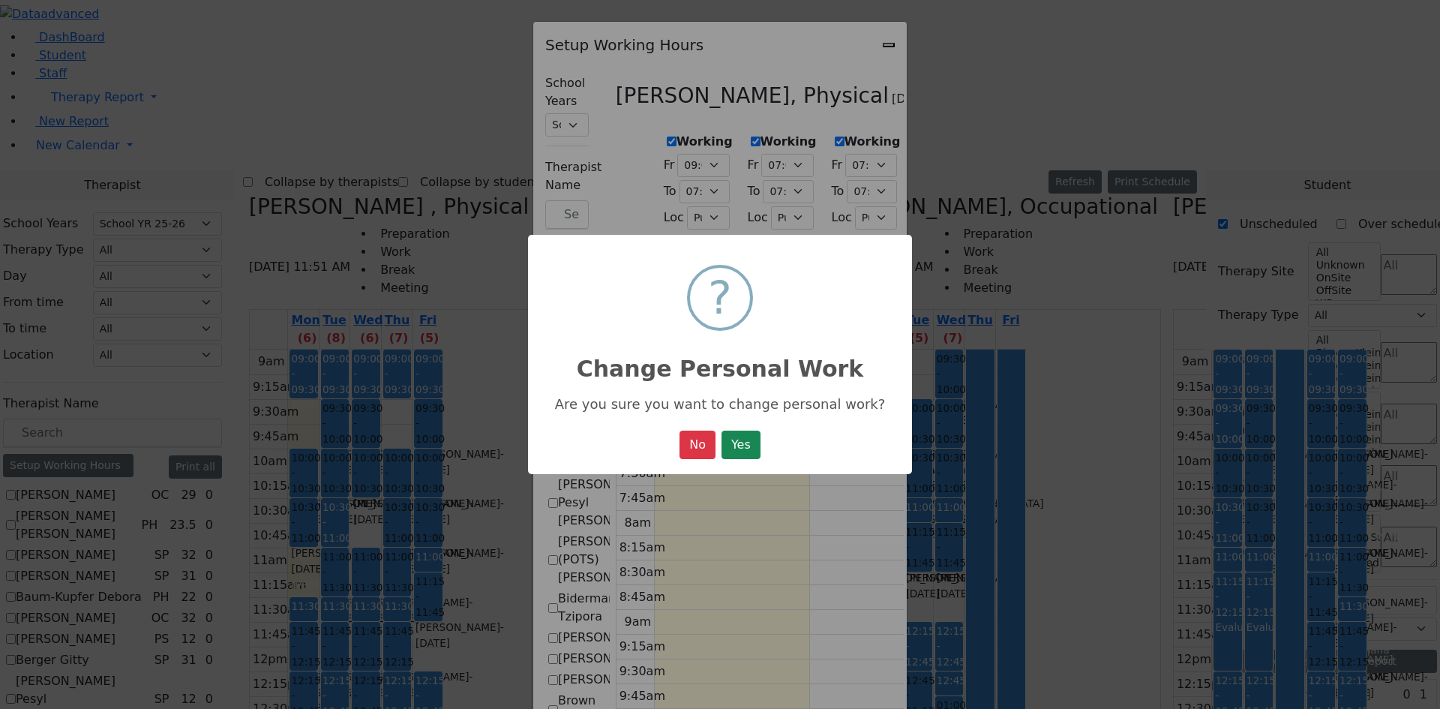
select select "15:00:00"
select select "19:00:00"
select select "1"
select select "15:00:00"
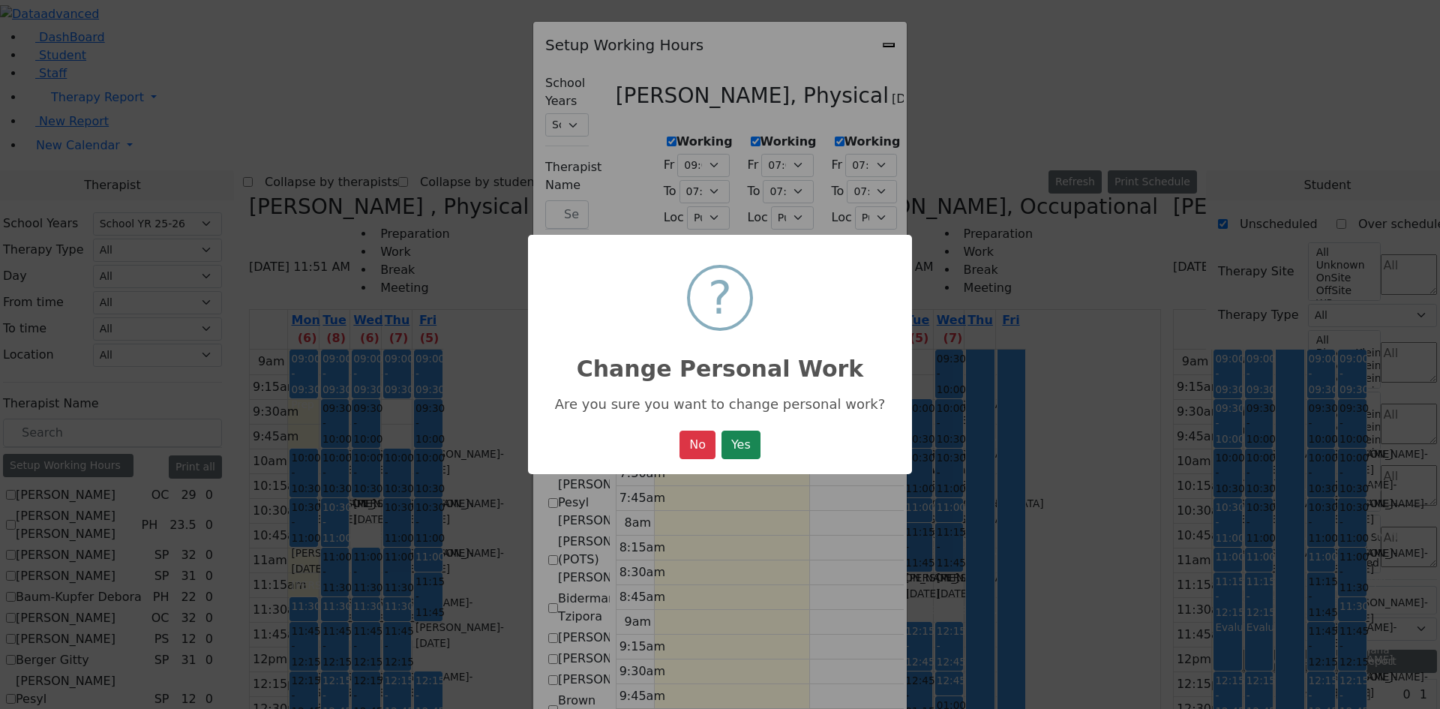
select select "19:00:00"
select select "1"
select select "15:00:00"
select select "19:00:00"
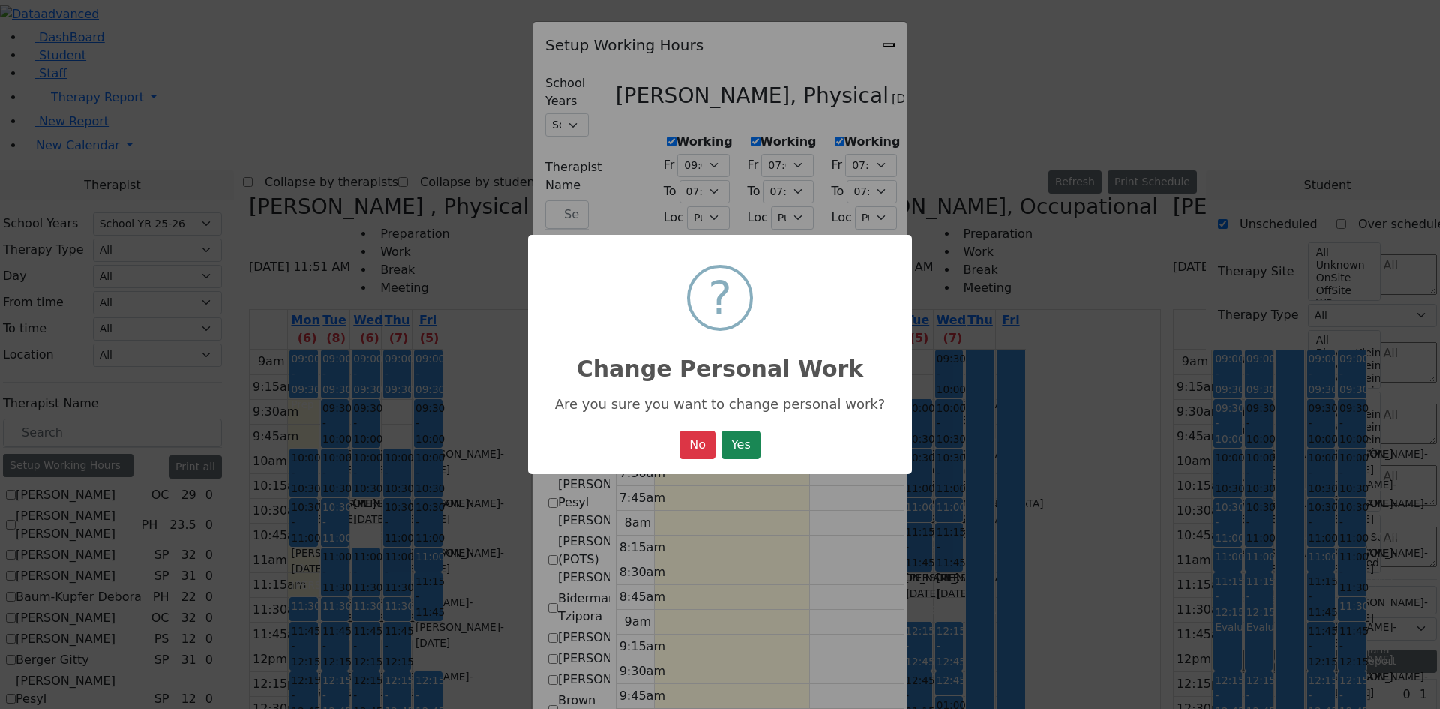
select select "19:00:00"
select select "1"
select select "15:00:00"
select select "19:00:00"
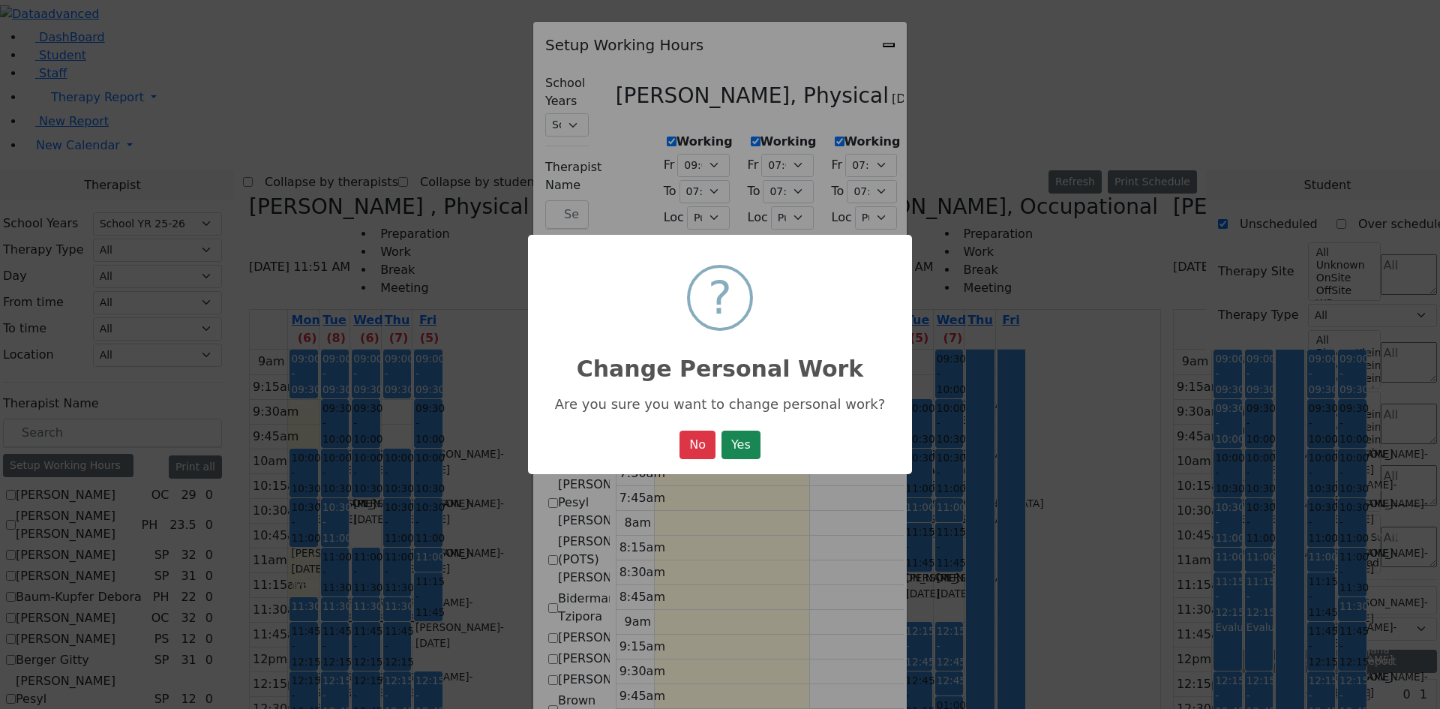
select select "1"
select select "15:00:00"
select select "19:00:00"
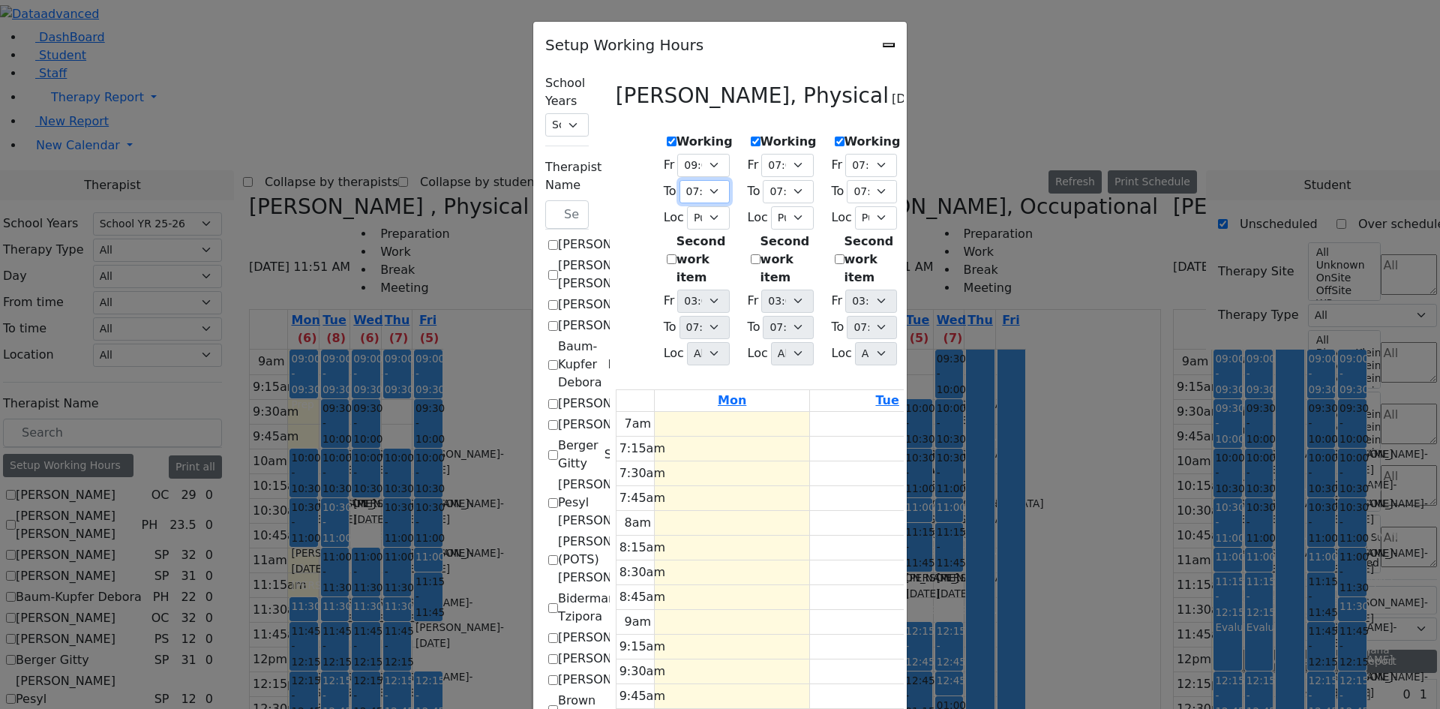
click at [679, 181] on select "07:15 AM 07:30 AM 07:45 AM 08:00 AM 08:15 AM 08:30 AM 08:45 AM 09:00 AM 09:15 A…" at bounding box center [704, 191] width 50 height 23
select select "15:00:00"
click at [679, 180] on select "07:15 AM 07:30 AM 07:45 AM 08:00 AM 08:15 AM 08:30 AM 08:45 AM 09:00 AM 09:15 A…" at bounding box center [704, 191] width 50 height 23
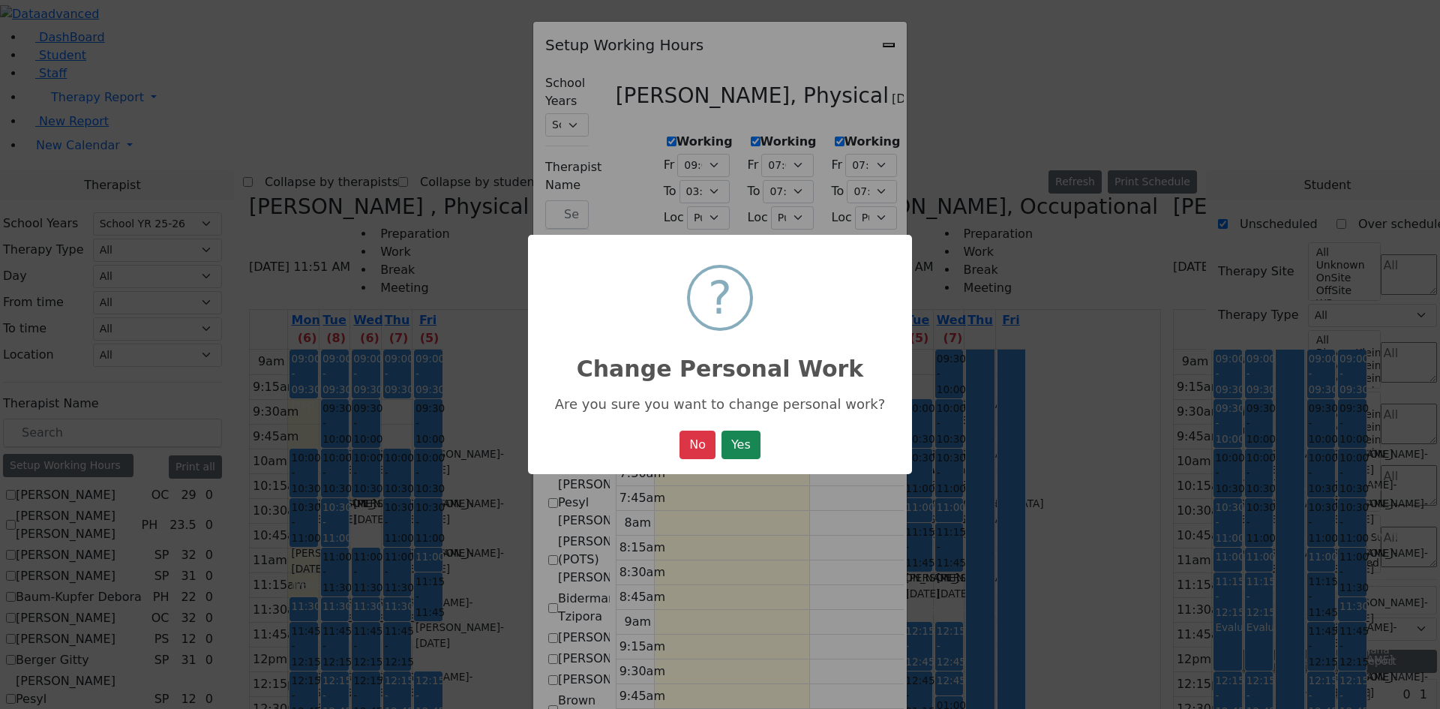
click at [751, 454] on button "Yes" at bounding box center [740, 444] width 39 height 28
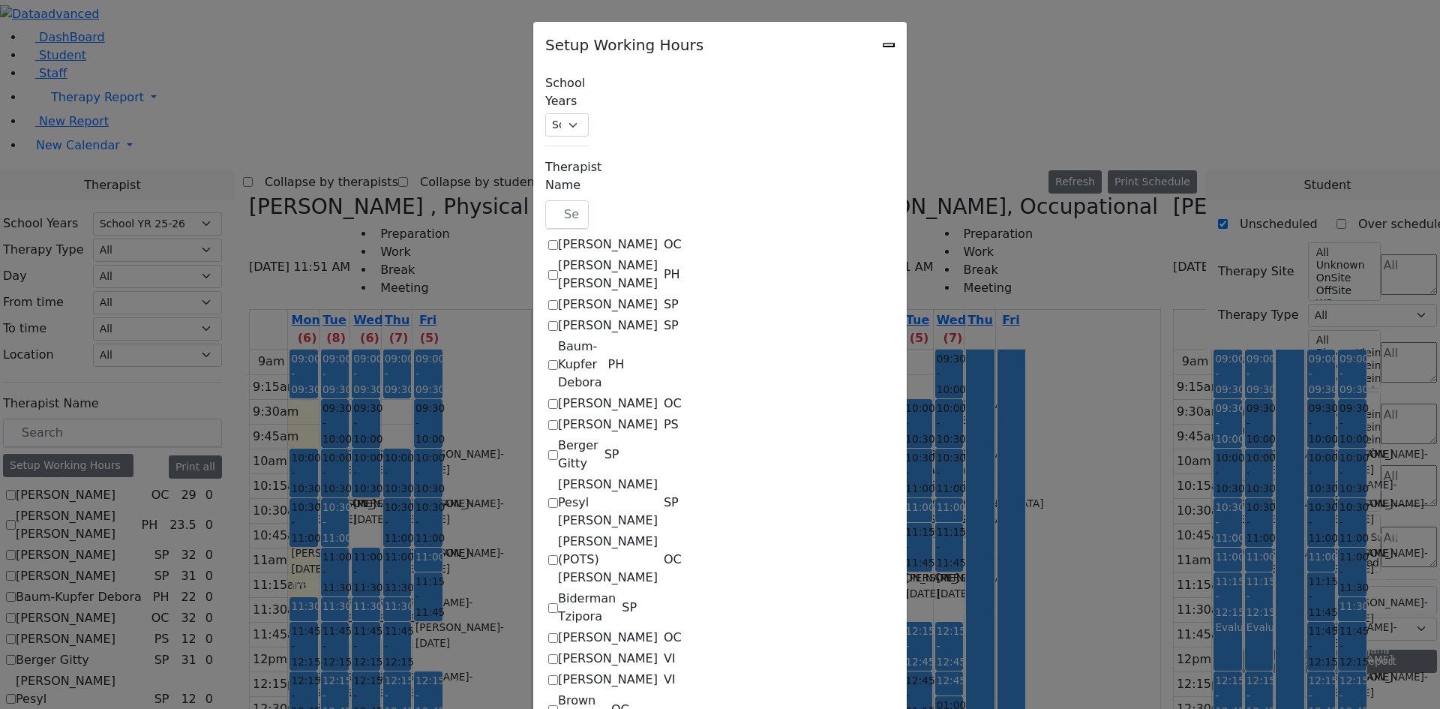
select select "09:00:00"
select select "15:00:00"
select select "1"
select select "15:00:00"
select select "19:00:00"
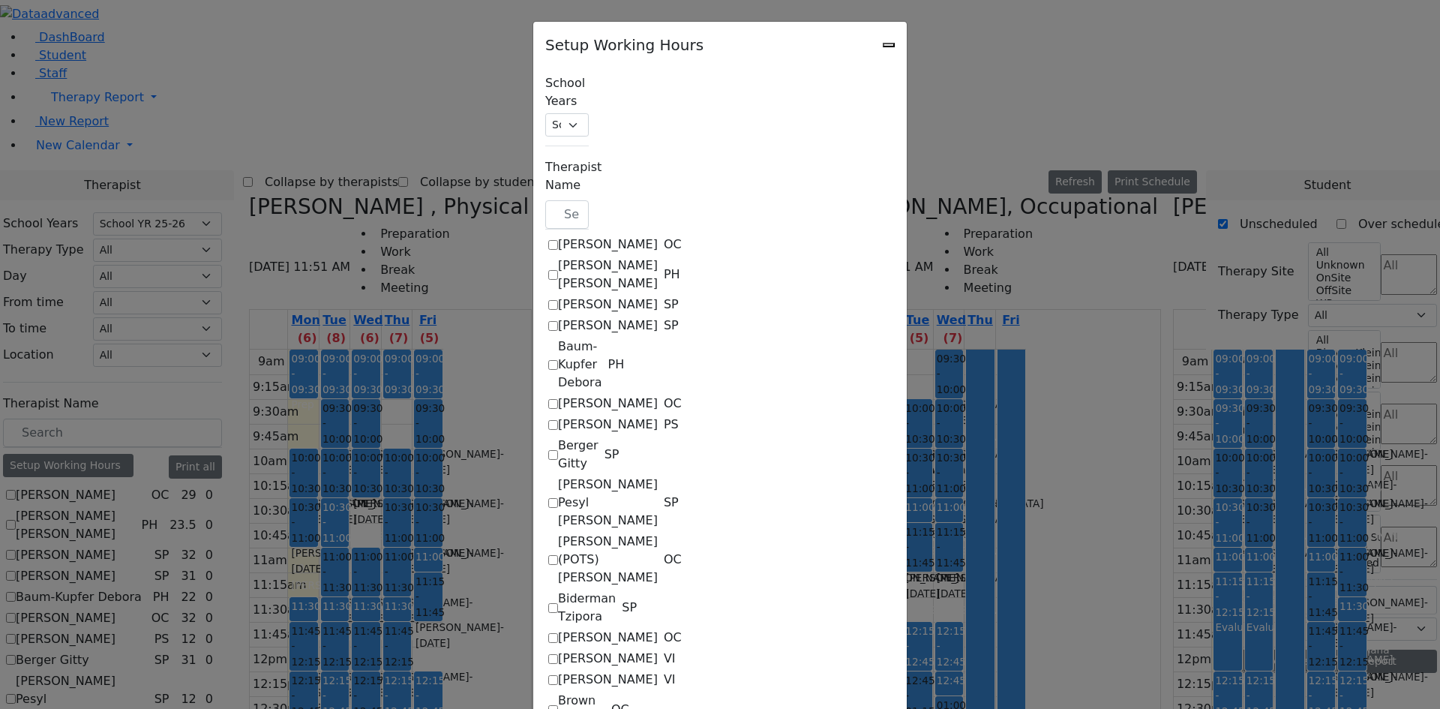
select select "19:00:00"
select select "1"
select select "15:00:00"
select select "19:00:00"
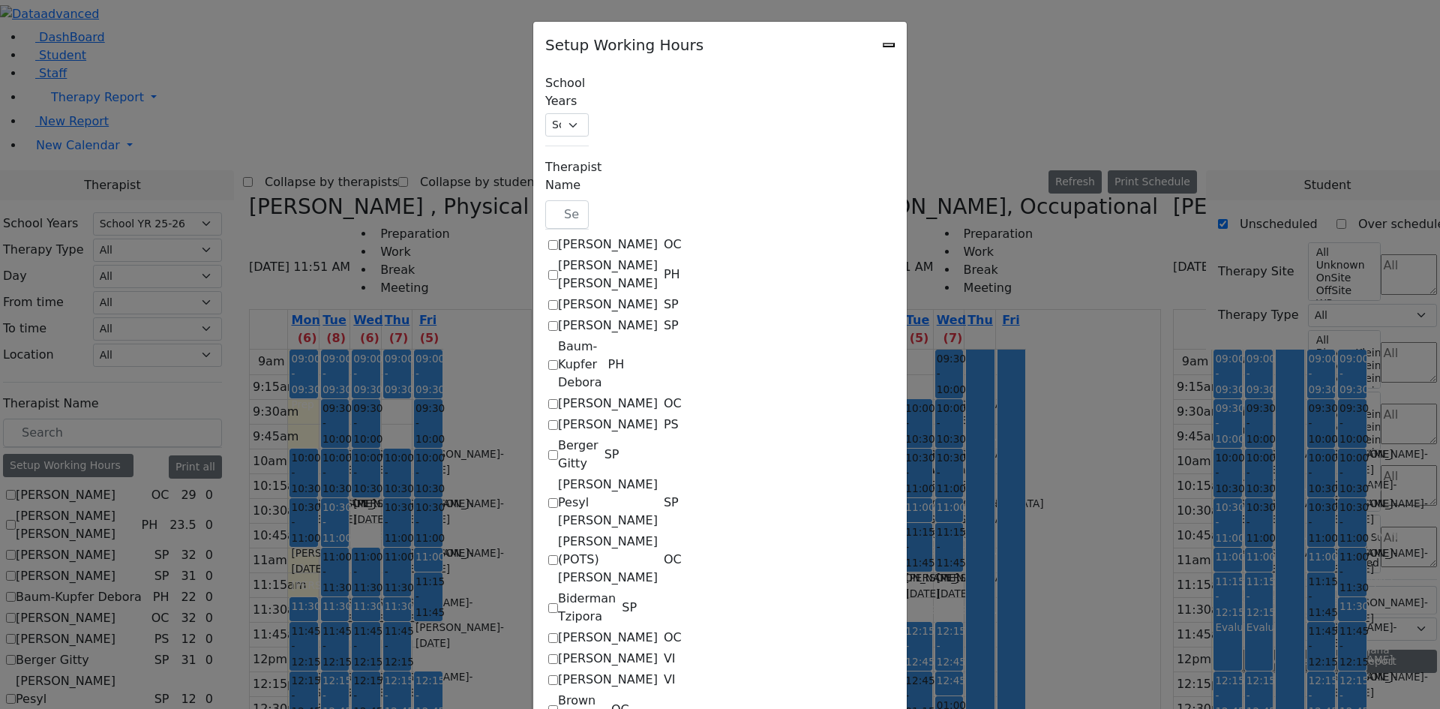
select select "1"
select select "15:00:00"
select select "19:00:00"
select select "1"
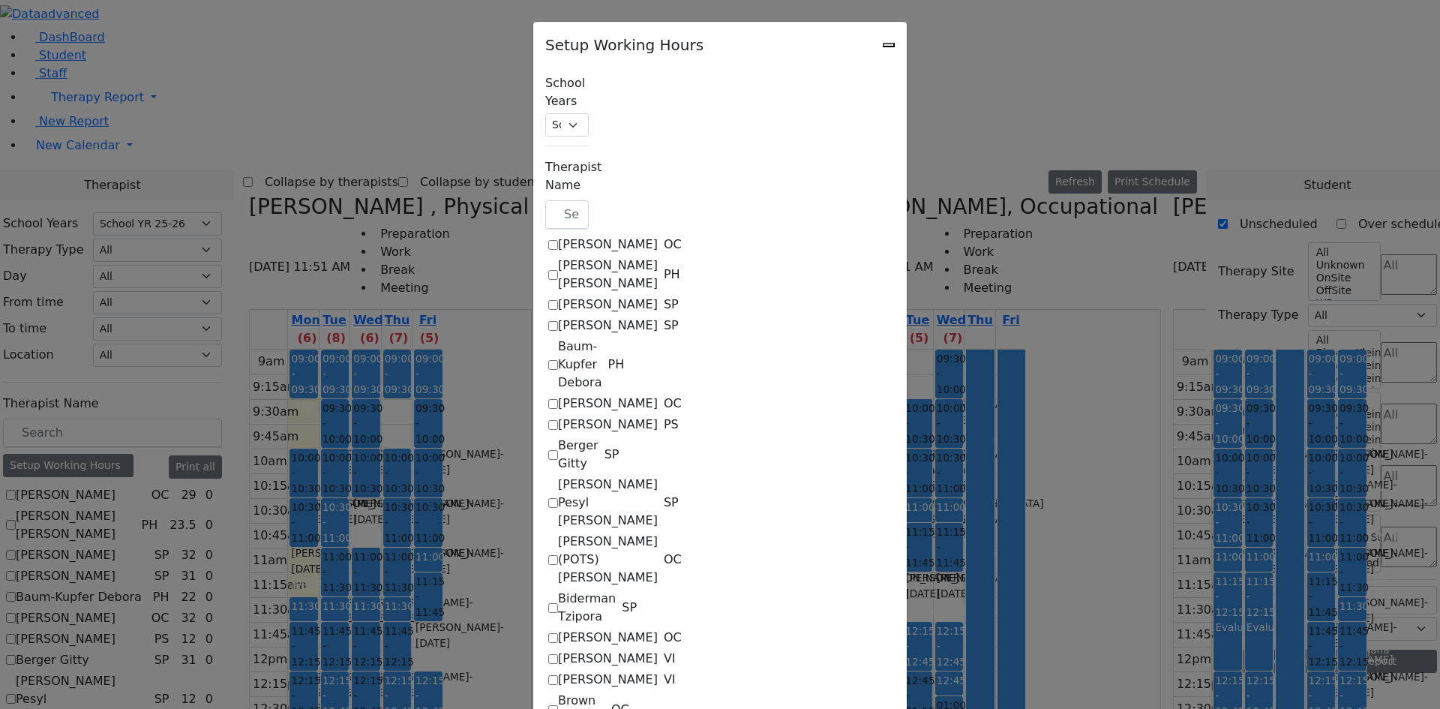
select select "15:00:00"
select select "19:00:00"
select select "1"
select select "15:00:00"
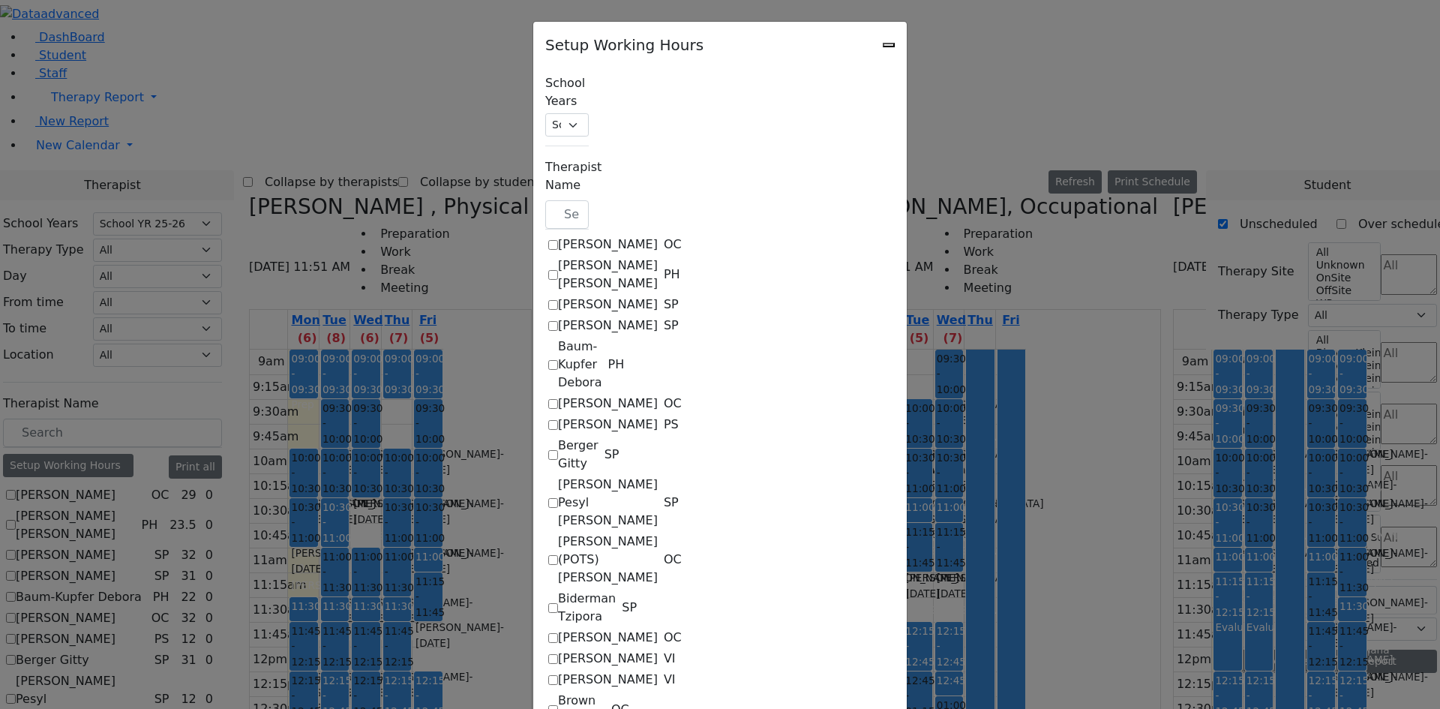
select select "19:00:00"
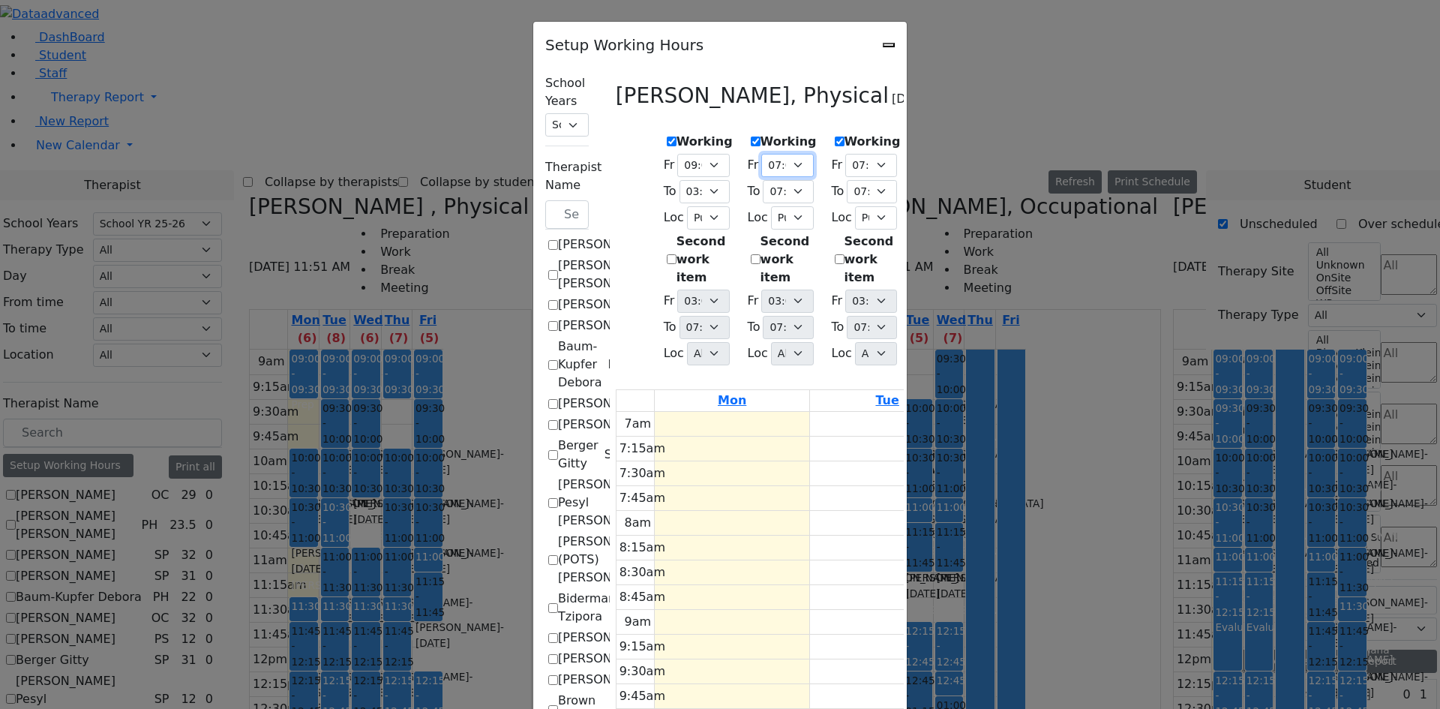
click at [761, 159] on select "07:00 AM 07:15 AM 07:30 AM 07:45 AM 08:00 AM 08:15 AM 08:30 AM 08:45 AM 09:00 A…" at bounding box center [787, 165] width 52 height 23
select select "09:00:00"
click at [761, 154] on select "07:00 AM 07:15 AM 07:30 AM 07:45 AM 08:00 AM 08:15 AM 08:30 AM 08:45 AM 09:00 A…" at bounding box center [787, 165] width 52 height 23
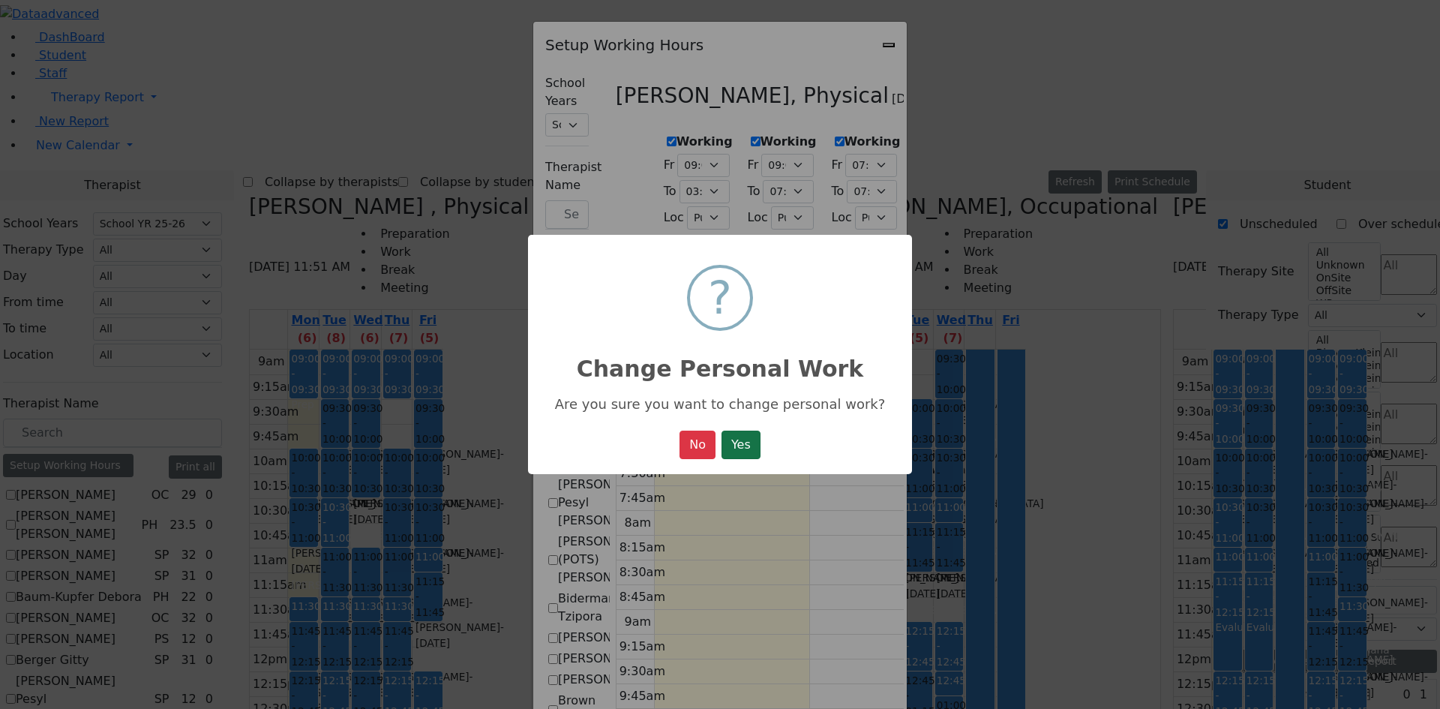
click at [726, 440] on button "Yes" at bounding box center [740, 444] width 39 height 28
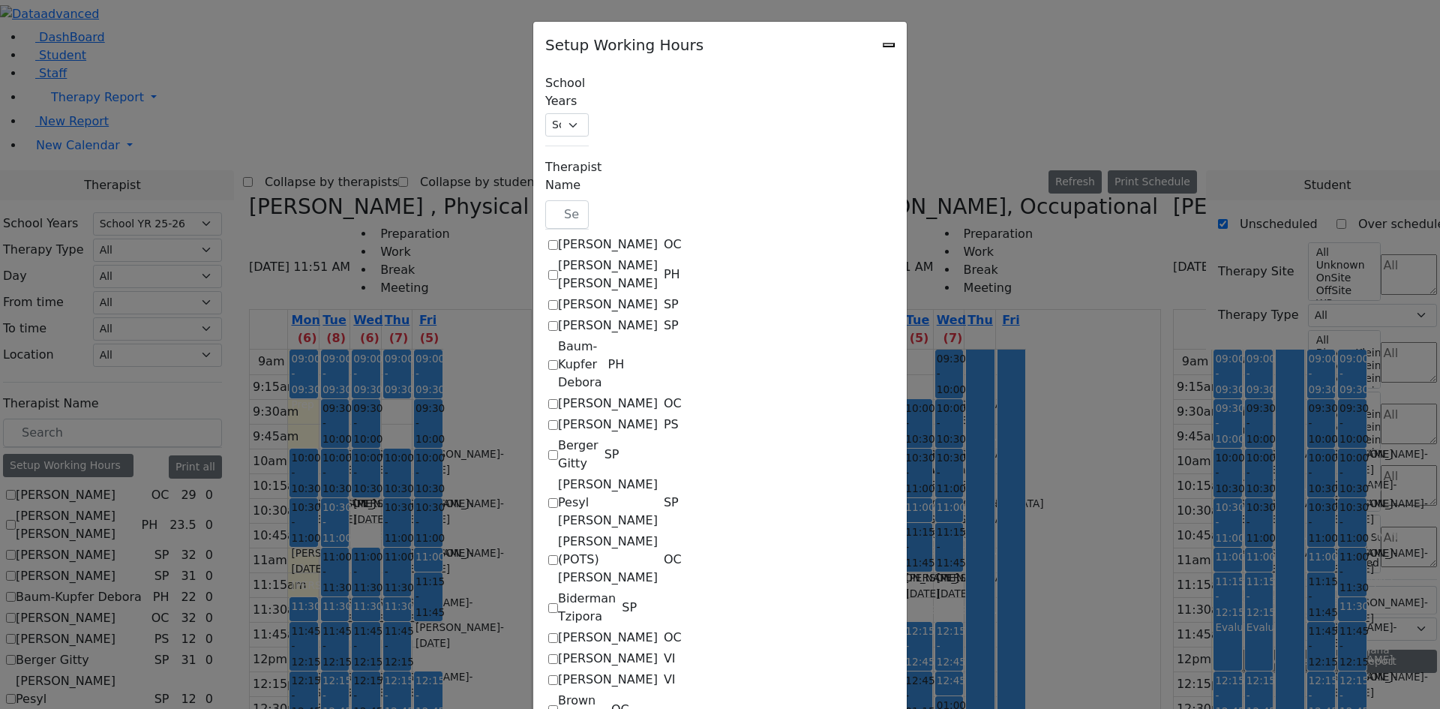
select select "09:00:00"
select select "15:00:00"
select select "1"
select select "15:00:00"
select select "19:00:00"
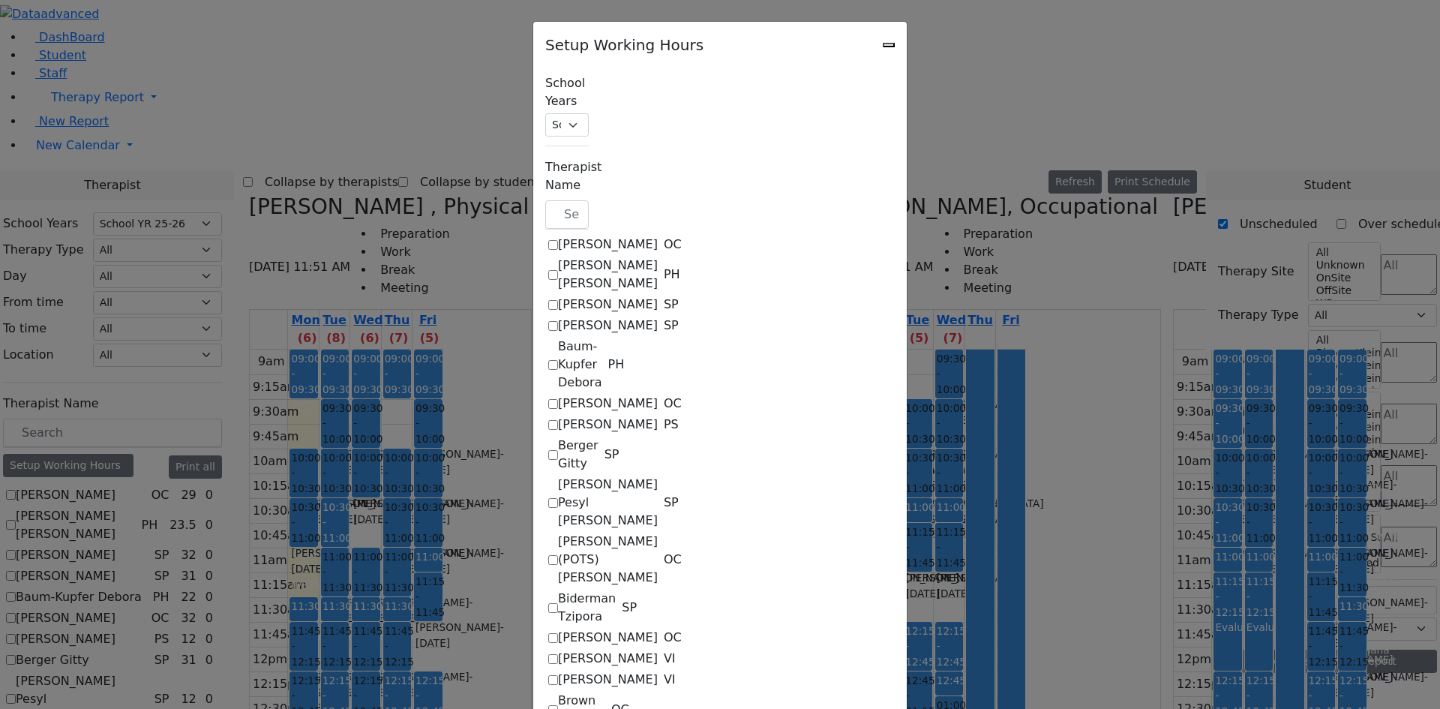
select select "09:00:00"
select select "19:00:00"
select select "1"
select select "15:00:00"
select select "19:00:00"
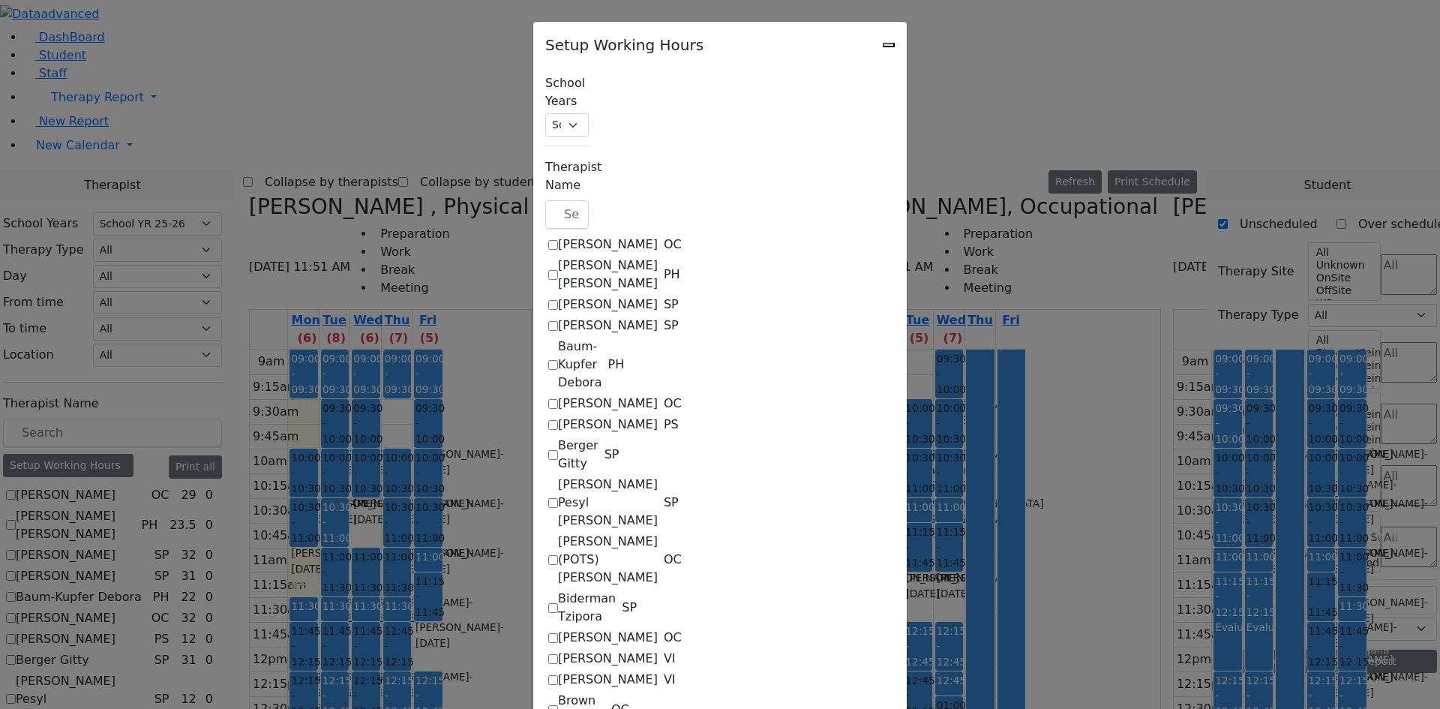
select select "19:00:00"
select select "1"
select select "15:00:00"
select select "19:00:00"
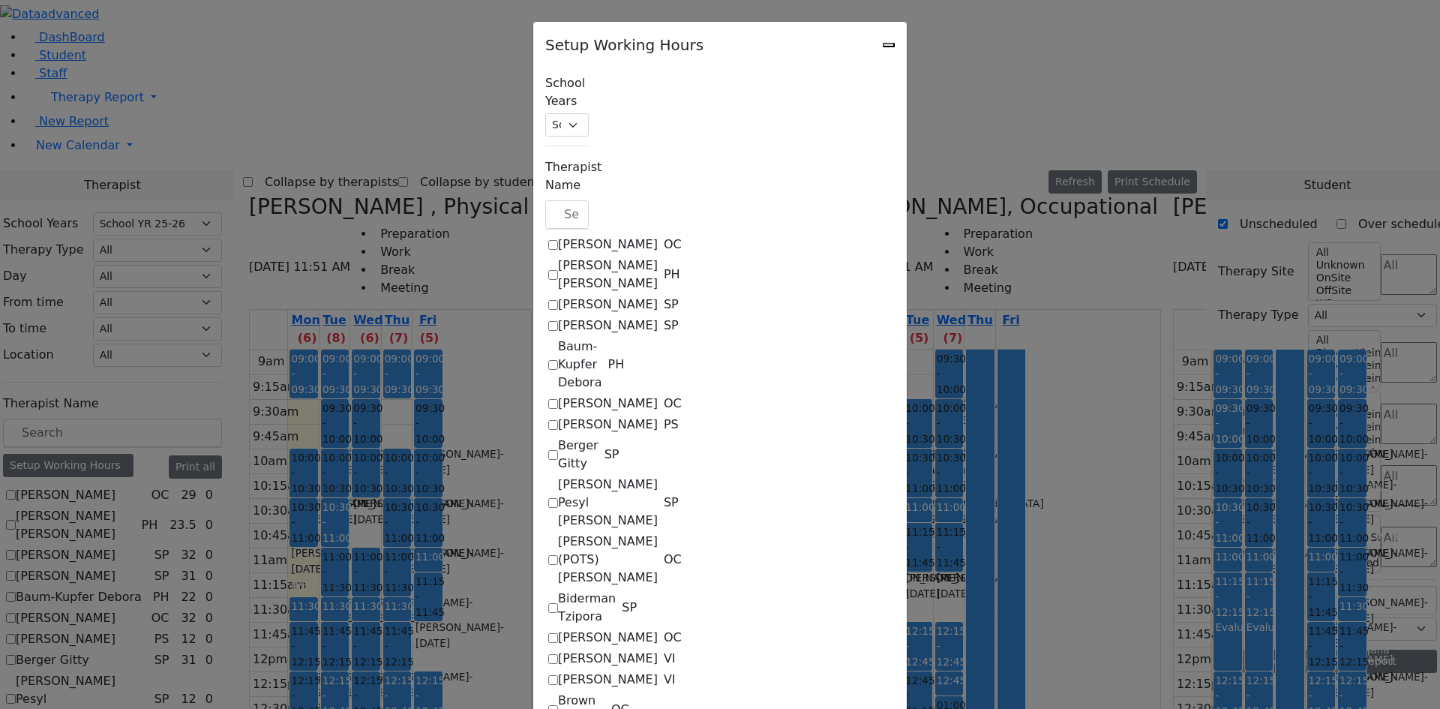
select select "1"
select select "15:00:00"
select select "19:00:00"
select select "1"
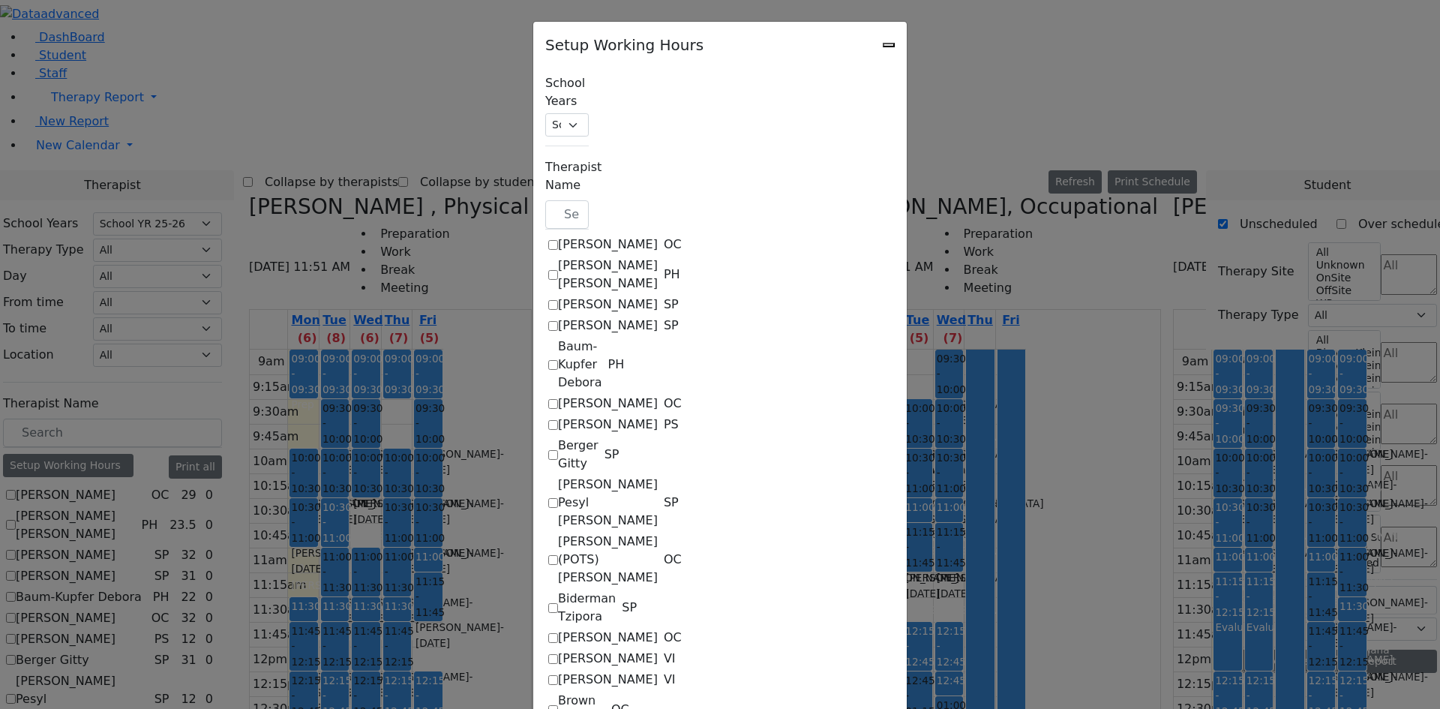
select select "15:00:00"
select select "19:00:00"
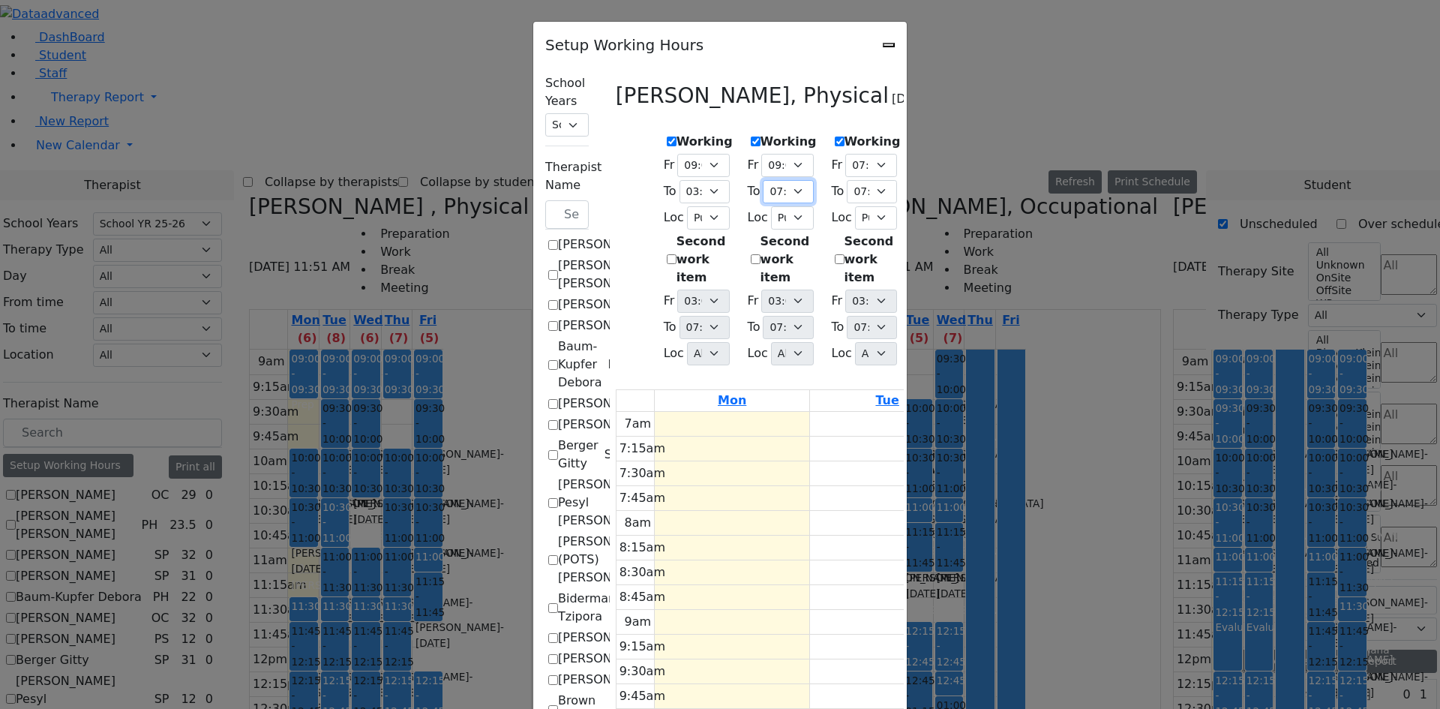
click at [763, 190] on select "07:15 AM 07:30 AM 07:45 AM 08:00 AM 08:15 AM 08:30 AM 08:45 AM 09:00 AM 09:15 A…" at bounding box center [788, 191] width 50 height 23
select select "15:00:00"
click at [763, 180] on select "07:15 AM 07:30 AM 07:45 AM 08:00 AM 08:15 AM 08:30 AM 08:45 AM 09:00 AM 09:15 A…" at bounding box center [788, 191] width 50 height 23
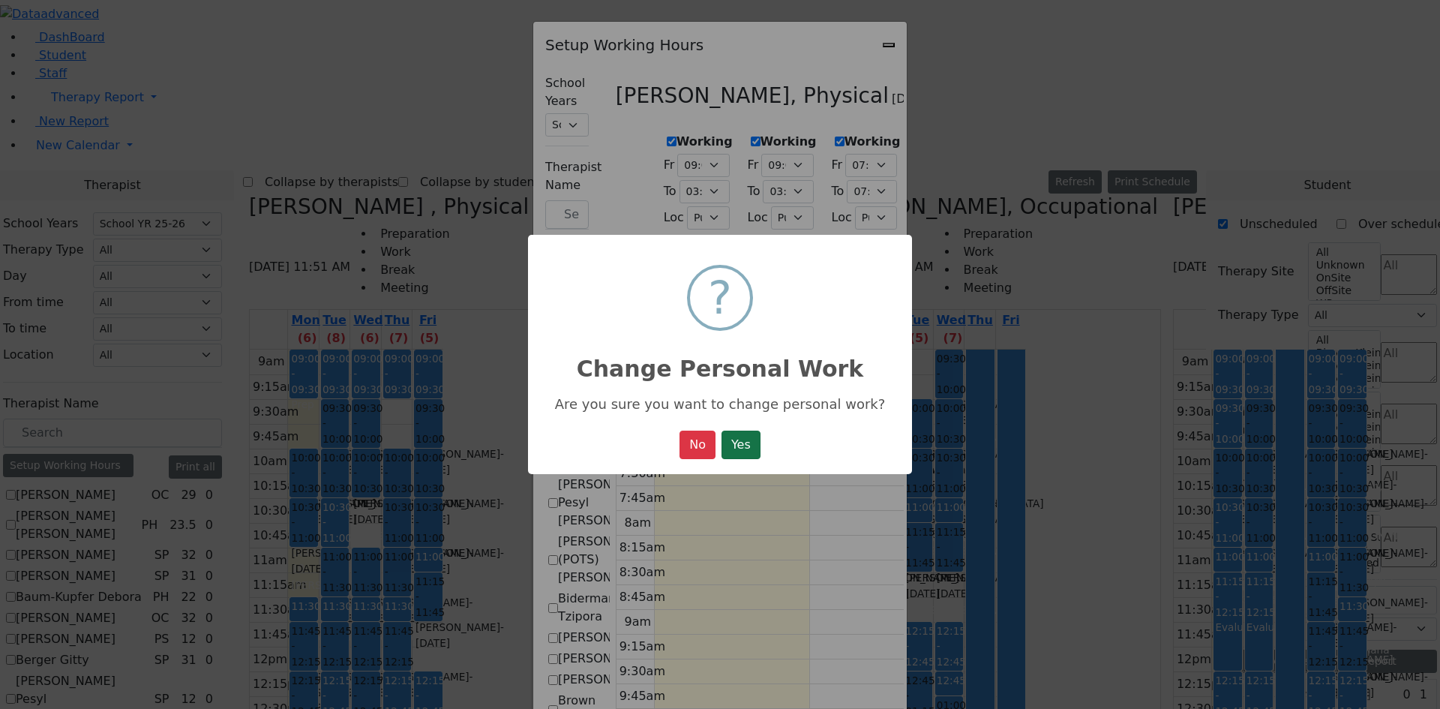
click at [742, 458] on button "Yes" at bounding box center [740, 444] width 39 height 28
select select "09:00:00"
select select "15:00:00"
select select "1"
select select "15:00:00"
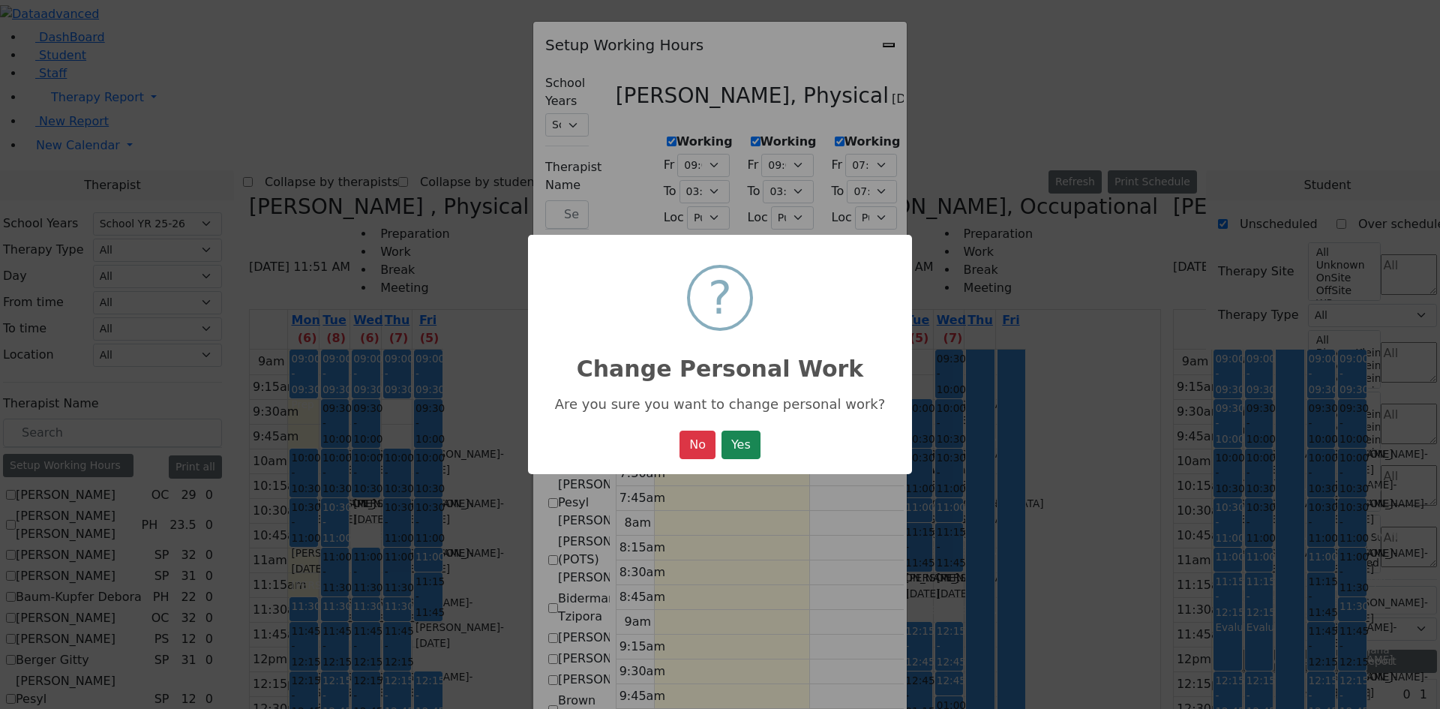
select select "19:00:00"
select select "09:00:00"
select select "15:00:00"
select select "1"
select select "15:00:00"
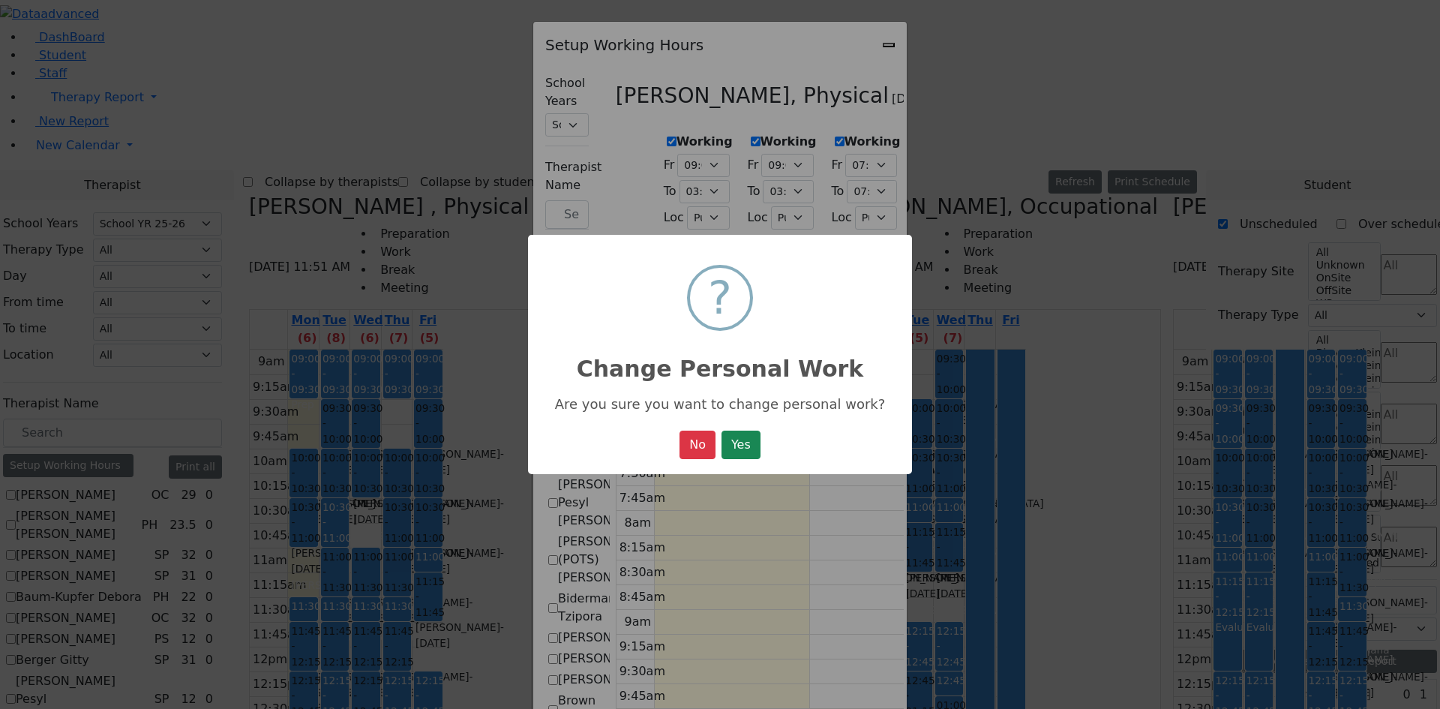
select select "19:00:00"
select select "1"
select select "15:00:00"
select select "19:00:00"
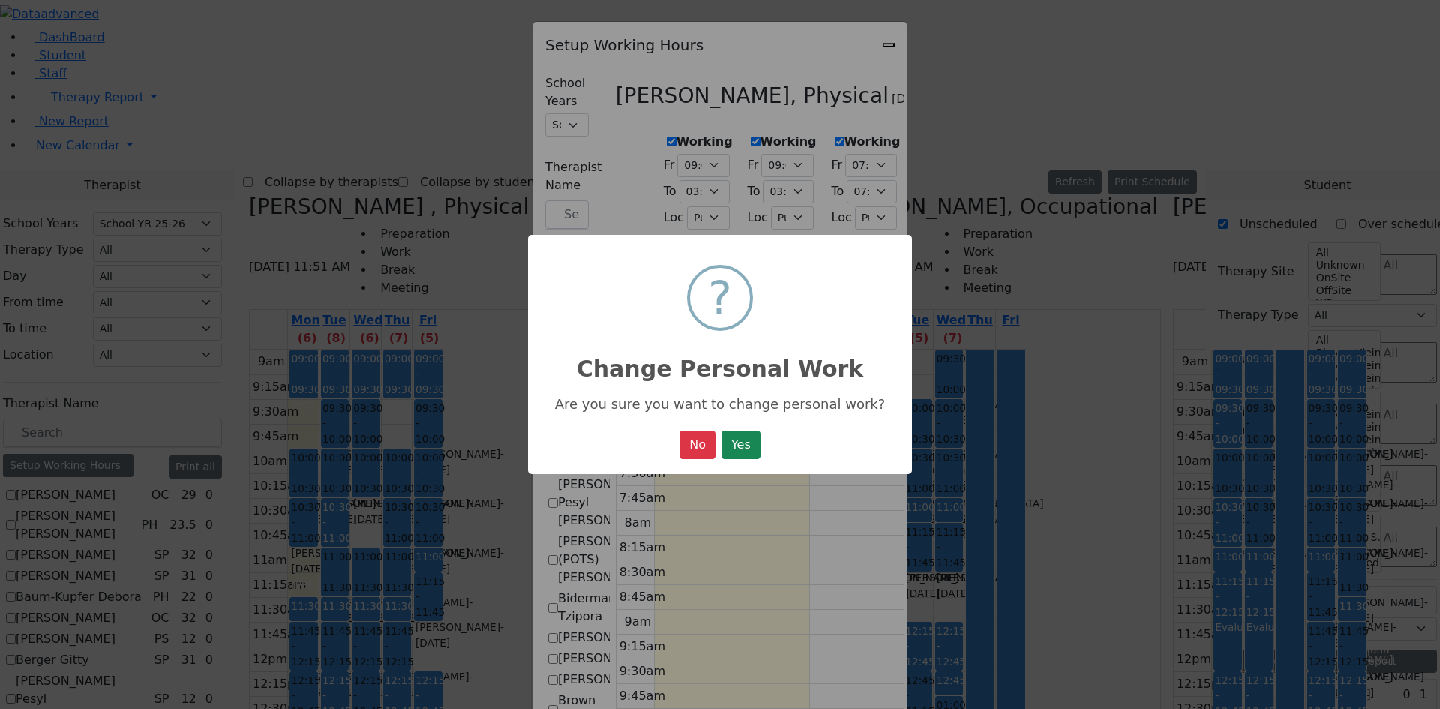
select select "19:00:00"
select select "1"
select select "15:00:00"
select select "19:00:00"
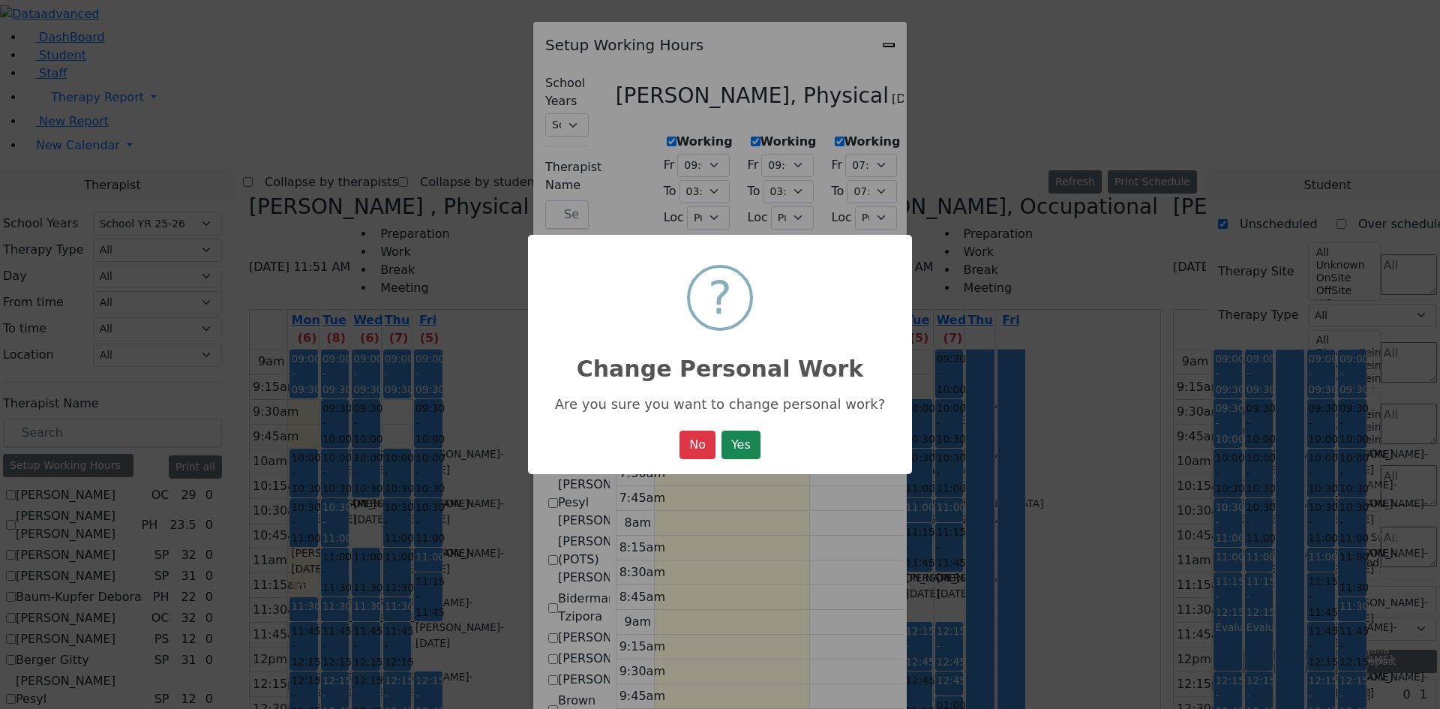
select select "1"
select select "15:00:00"
select select "19:00:00"
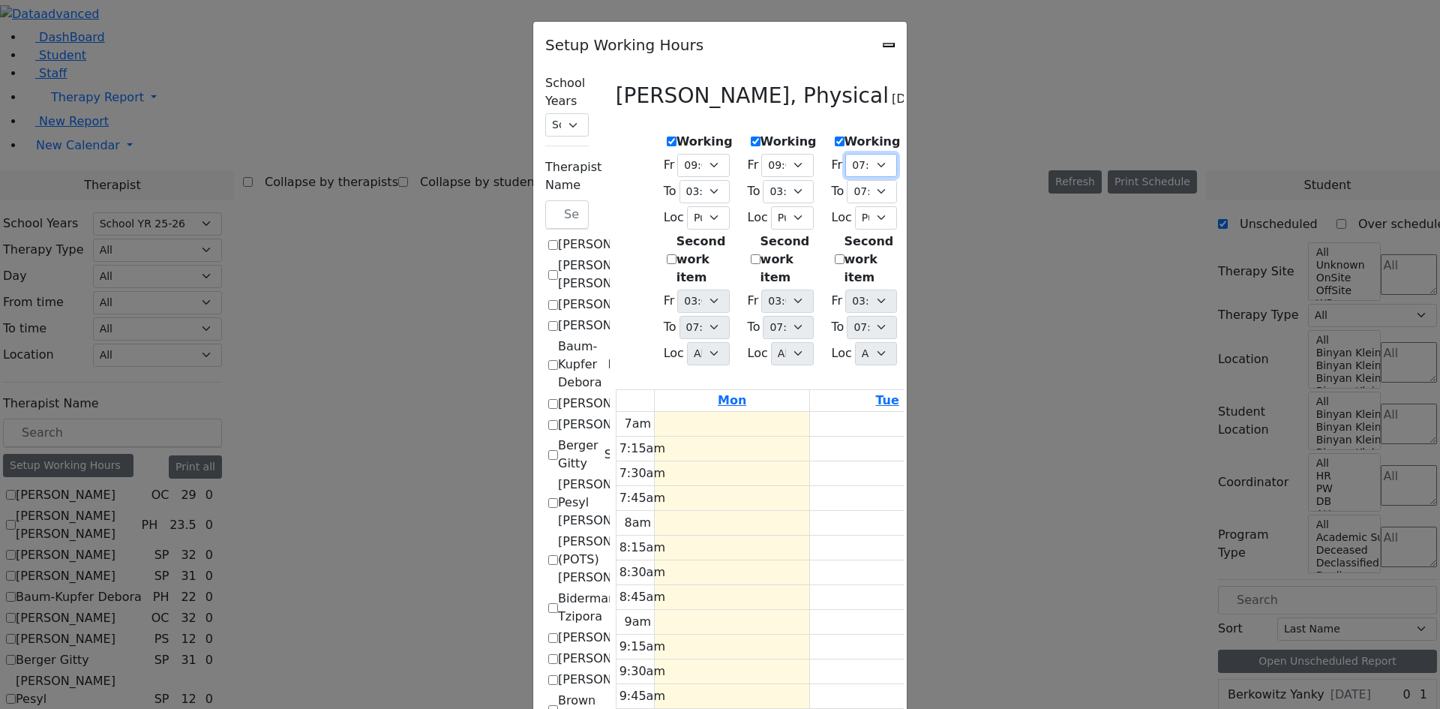
click at [845, 160] on select "07:00 AM 07:15 AM 07:30 AM 07:45 AM 08:00 AM 08:15 AM 08:30 AM 08:45 AM 09:00 A…" at bounding box center [871, 165] width 52 height 23
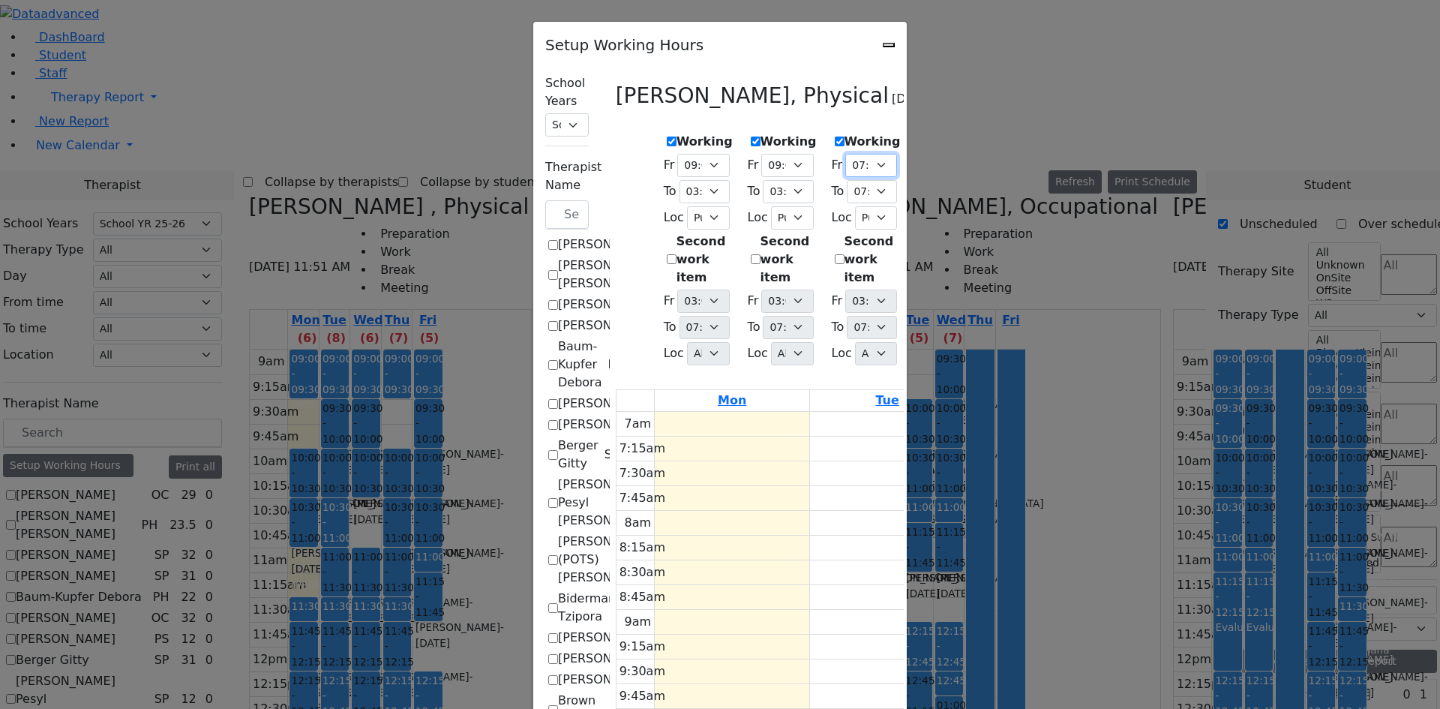
select select "09:00:00"
click at [845, 154] on select "07:00 AM 07:15 AM 07:30 AM 07:45 AM 08:00 AM 08:15 AM 08:30 AM 08:45 AM 09:00 A…" at bounding box center [871, 165] width 52 height 23
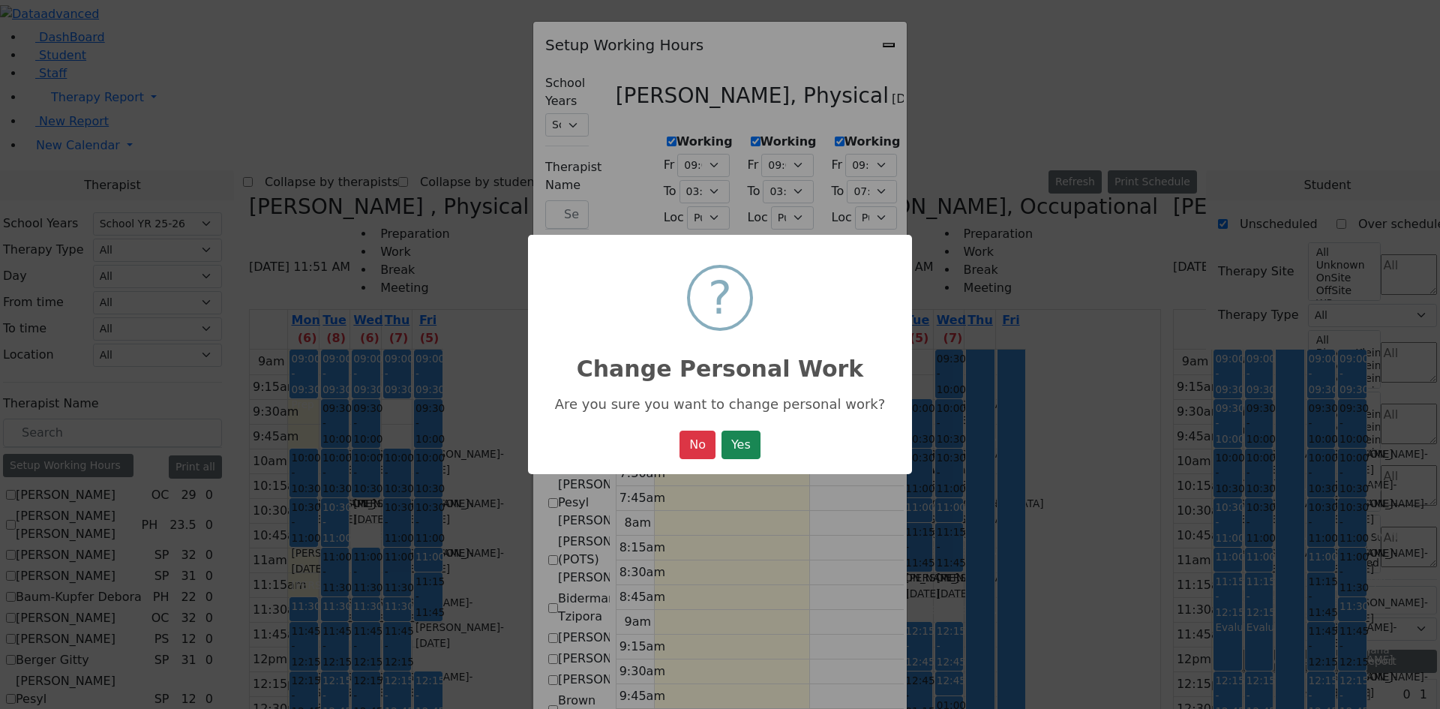
drag, startPoint x: 751, startPoint y: 463, endPoint x: 751, endPoint y: 444, distance: 19.5
click at [751, 454] on button "Yes" at bounding box center [740, 444] width 39 height 28
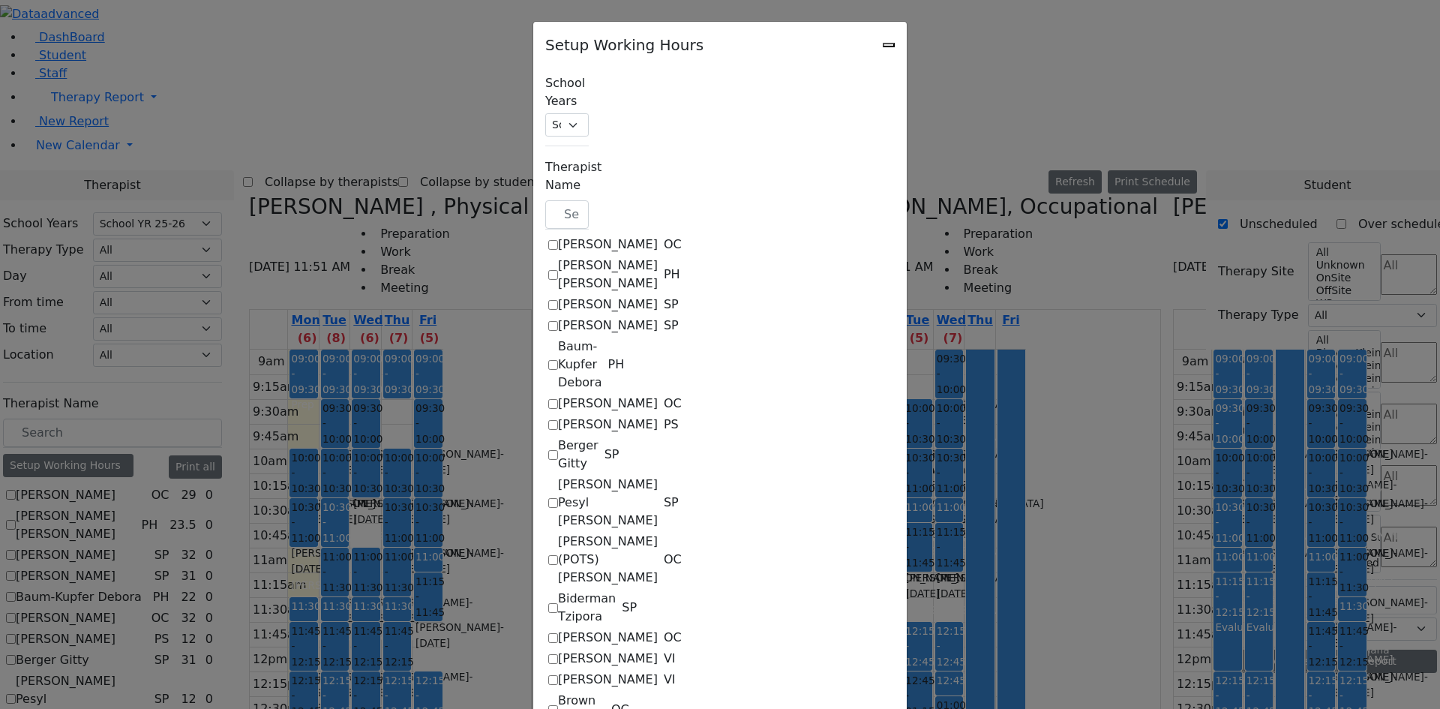
select select "09:00:00"
select select "15:00:00"
select select "1"
select select "15:00:00"
select select "19:00:00"
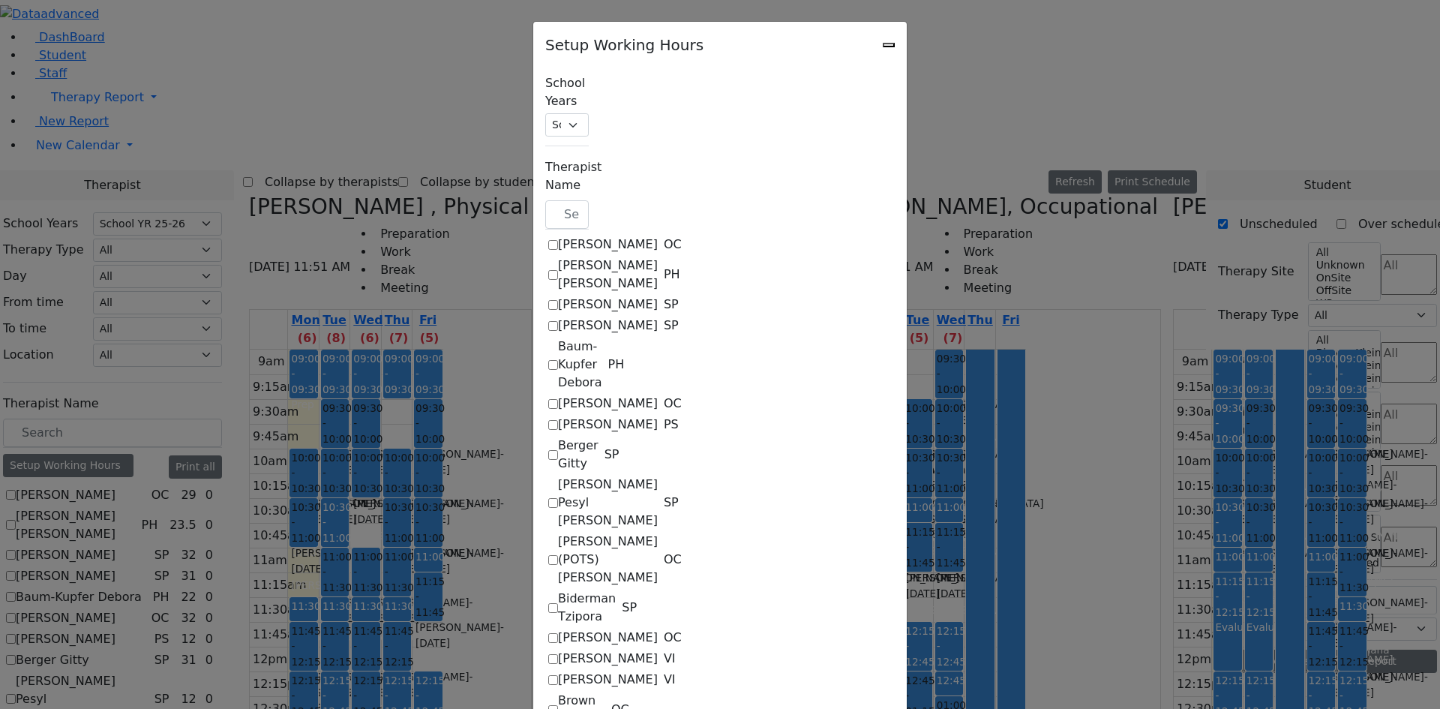
select select "09:00:00"
select select "15:00:00"
select select "1"
select select "15:00:00"
select select "19:00:00"
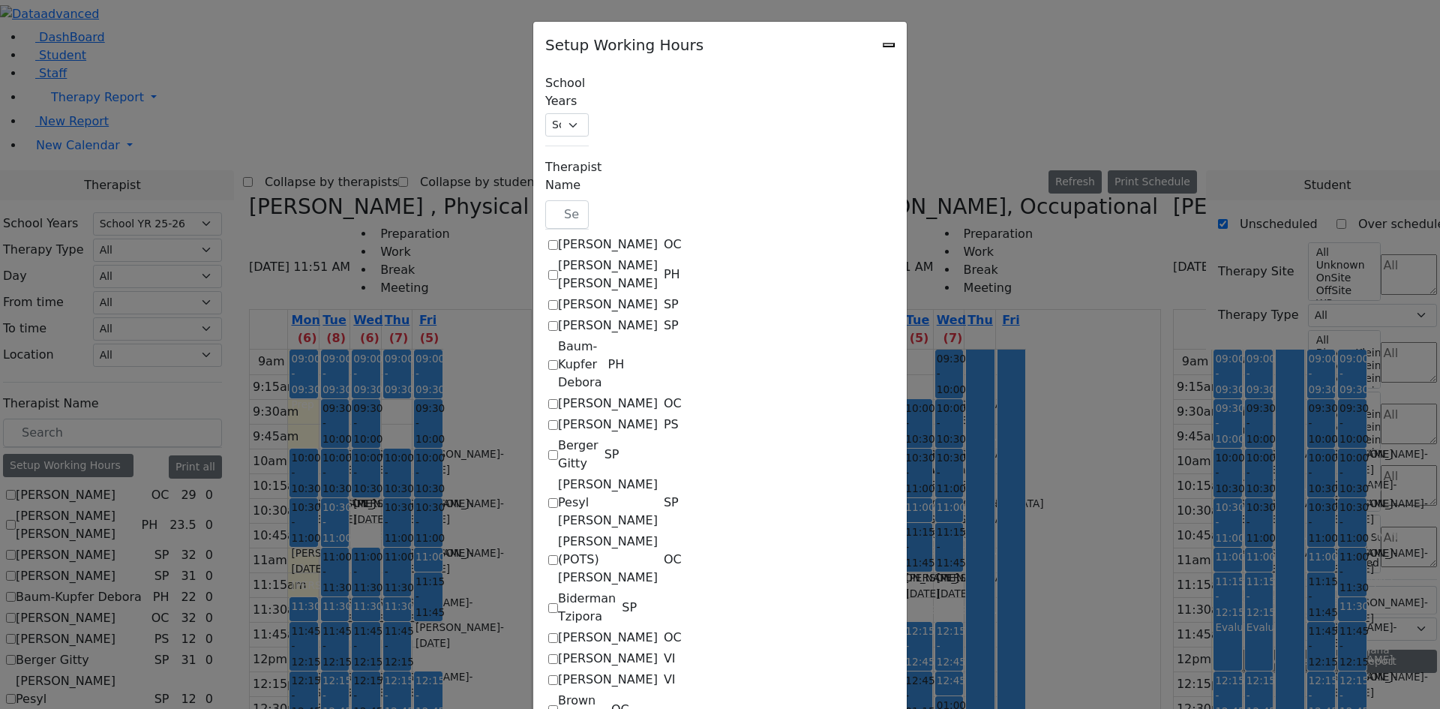
select select "09:00:00"
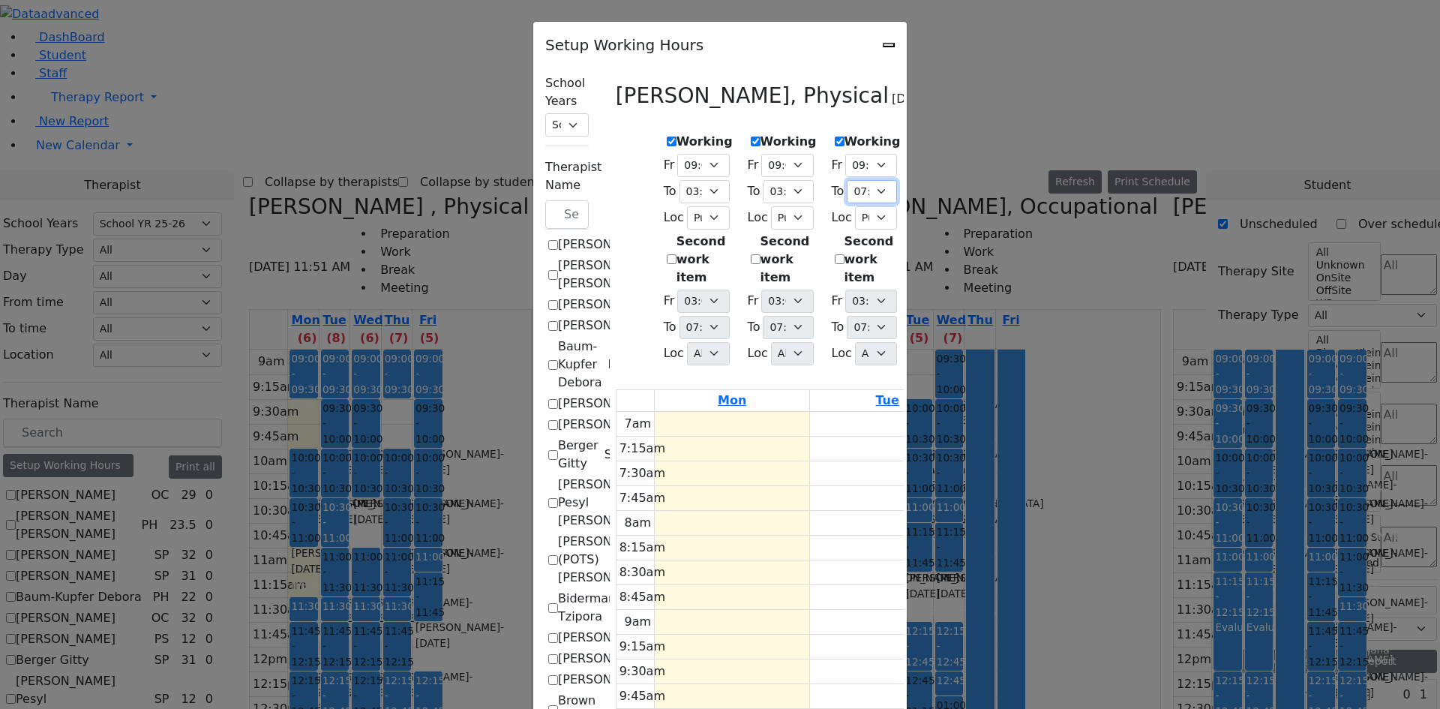
click at [847, 186] on select "07:15 AM 07:30 AM 07:45 AM 08:00 AM 08:15 AM 08:30 AM 08:45 AM 09:00 AM 09:15 A…" at bounding box center [872, 191] width 50 height 23
click at [847, 180] on select "07:15 AM 07:30 AM 07:45 AM 08:00 AM 08:15 AM 08:30 AM 08:45 AM 09:00 AM 09:15 A…" at bounding box center [872, 191] width 50 height 23
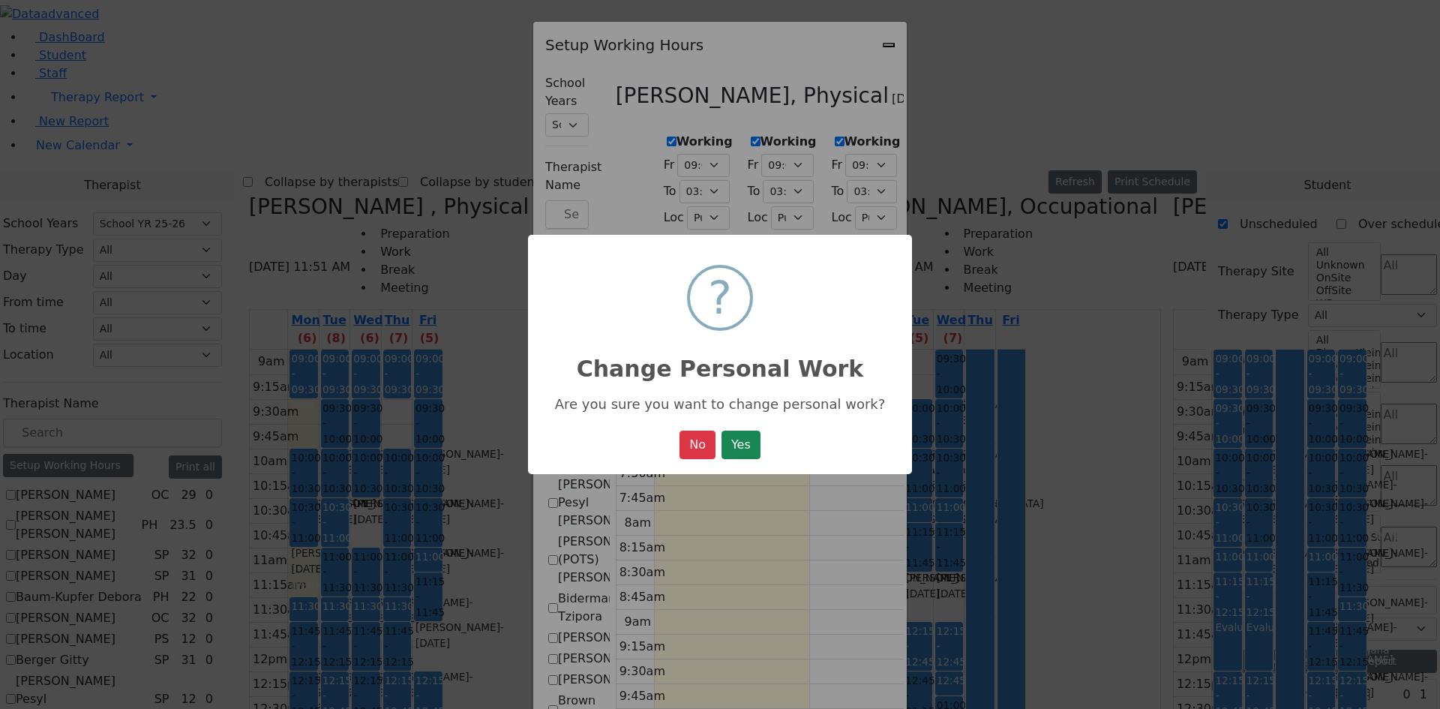
drag, startPoint x: 688, startPoint y: 446, endPoint x: 706, endPoint y: 412, distance: 38.9
click at [691, 436] on button "No" at bounding box center [697, 444] width 36 height 28
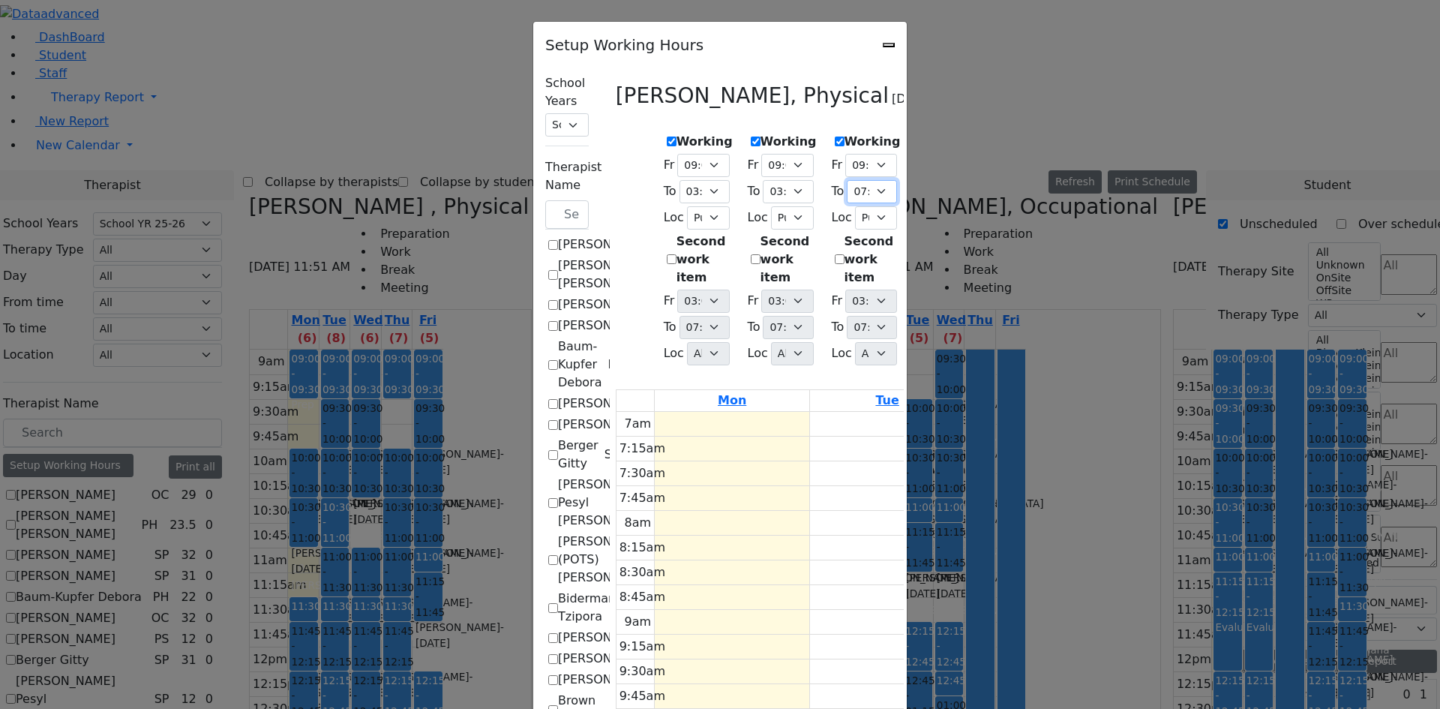
click at [855, 183] on select "07:15 AM 07:30 AM 07:45 AM 08:00 AM 08:15 AM 08:30 AM 08:45 AM 09:00 AM 09:15 A…" at bounding box center [872, 191] width 50 height 23
click at [847, 180] on select "07:15 AM 07:30 AM 07:45 AM 08:00 AM 08:15 AM 08:30 AM 08:45 AM 09:00 AM 09:15 A…" at bounding box center [872, 191] width 50 height 23
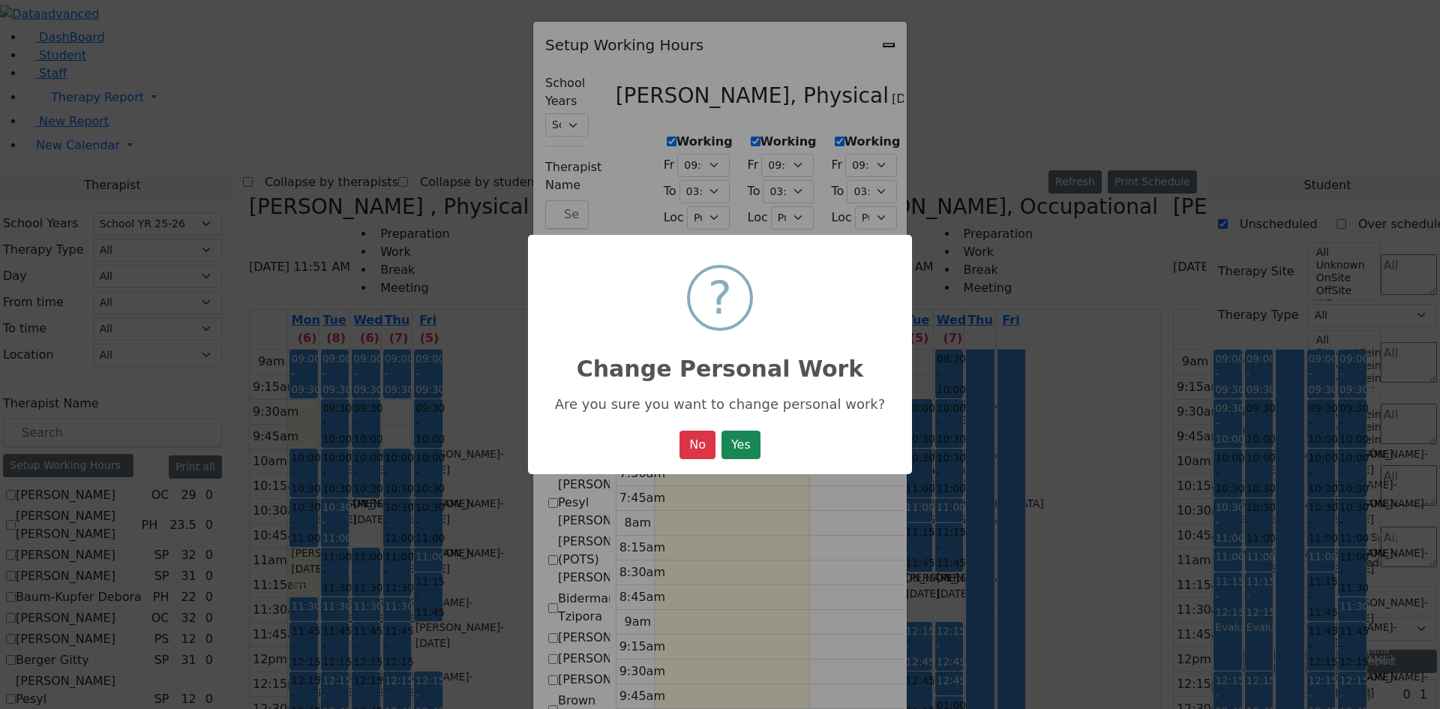
click at [757, 428] on div "× ? Change Personal Work Are you sure you want to change personal work? No No Y…" at bounding box center [720, 355] width 384 height 240
drag, startPoint x: 754, startPoint y: 439, endPoint x: 755, endPoint y: 430, distance: 9.1
click at [754, 433] on button "Yes" at bounding box center [740, 444] width 39 height 28
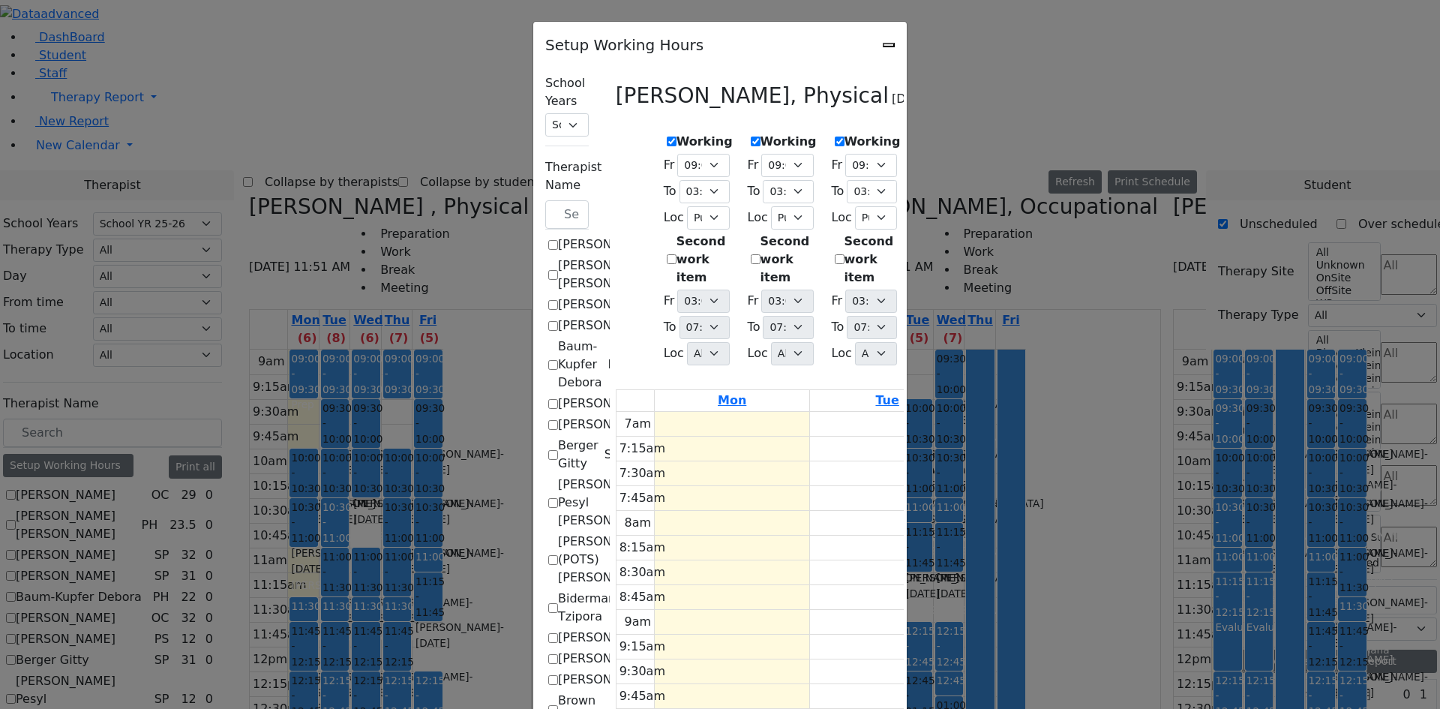
click at [958, 162] on select "07:00 AM 07:15 AM 07:30 AM 07:45 AM 08:00 AM 08:15 AM 08:30 AM 08:45 AM 09:00 A…" at bounding box center [955, 165] width 52 height 23
click at [931, 154] on select "07:00 AM 07:15 AM 07:30 AM 07:45 AM 08:00 AM 08:15 AM 08:30 AM 08:45 AM 09:00 A…" at bounding box center [955, 165] width 52 height 23
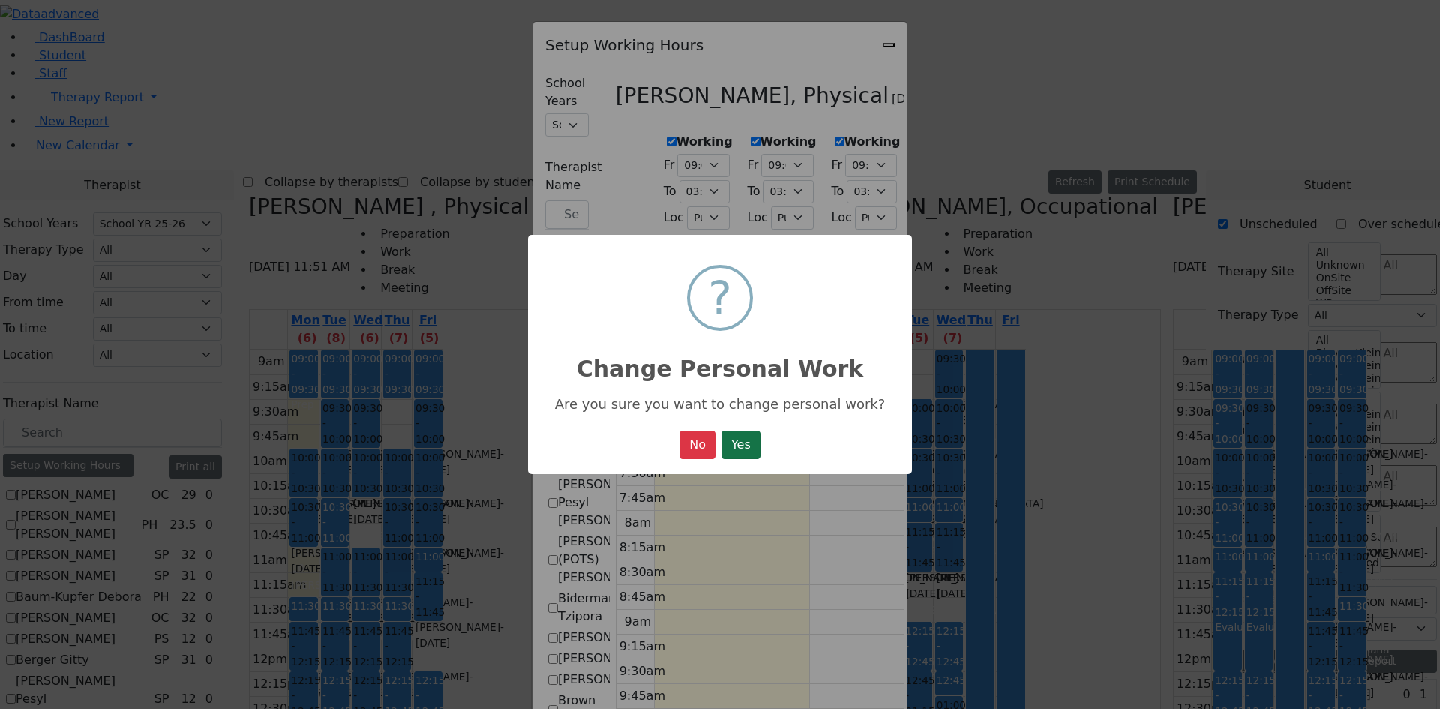
click at [747, 445] on button "Yes" at bounding box center [740, 444] width 39 height 28
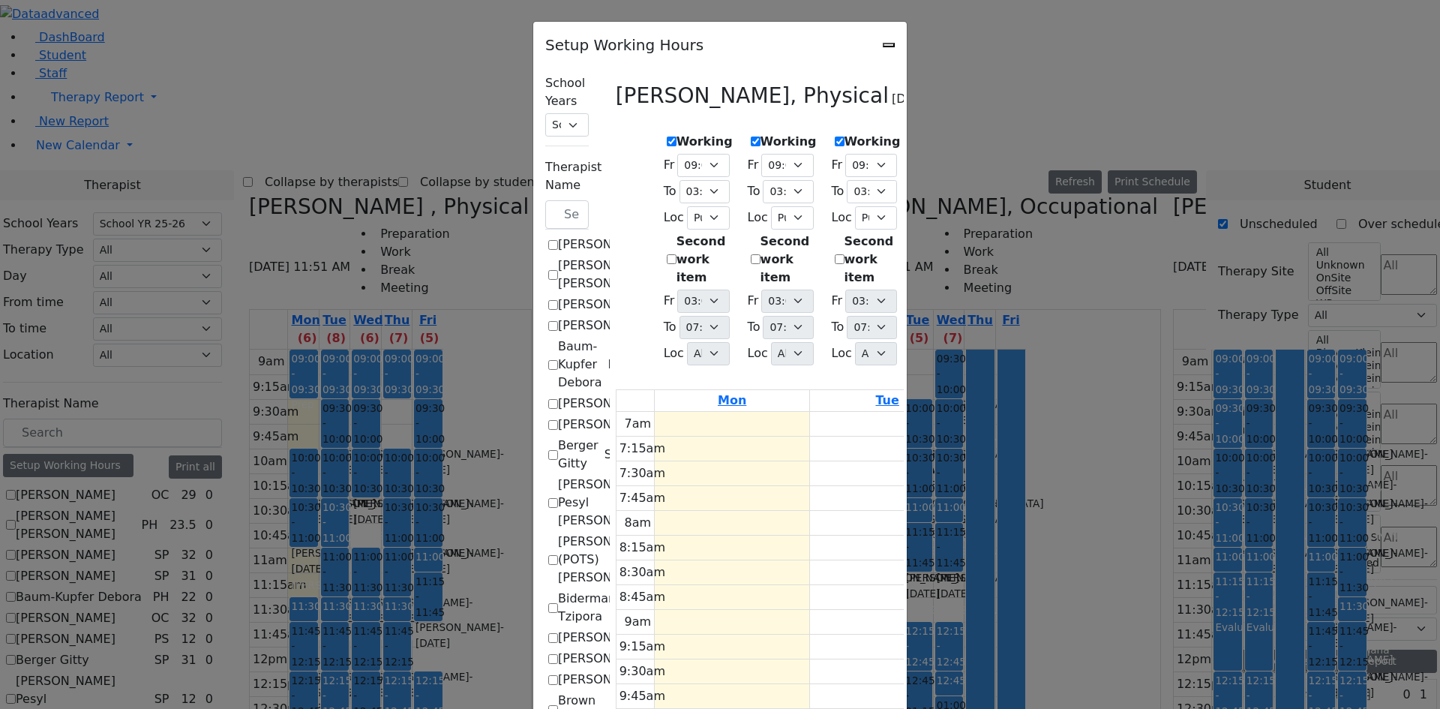
click at [979, 185] on select "07:15 AM 07:30 AM 07:45 AM 08:00 AM 08:15 AM 08:30 AM 08:45 AM 09:00 AM 09:15 A…" at bounding box center [956, 191] width 50 height 23
click at [931, 180] on select "07:15 AM 07:30 AM 07:45 AM 08:00 AM 08:15 AM 08:30 AM 08:45 AM 09:00 AM 09:15 A…" at bounding box center [956, 191] width 50 height 23
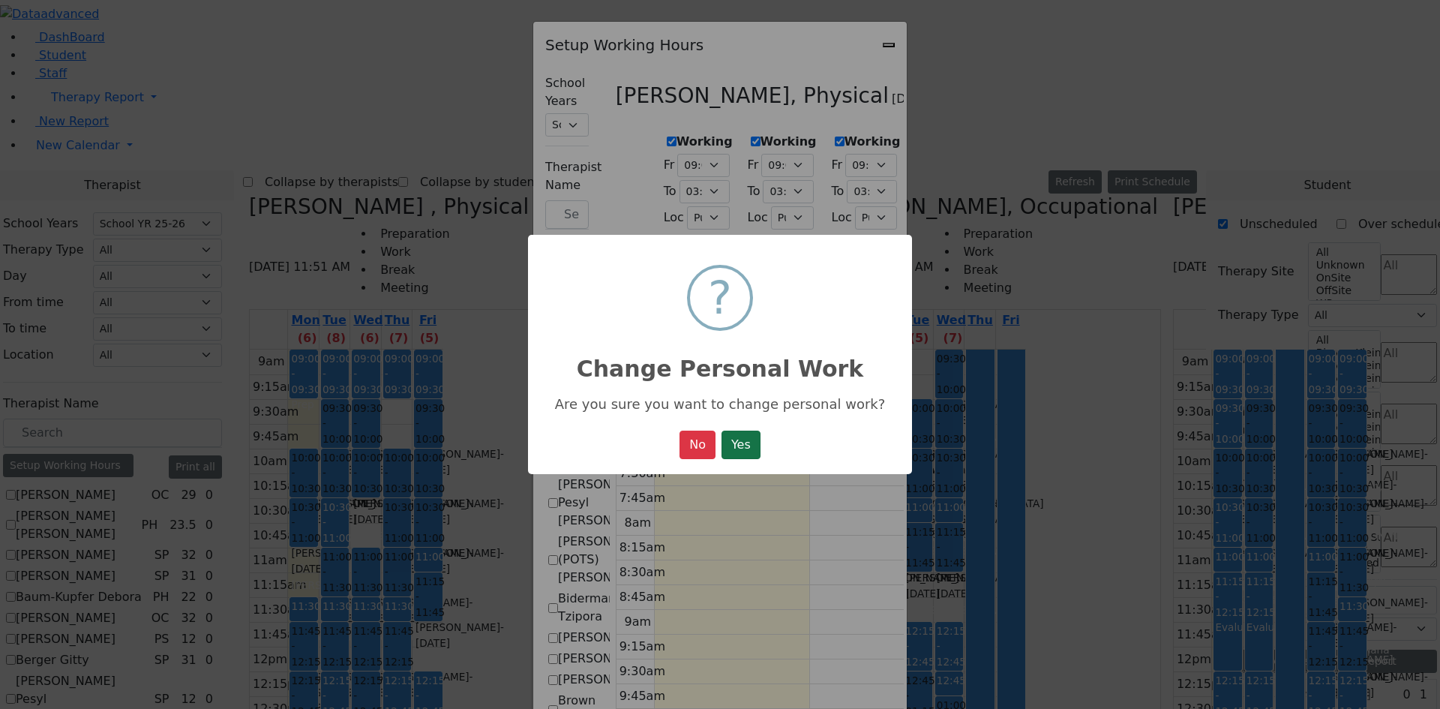
click at [748, 435] on button "Yes" at bounding box center [740, 444] width 39 height 28
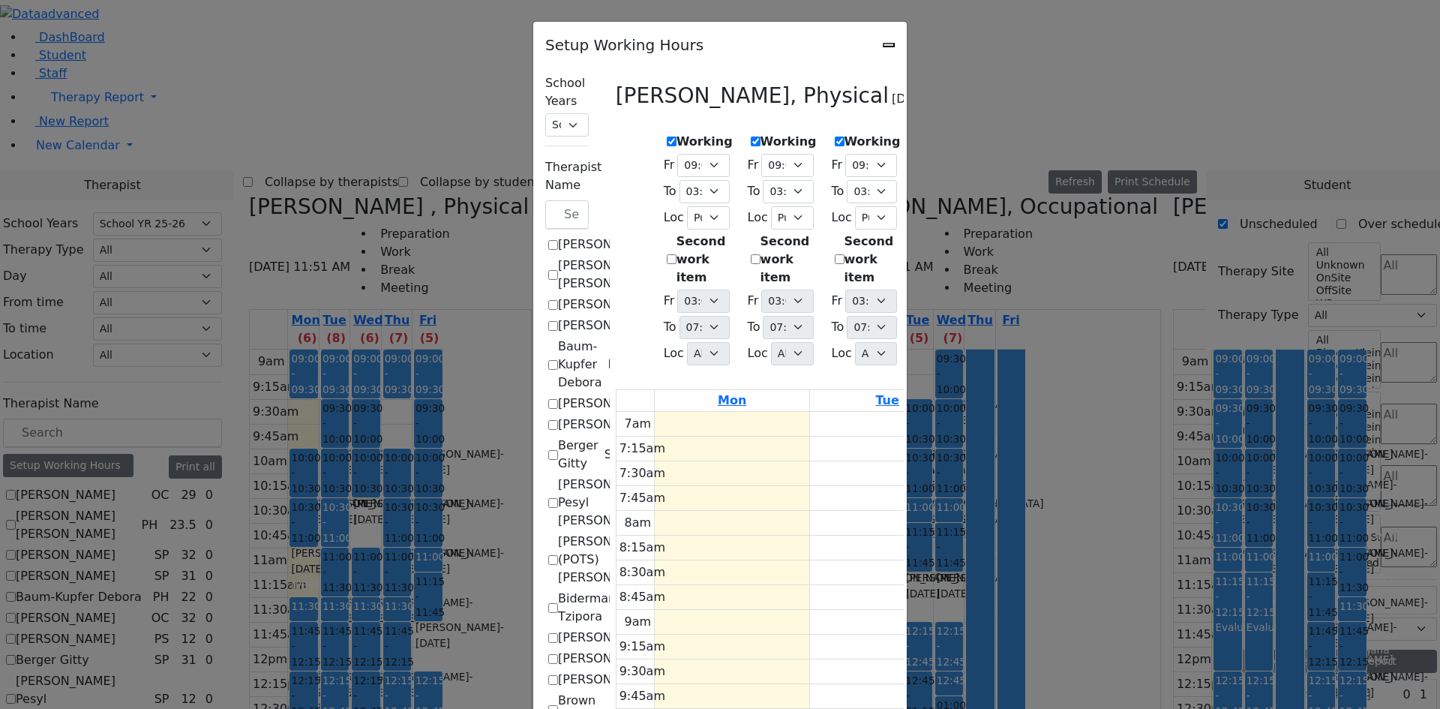
click at [1065, 159] on select "07:00 AM 07:15 AM 07:30 AM 07:45 AM 08:00 AM 08:15 AM 08:30 AM 08:45 AM 09:00 A…" at bounding box center [1039, 165] width 52 height 23
click at [1065, 154] on select "07:00 AM 07:15 AM 07:30 AM 07:45 AM 08:00 AM 08:15 AM 08:30 AM 08:45 AM 09:00 A…" at bounding box center [1039, 165] width 52 height 23
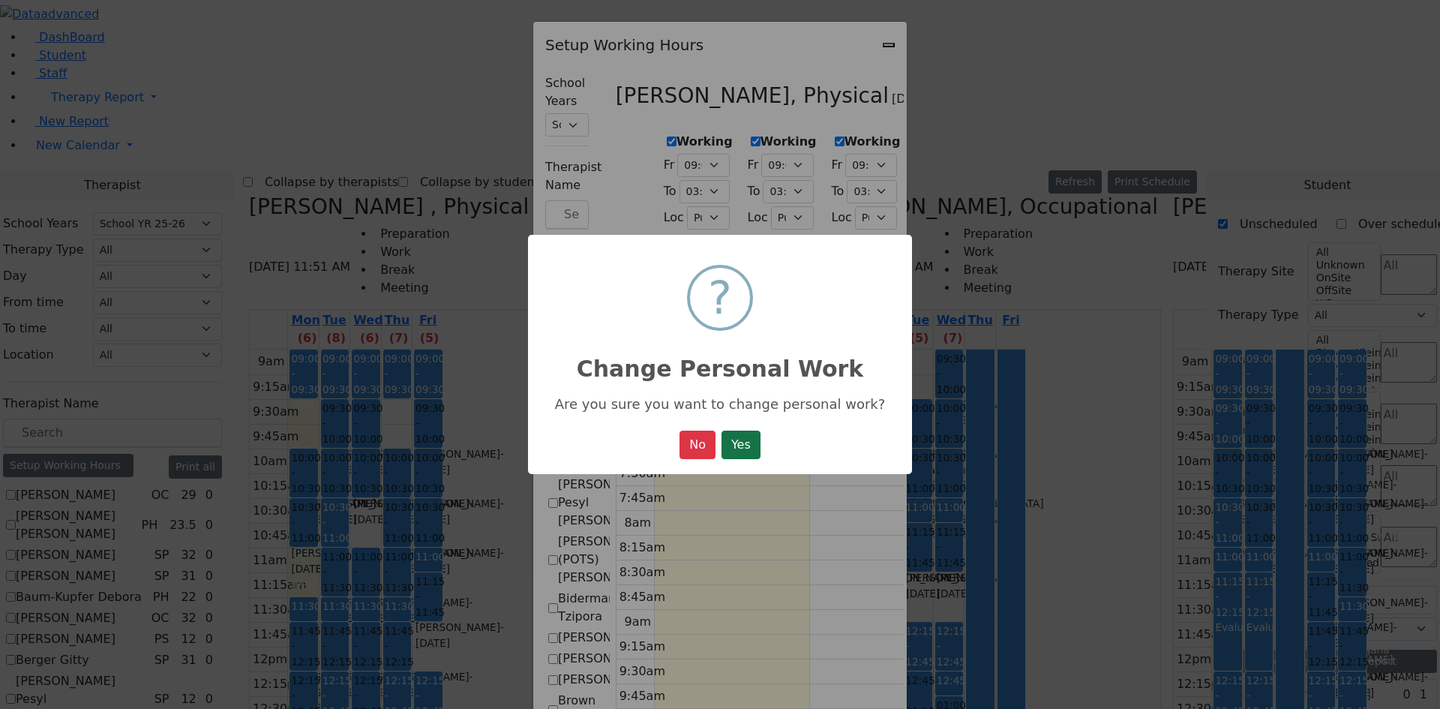
click at [745, 433] on button "Yes" at bounding box center [740, 444] width 39 height 28
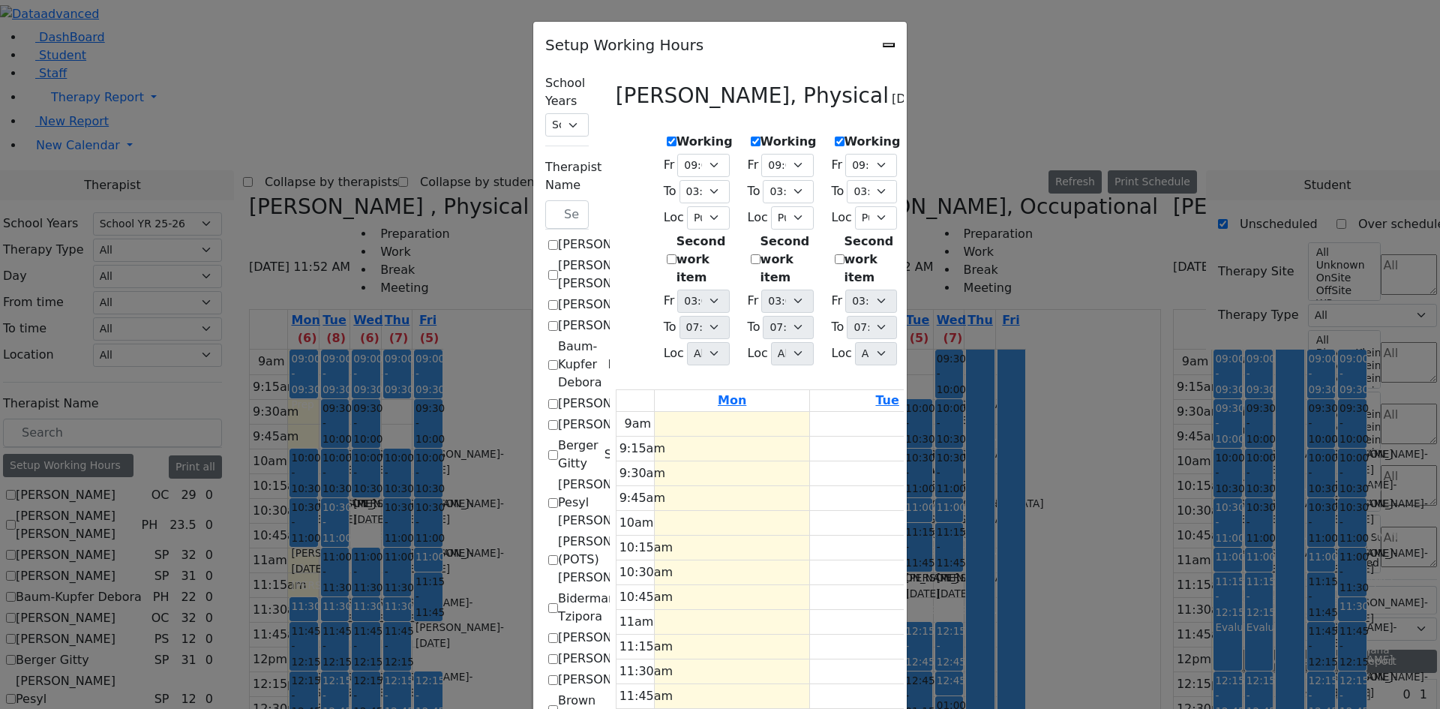
click at [1065, 184] on select "07:15 AM 07:30 AM 07:45 AM 08:00 AM 08:15 AM 08:30 AM 08:45 AM 09:00 AM 09:15 A…" at bounding box center [1040, 191] width 50 height 23
click at [1065, 180] on select "07:15 AM 07:30 AM 07:45 AM 08:00 AM 08:15 AM 08:30 AM 08:45 AM 09:00 AM 09:15 A…" at bounding box center [1040, 191] width 50 height 23
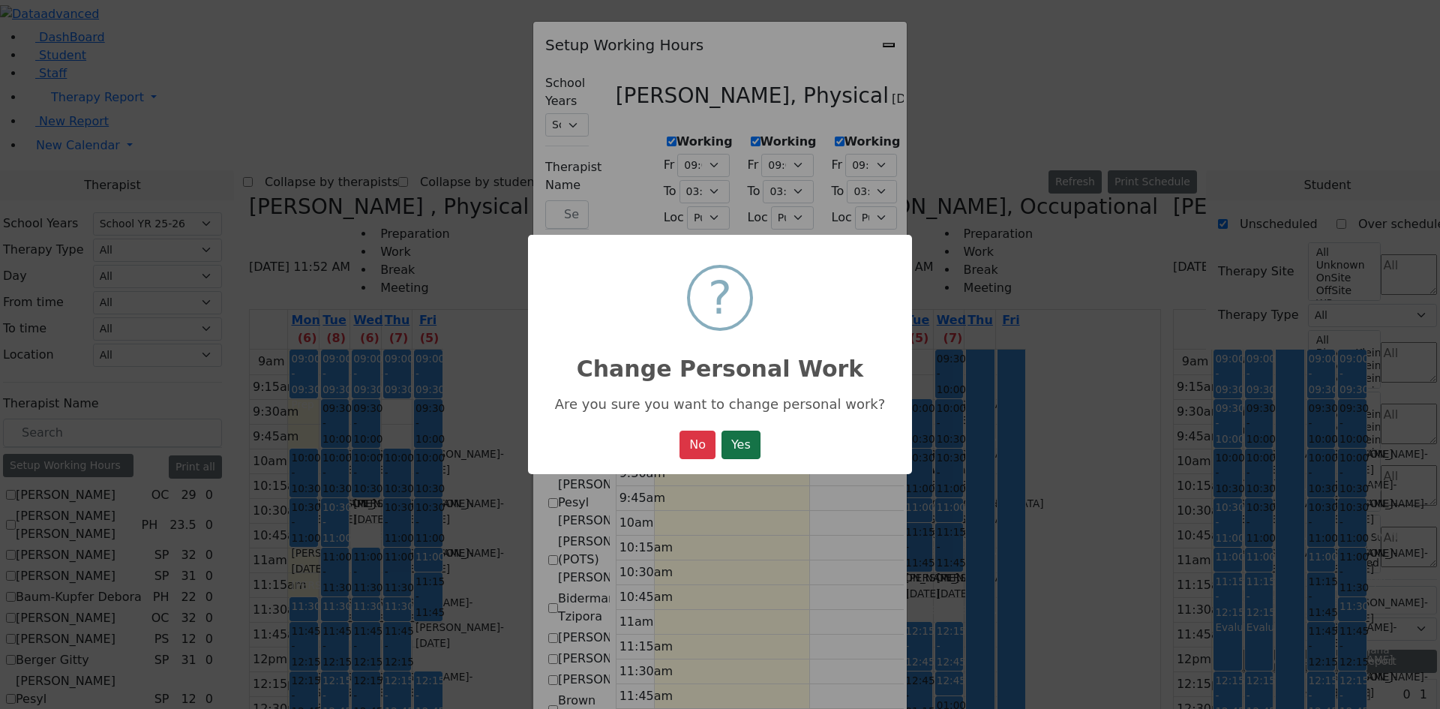
drag, startPoint x: 745, startPoint y: 447, endPoint x: 809, endPoint y: 397, distance: 81.3
click at [745, 446] on button "Yes" at bounding box center [740, 444] width 39 height 28
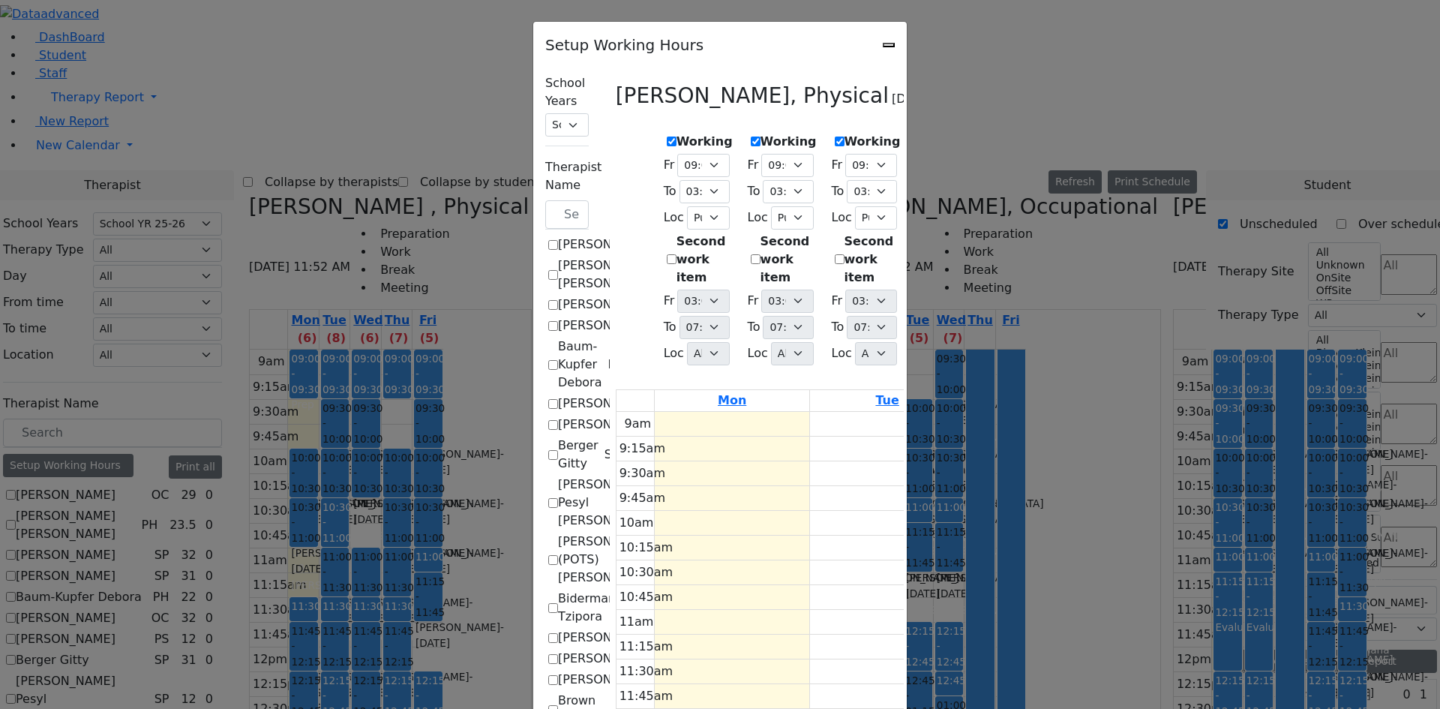
click at [907, 42] on div "Setup Working Hours" at bounding box center [719, 40] width 373 height 37
click at [889, 45] on icon "Close" at bounding box center [889, 45] width 0 height 0
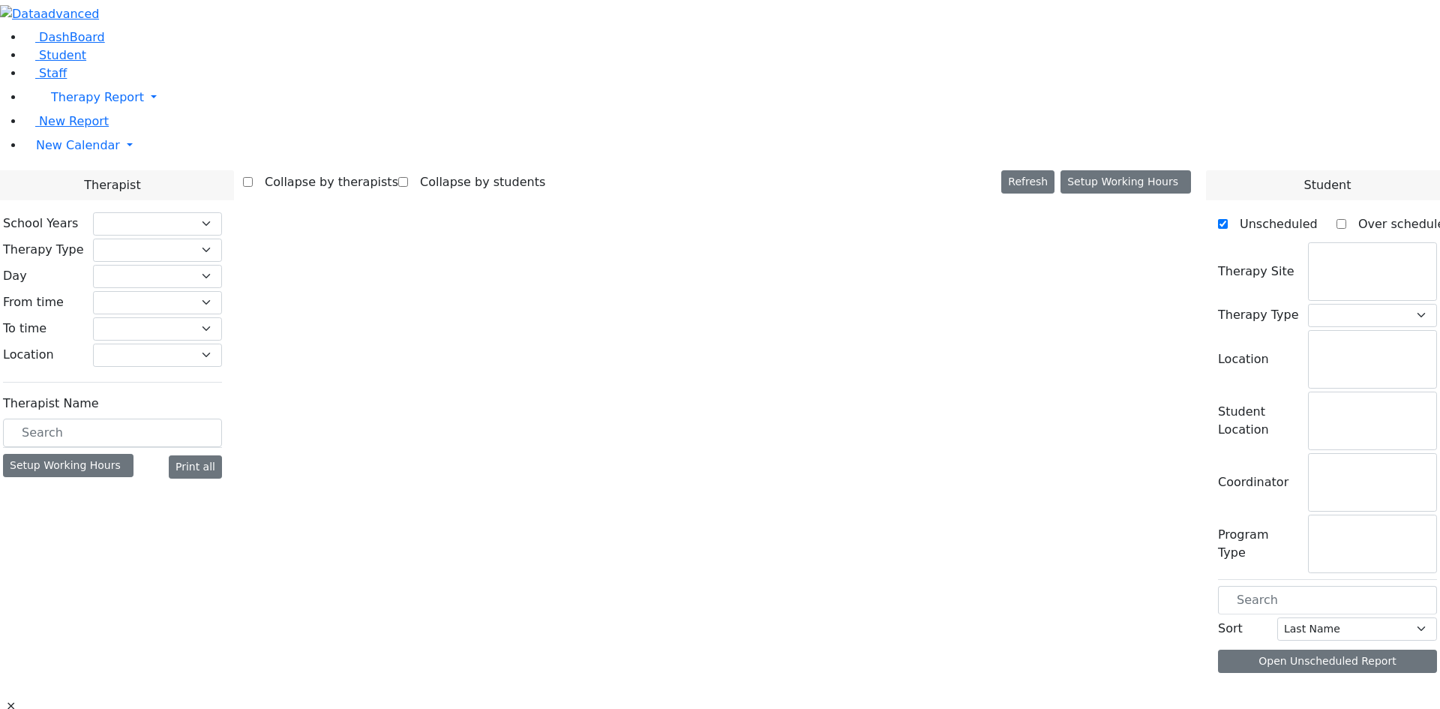
select select "212"
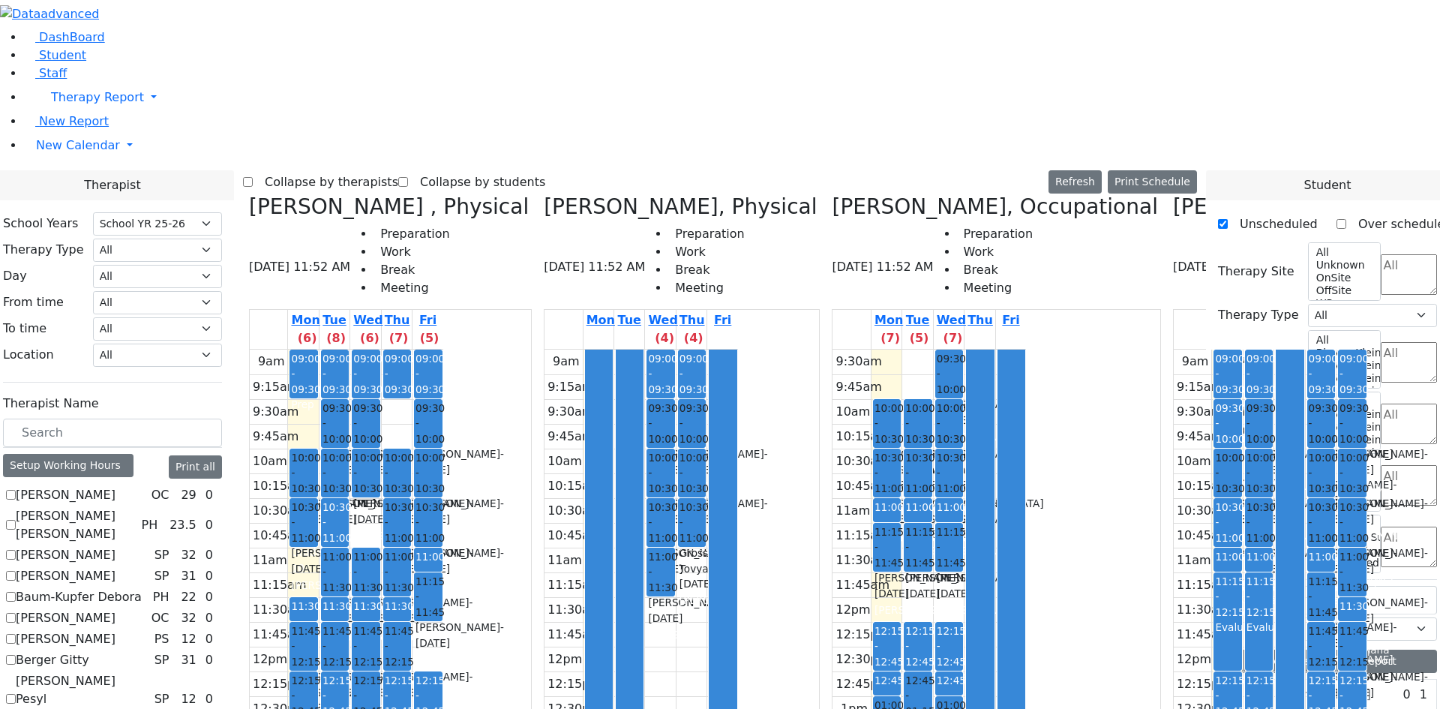
click at [1173, 194] on icon at bounding box center [1173, 206] width 0 height 25
checkbox input "false"
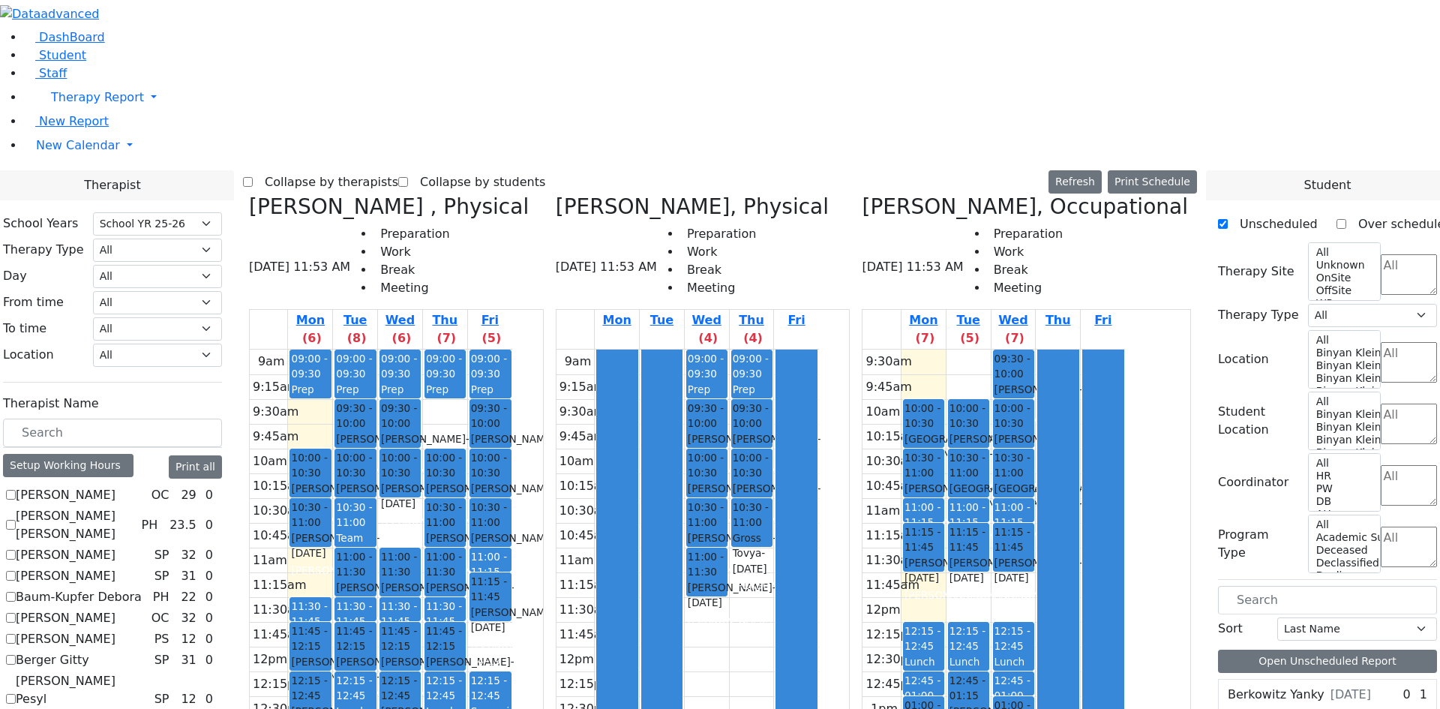
checkbox input "true"
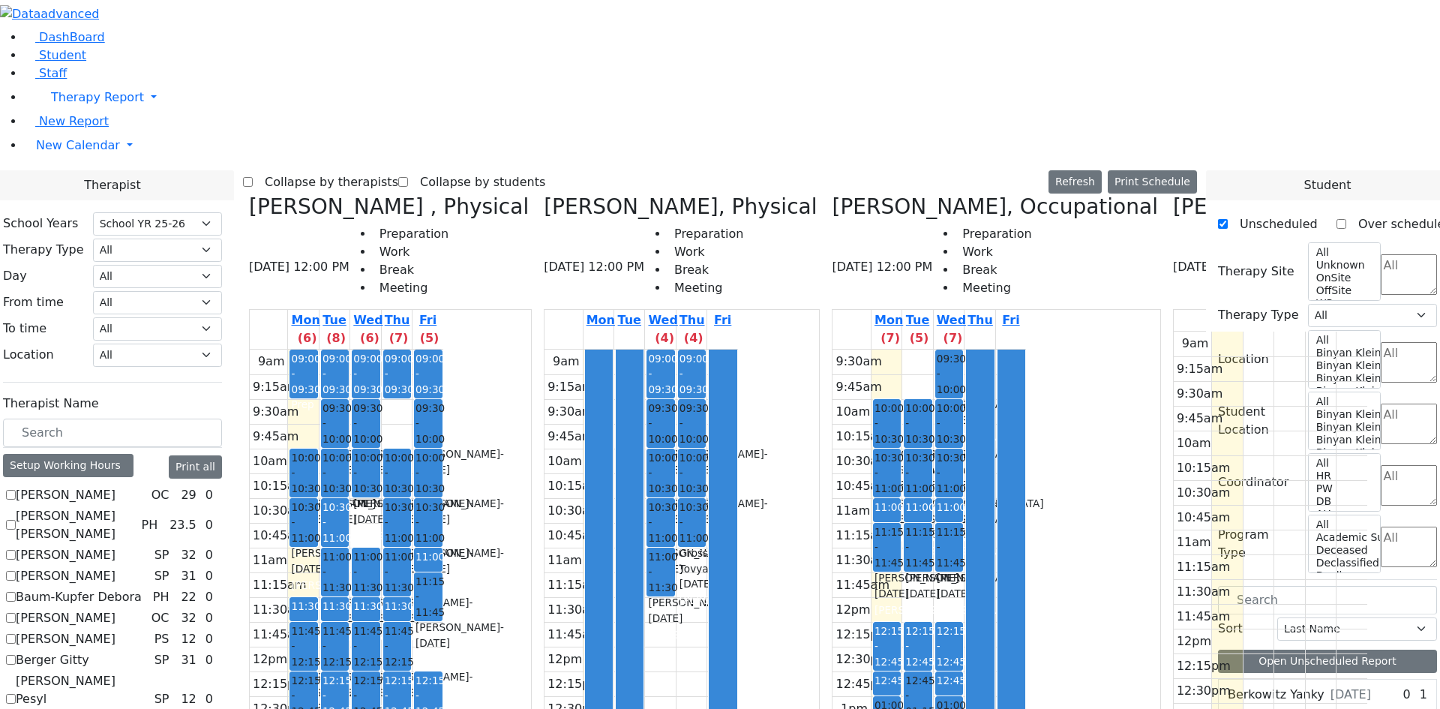
click at [397, 170] on label "Collapse by therapists" at bounding box center [325, 182] width 145 height 24
click at [253, 177] on input "Collapse by therapists" at bounding box center [248, 182] width 10 height 10
checkbox input "true"
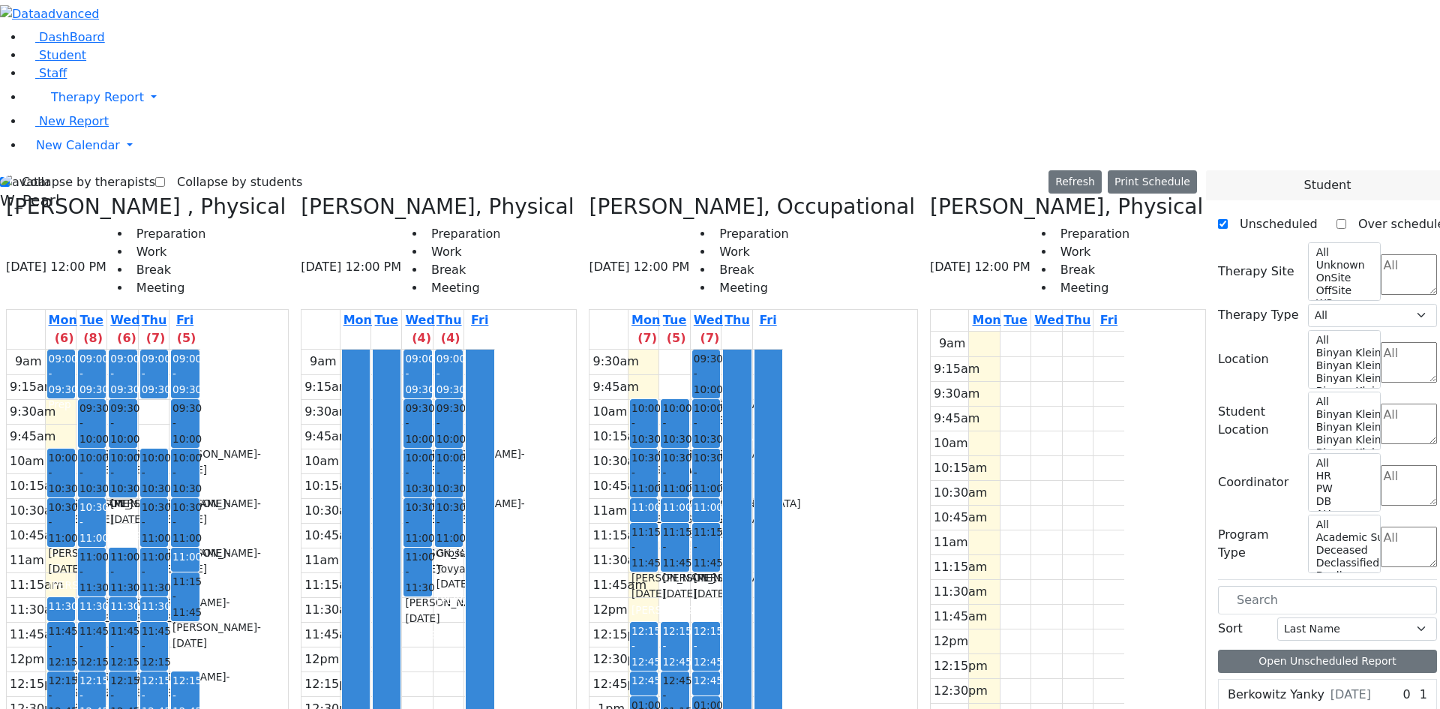
click at [211, 170] on label "Collapse by students" at bounding box center [233, 182] width 137 height 24
click at [165, 177] on input "Collapse by students" at bounding box center [160, 182] width 10 height 10
checkbox input "true"
